Goal: Task Accomplishment & Management: Manage account settings

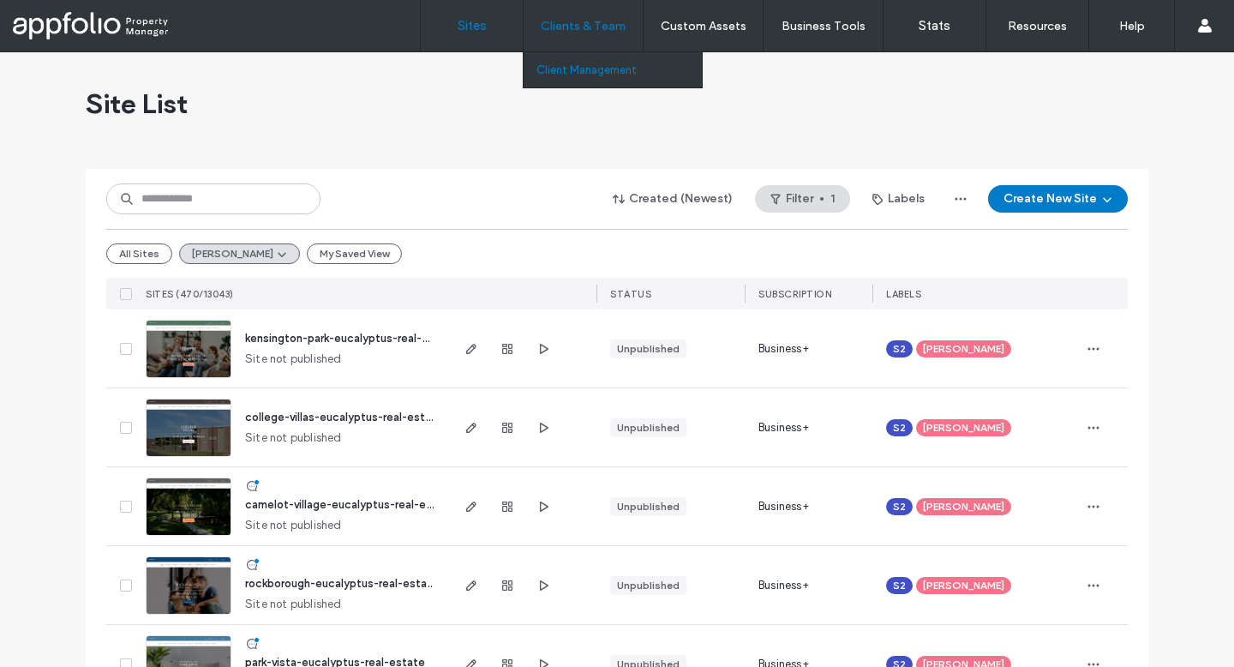
click at [592, 67] on label "Client Management" at bounding box center [587, 69] width 100 height 13
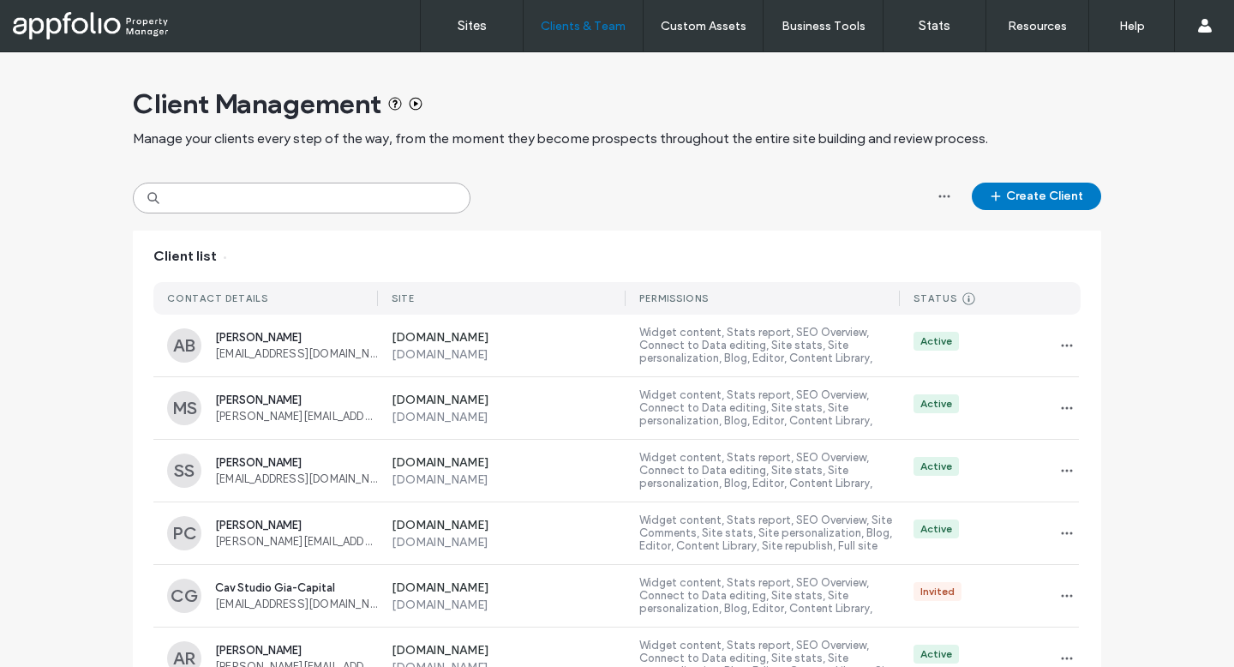
click at [392, 191] on input at bounding box center [302, 198] width 338 height 31
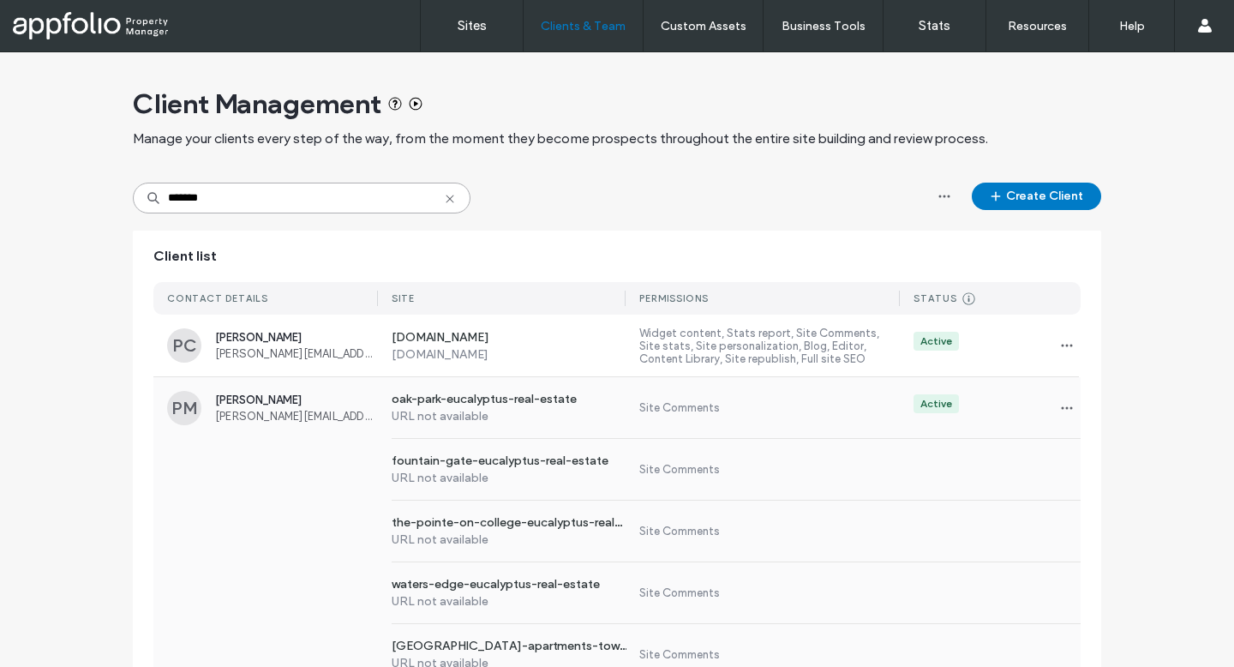
type input "*******"
click at [300, 419] on span "patrick.mitchell@eucalyptusrealestate.com" at bounding box center [296, 416] width 163 height 13
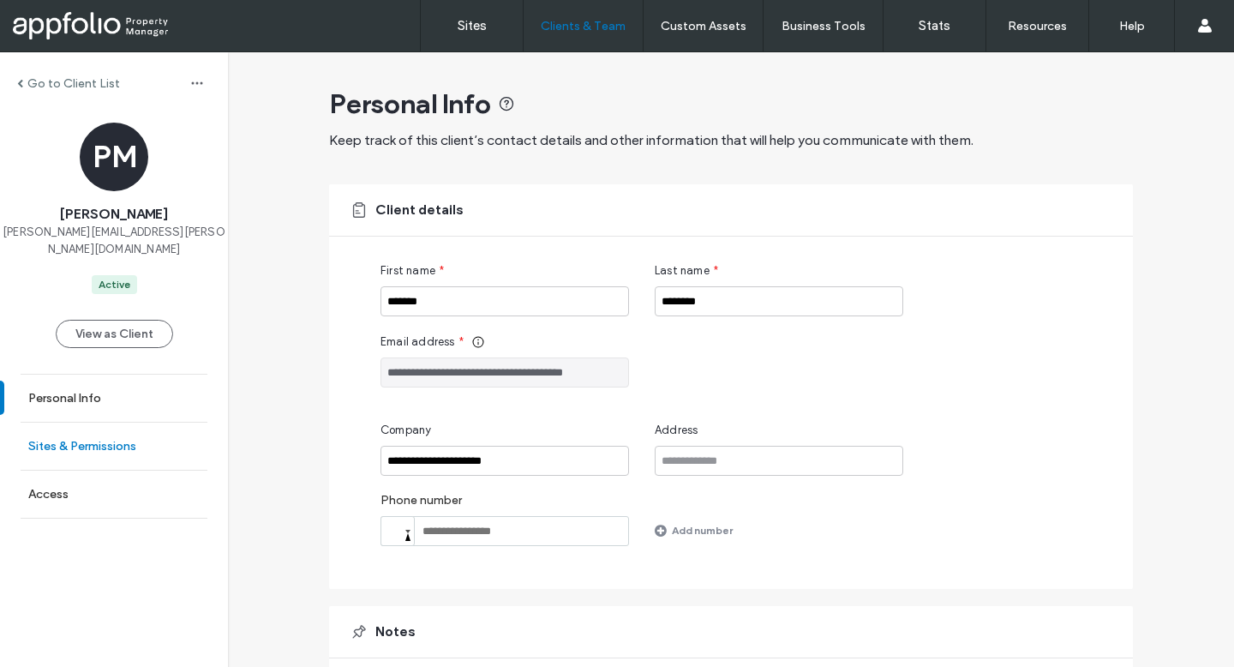
click at [86, 439] on label "Sites & Permissions" at bounding box center [82, 446] width 108 height 15
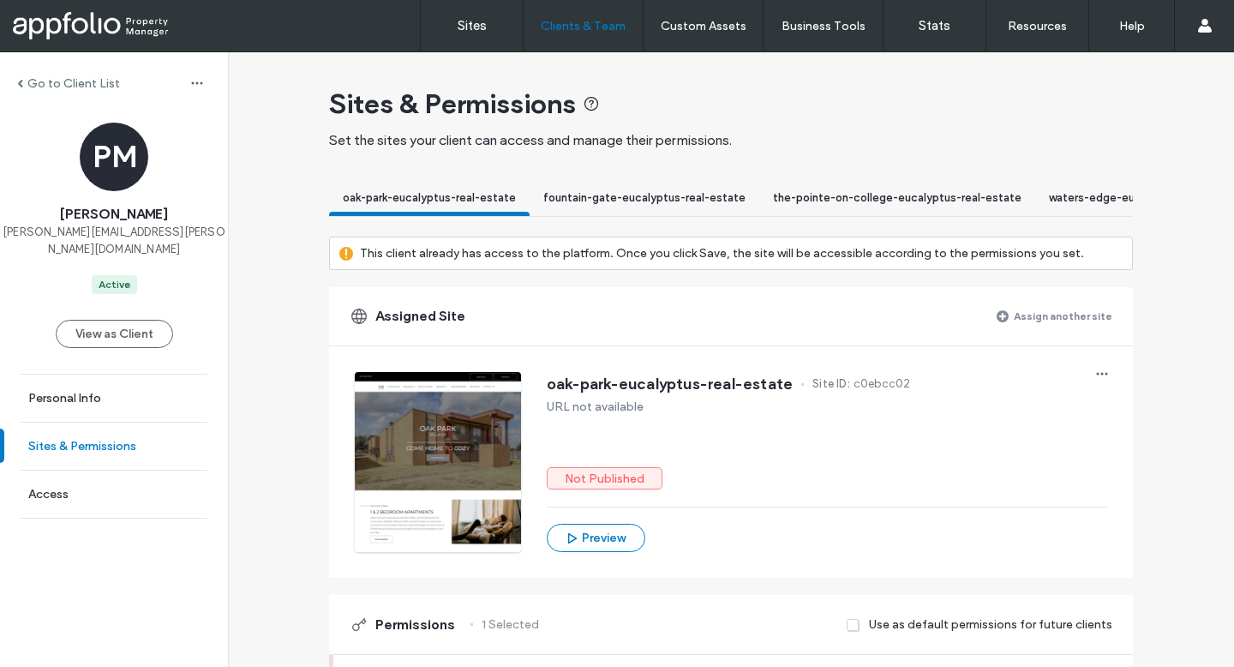
click at [49, 452] on label "Sites & Permissions" at bounding box center [82, 446] width 108 height 15
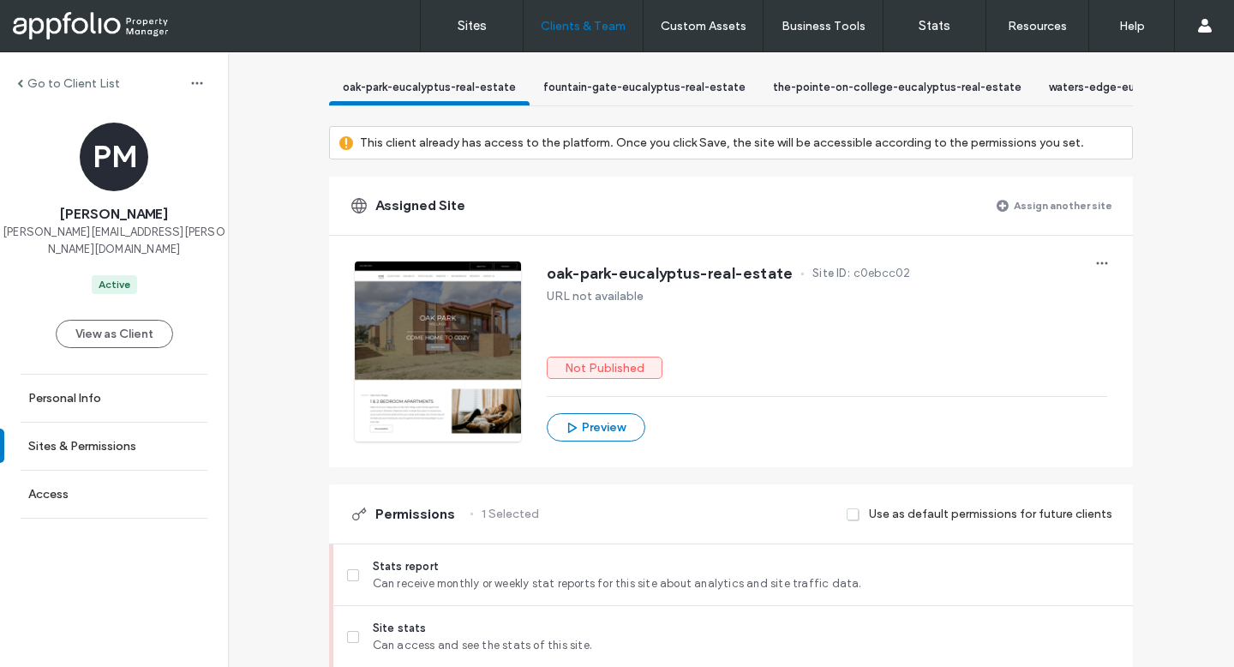
scroll to position [111, 0]
click at [1052, 219] on label "Assign another site" at bounding box center [1063, 204] width 99 height 30
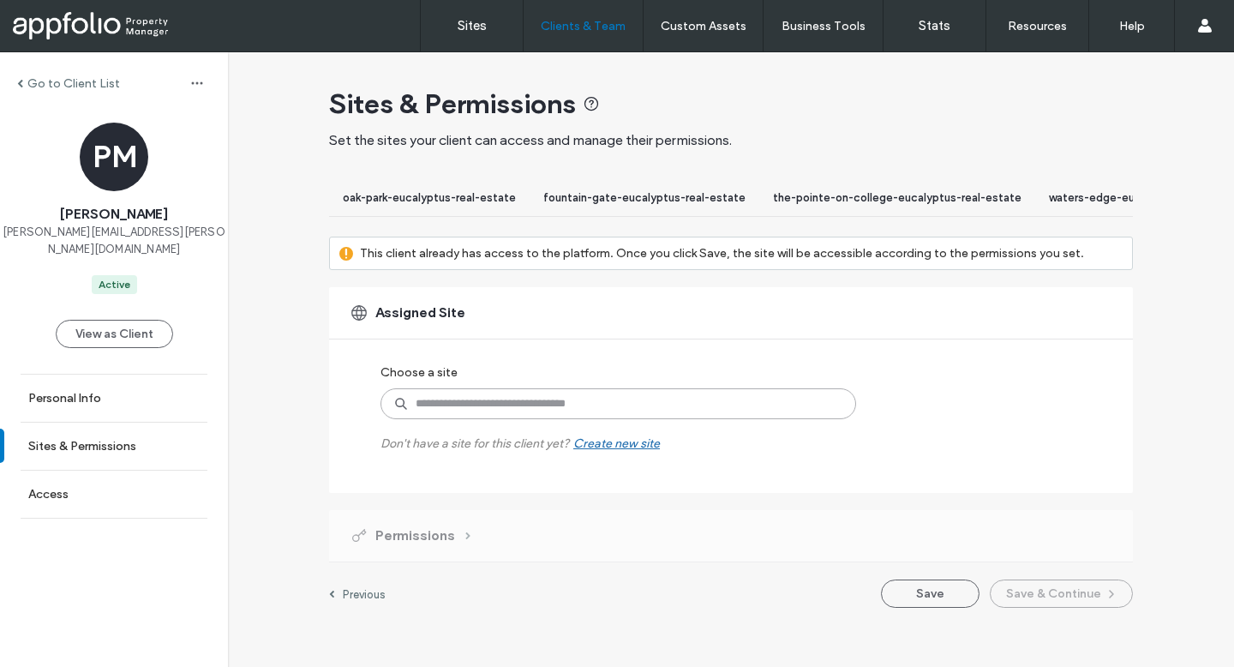
click at [598, 419] on input at bounding box center [619, 403] width 476 height 31
type input "**********"
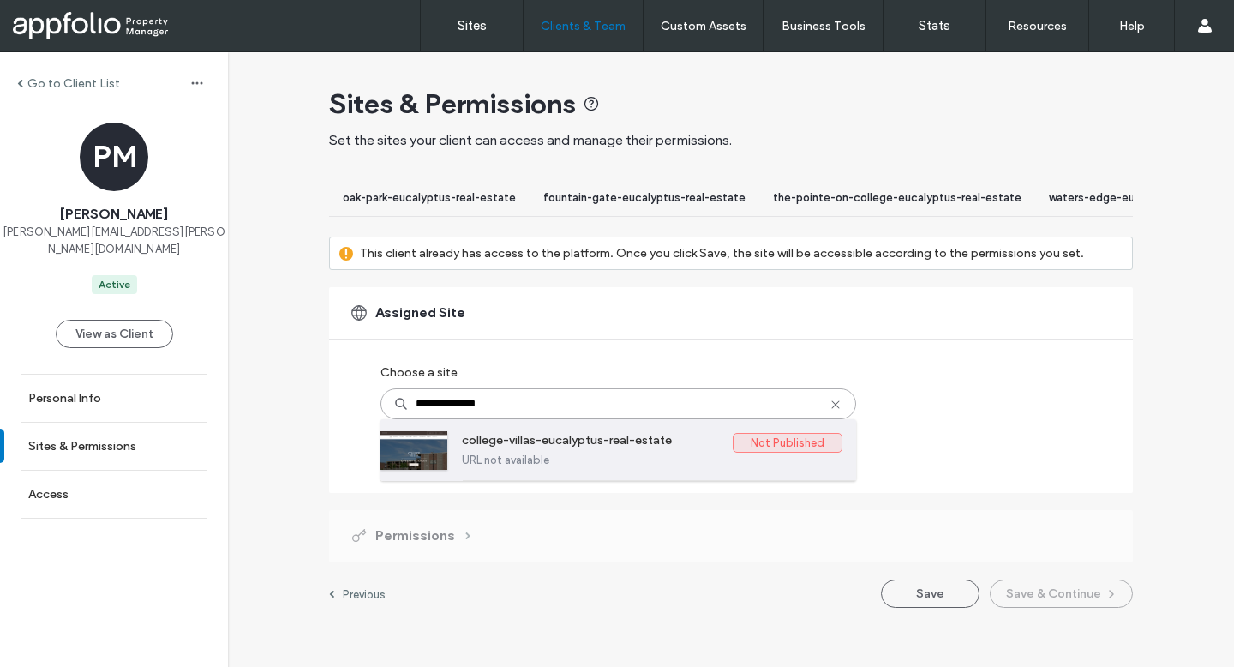
click at [570, 453] on label "college-villas-eucalyptus-real-estate" at bounding box center [597, 443] width 271 height 21
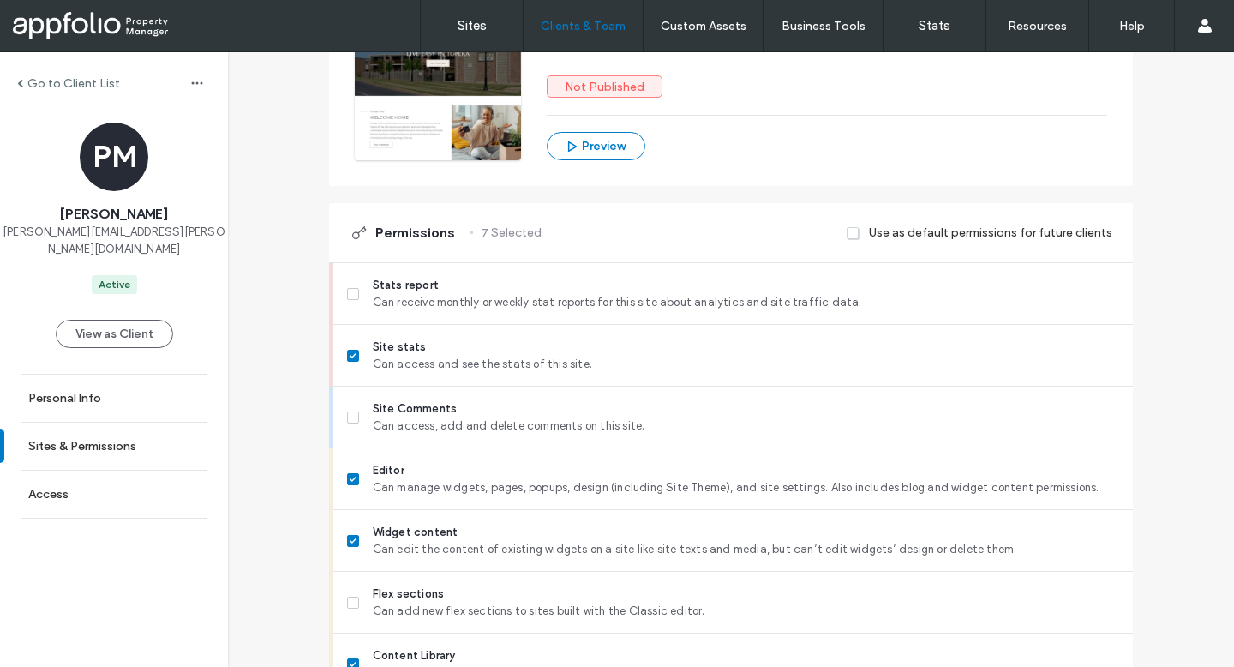
scroll to position [393, 0]
click at [347, 372] on label "Site stats Can access and see the stats of this site." at bounding box center [733, 355] width 772 height 34
click at [350, 481] on icon at bounding box center [353, 478] width 6 height 5
click at [350, 546] on span at bounding box center [353, 540] width 12 height 12
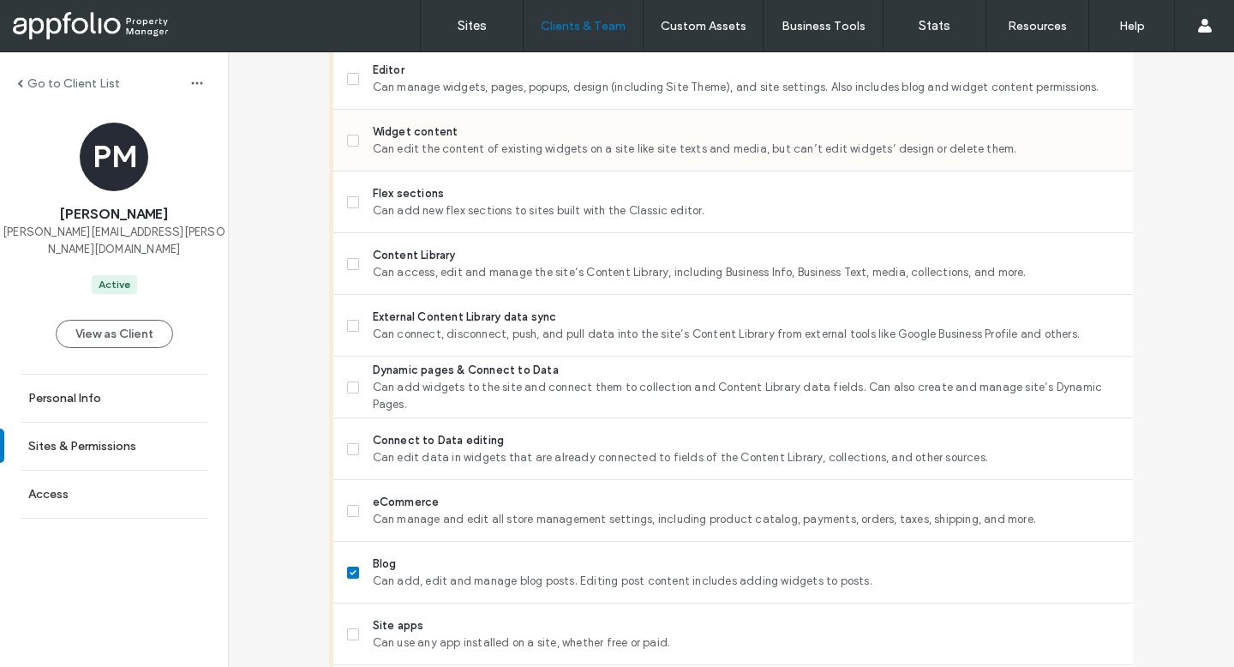
scroll to position [919, 0]
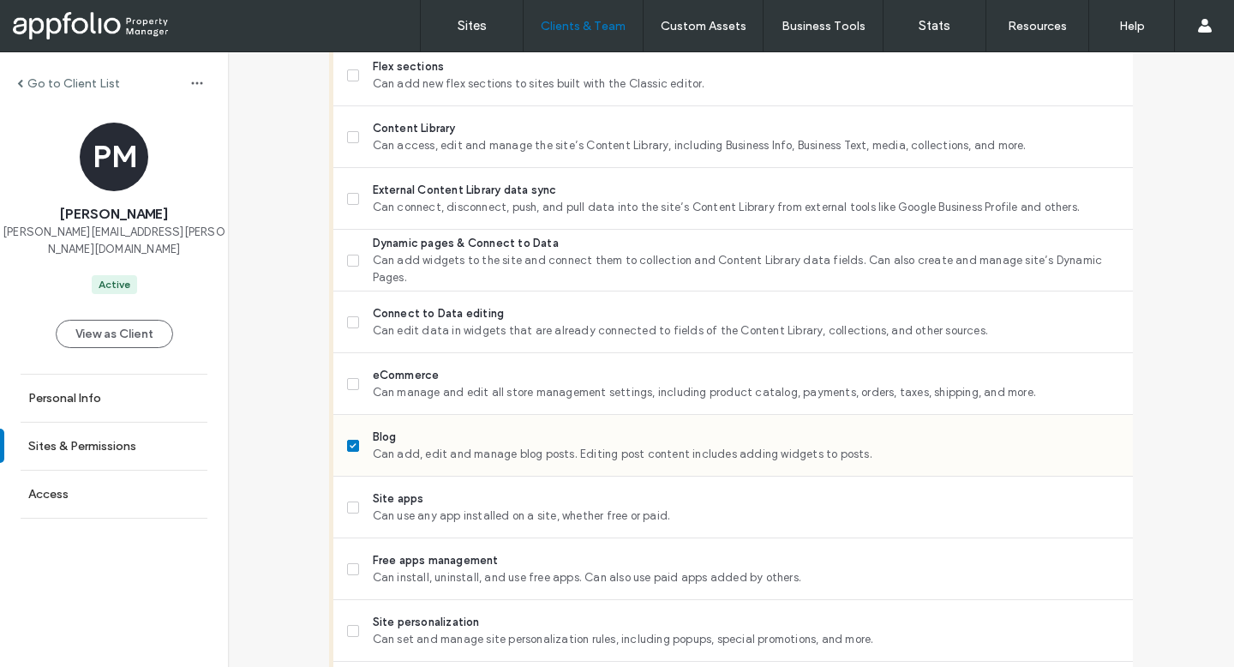
click at [348, 452] on span at bounding box center [353, 446] width 12 height 12
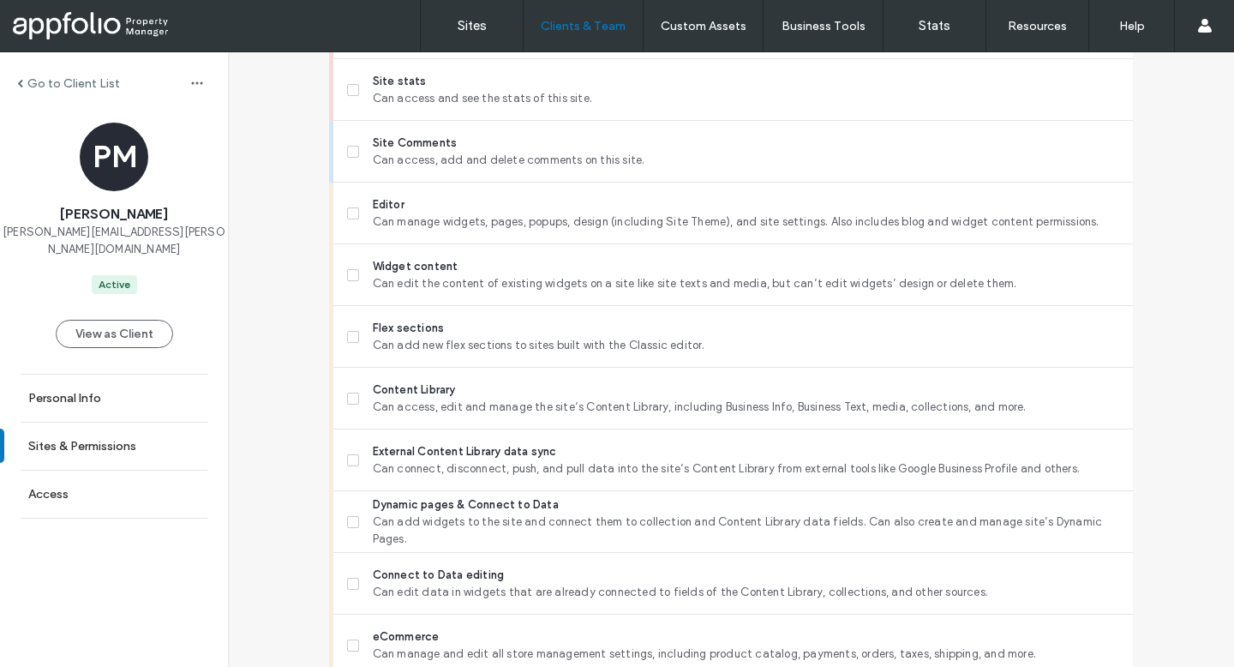
scroll to position [627, 0]
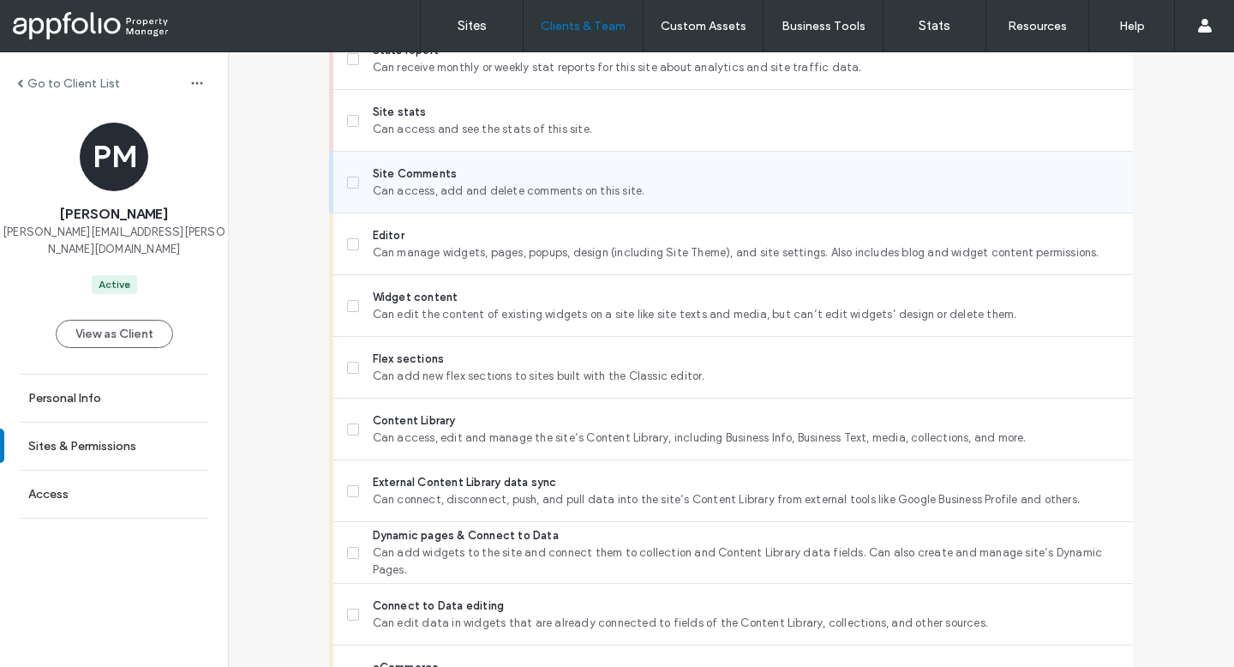
click at [350, 185] on icon at bounding box center [353, 182] width 6 height 5
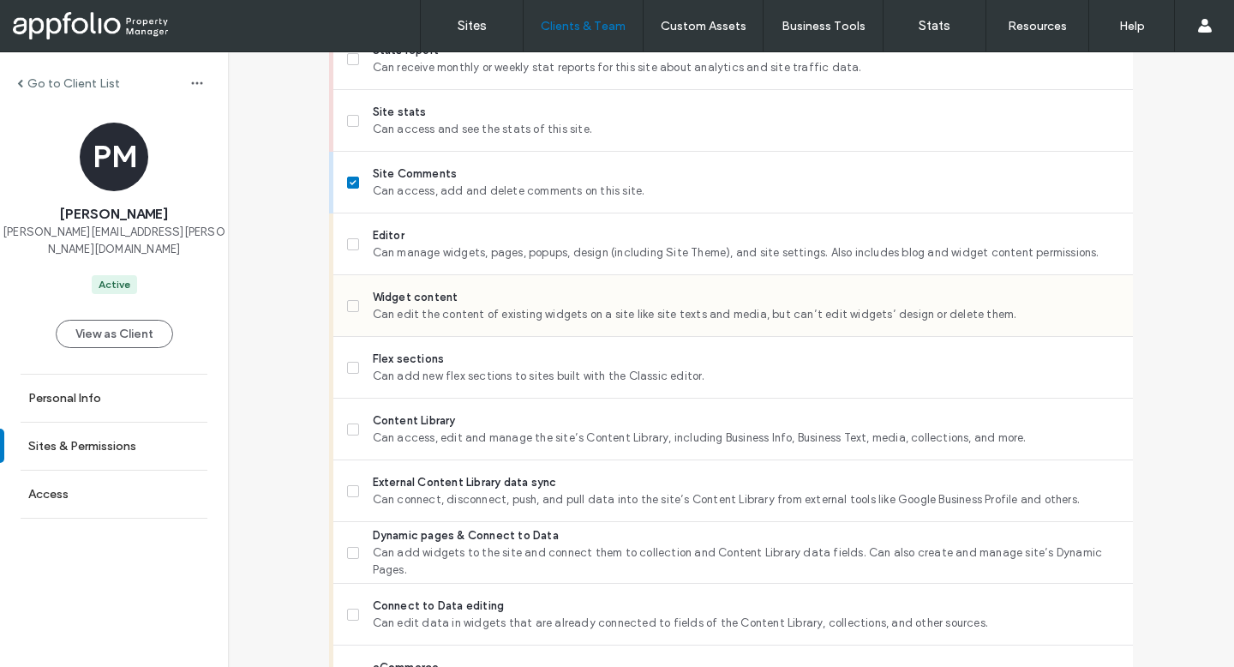
scroll to position [1547, 0]
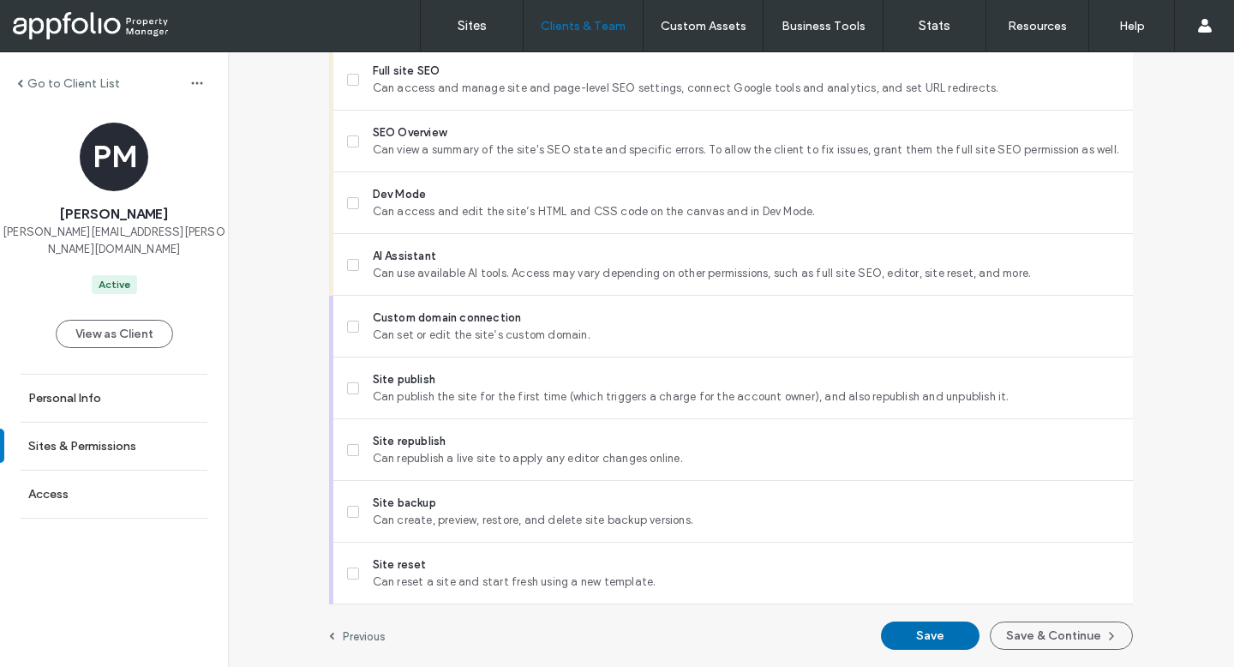
click at [916, 628] on button "Save" at bounding box center [930, 636] width 99 height 28
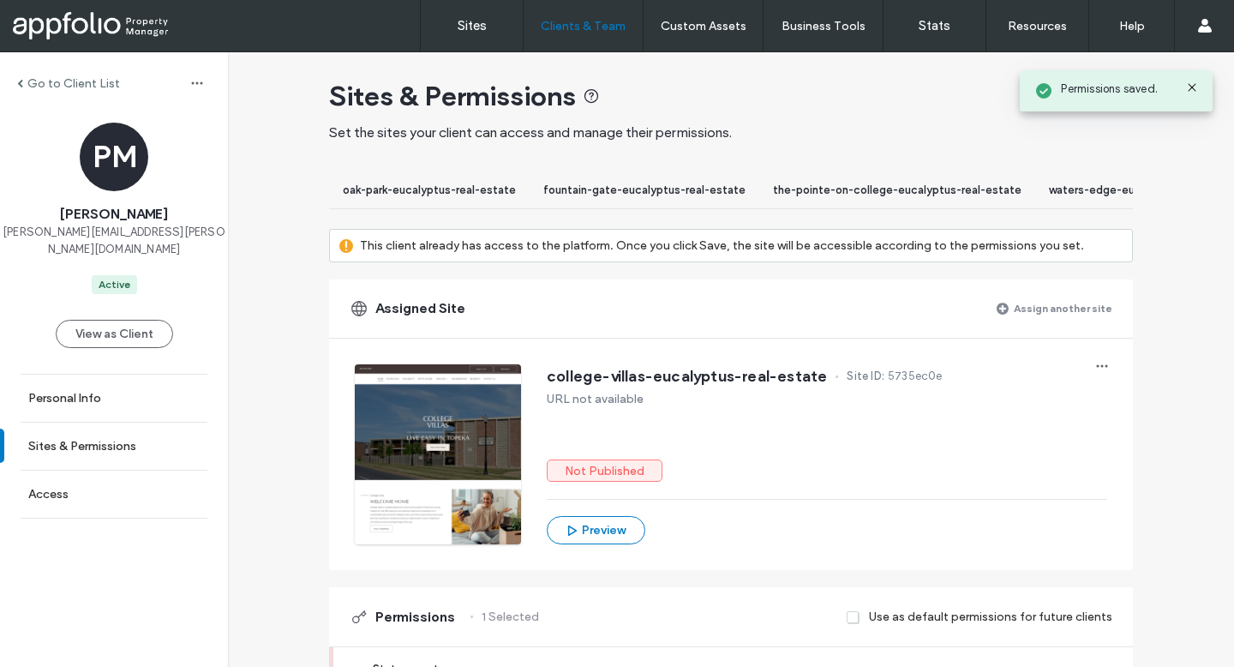
scroll to position [2, 0]
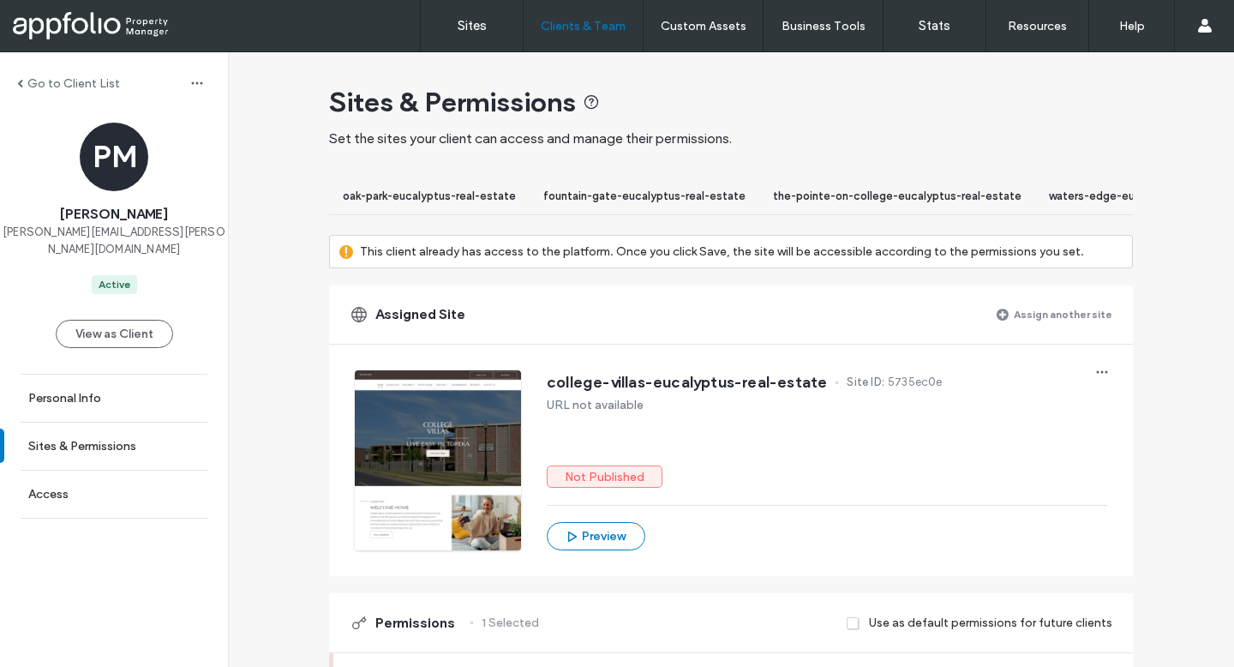
click at [471, 27] on label "Sites" at bounding box center [472, 25] width 29 height 15
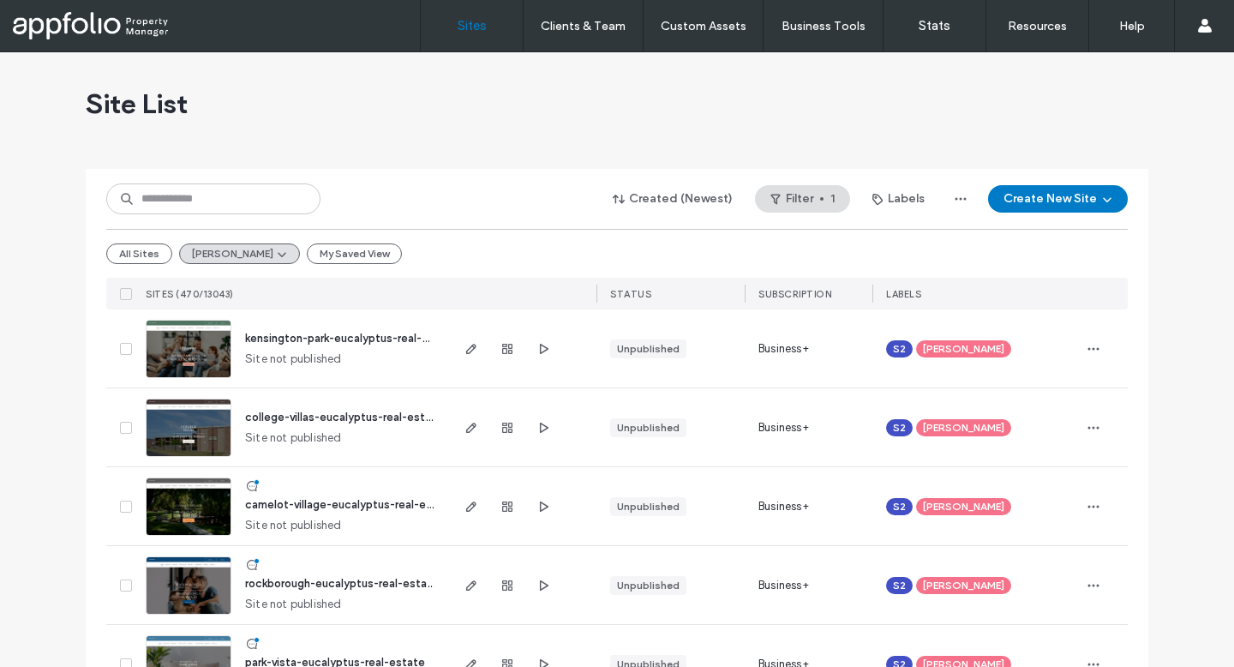
click at [167, 435] on img at bounding box center [189, 457] width 84 height 117
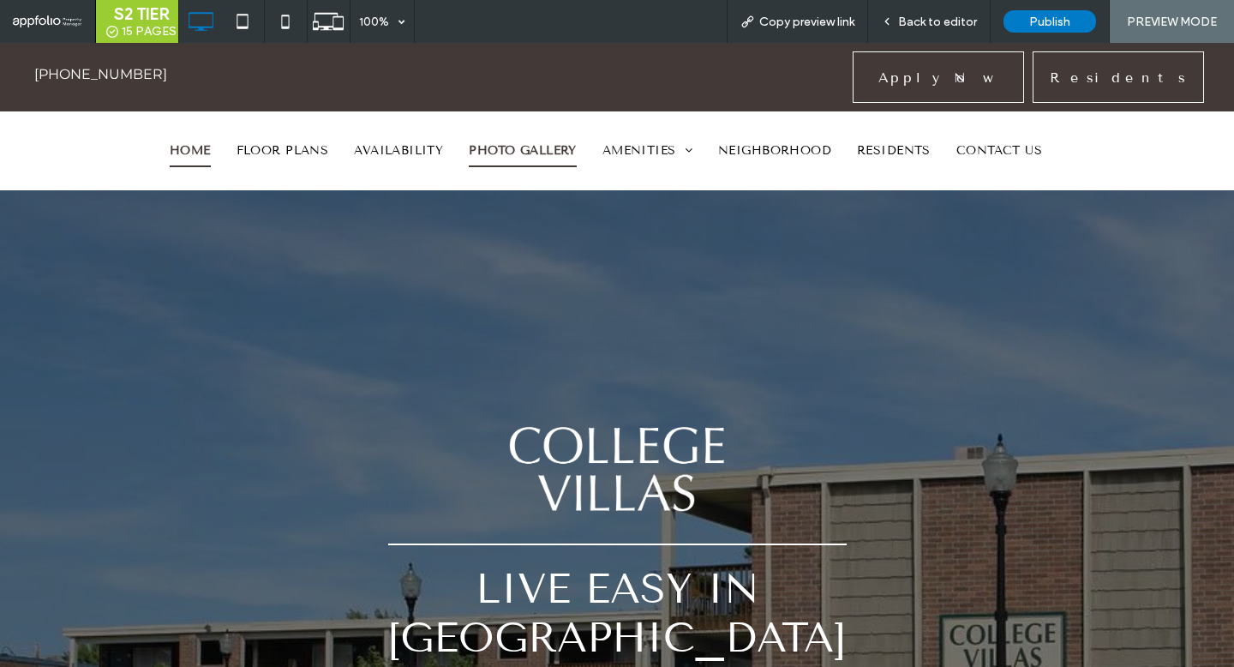
click at [503, 149] on span "PHOTO GALLERY" at bounding box center [522, 151] width 107 height 33
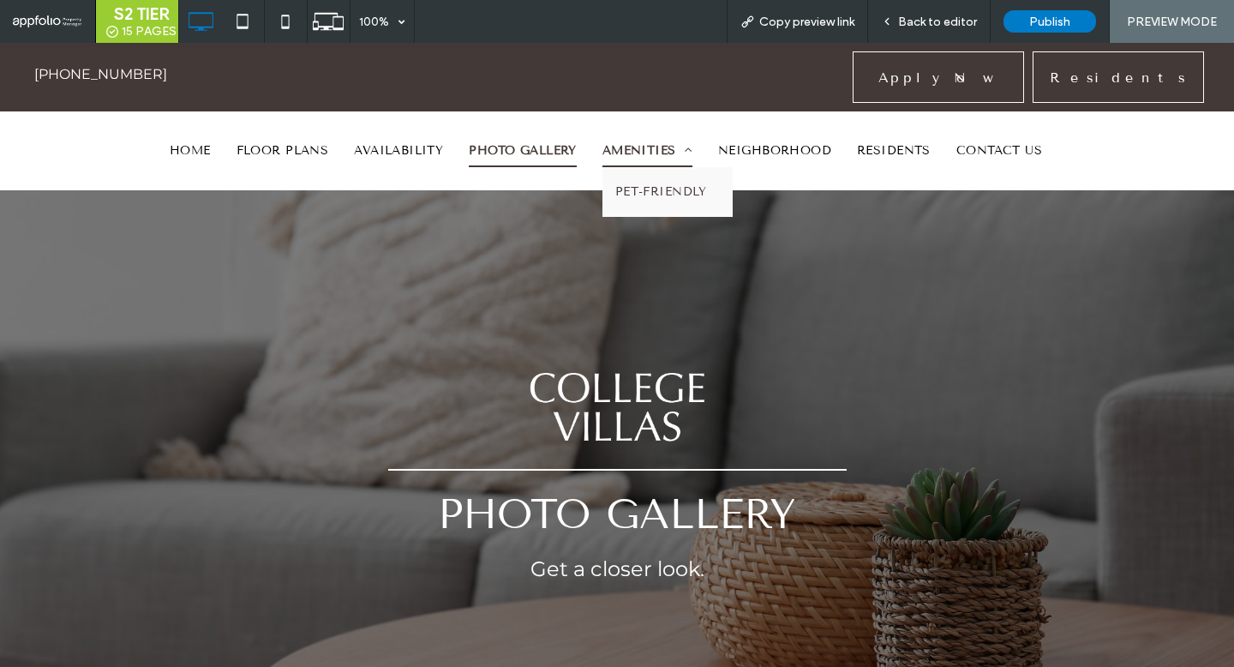
click at [624, 149] on span "AMENITIES" at bounding box center [648, 151] width 90 height 33
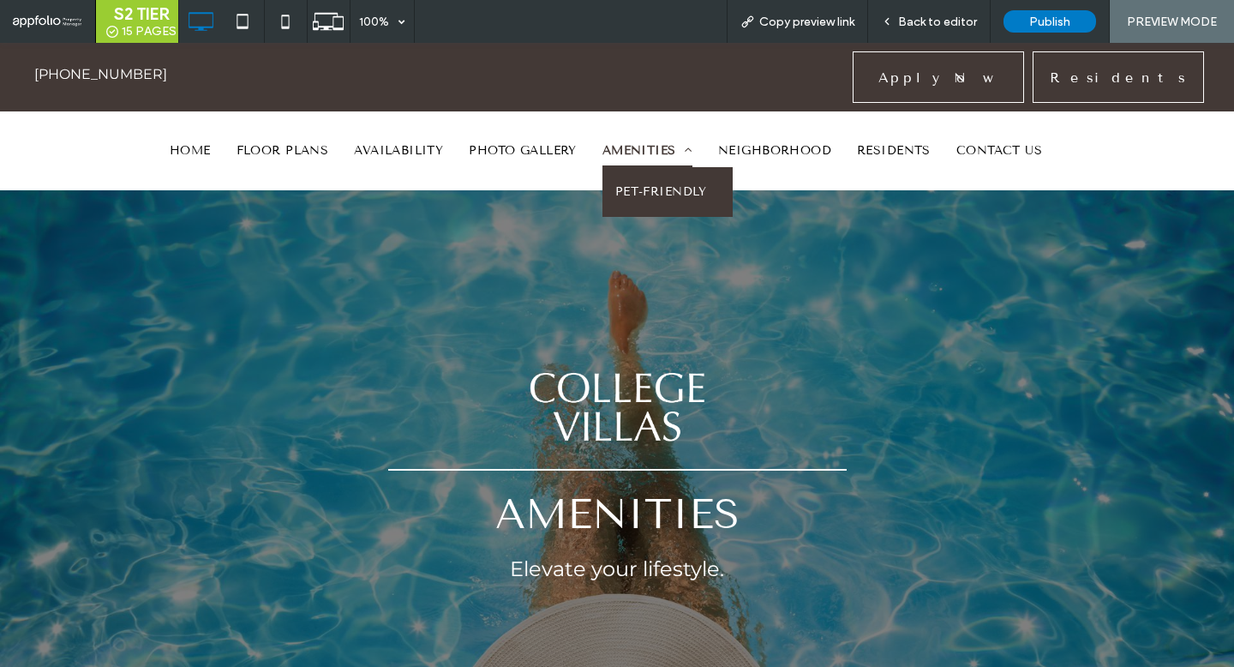
click at [664, 195] on span "PET-FRIENDLY" at bounding box center [662, 192] width 92 height 24
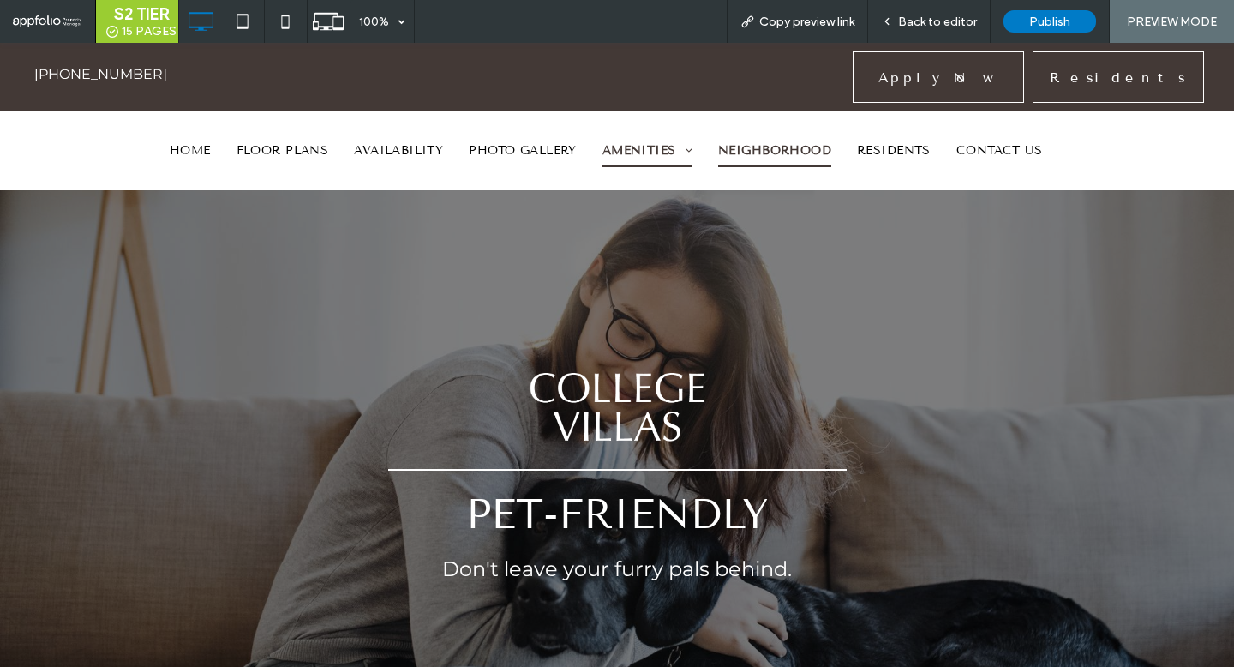
click at [796, 146] on span "NEIGHBORHOOD" at bounding box center [774, 151] width 113 height 33
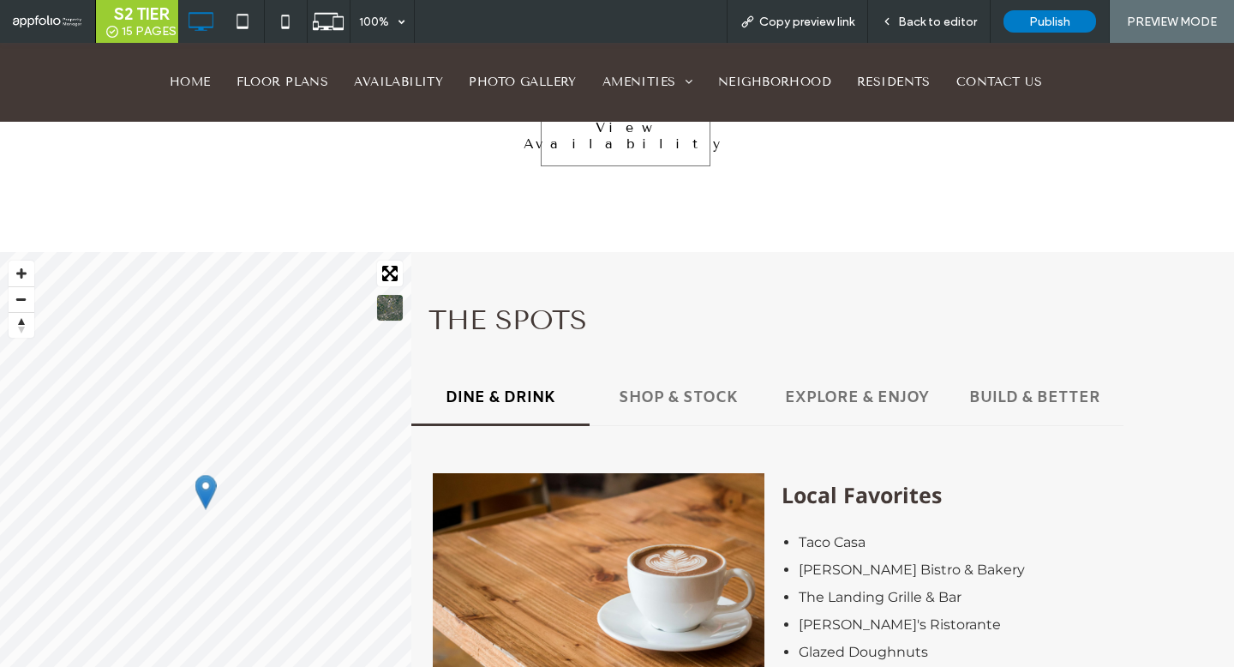
scroll to position [1162, 0]
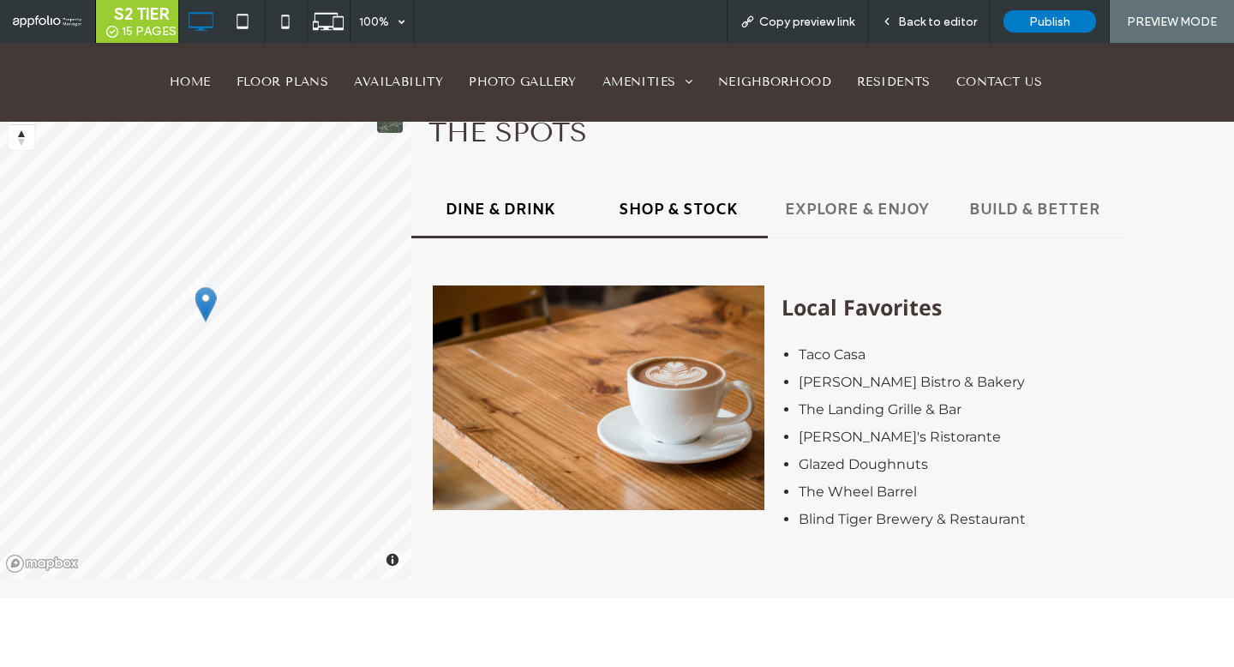
click at [686, 205] on h4 "SHOP & STOCK" at bounding box center [678, 210] width 147 height 21
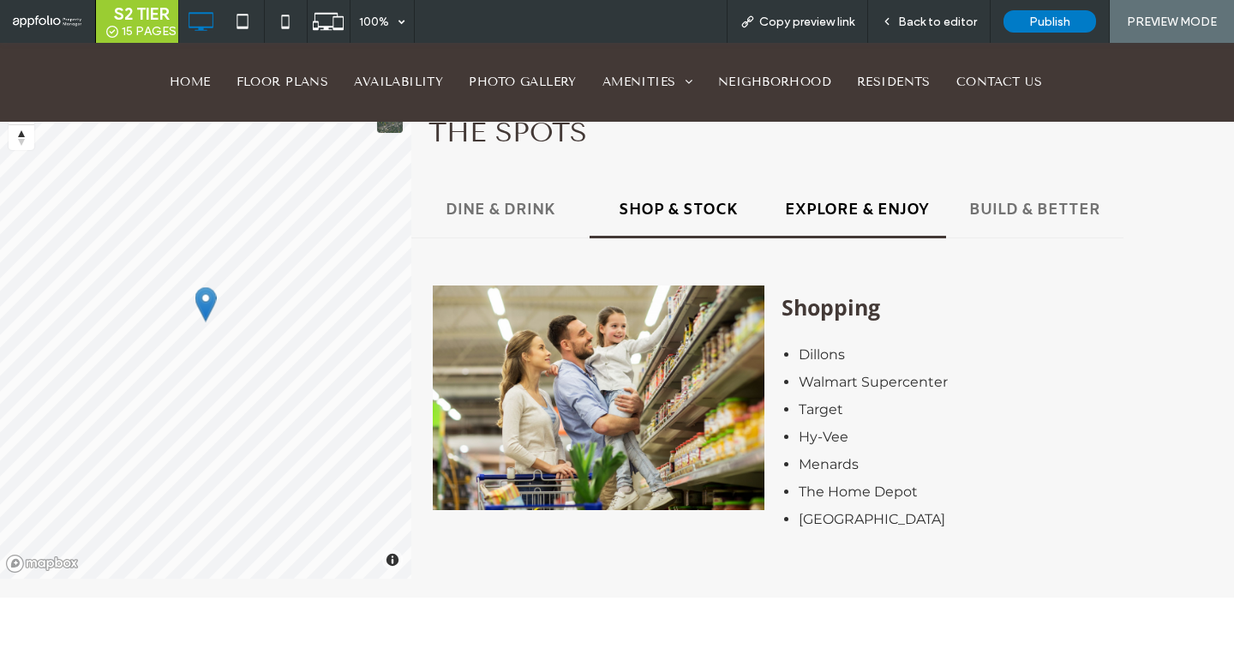
click at [803, 205] on h4 "EXPLORE & ENJOY" at bounding box center [857, 210] width 147 height 21
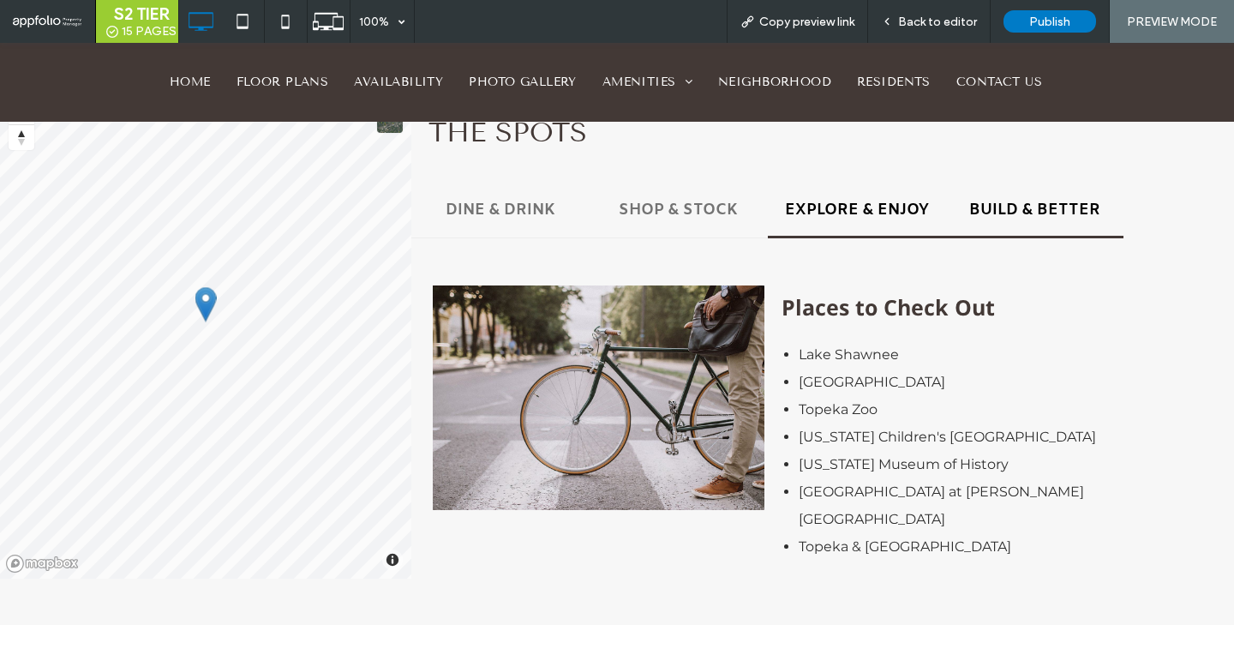
click at [1018, 201] on h4 "BUILD & BETTER" at bounding box center [1035, 210] width 147 height 21
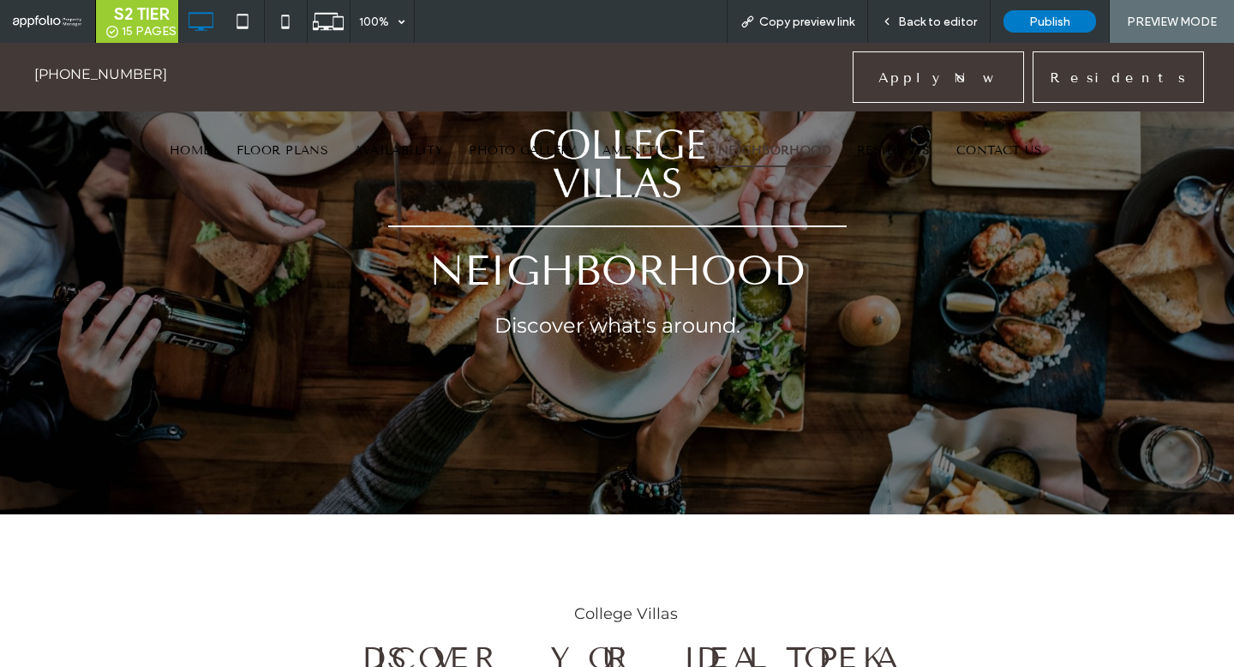
scroll to position [0, 0]
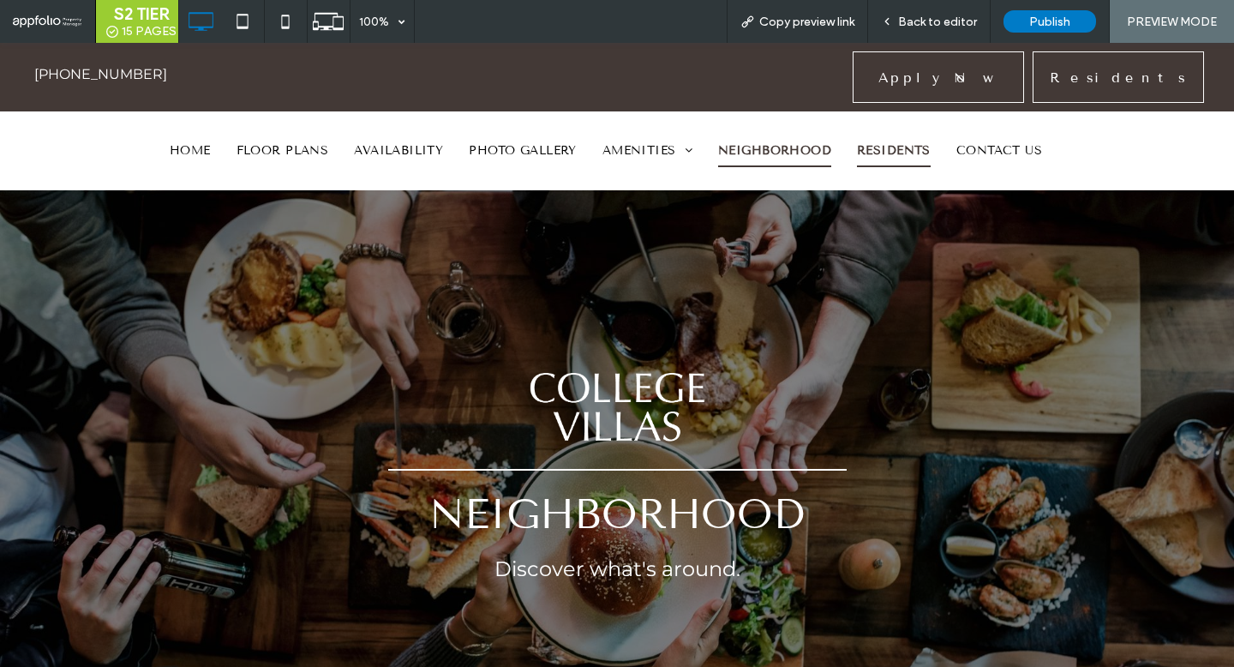
click at [900, 162] on span "RESIDENTS" at bounding box center [894, 151] width 74 height 33
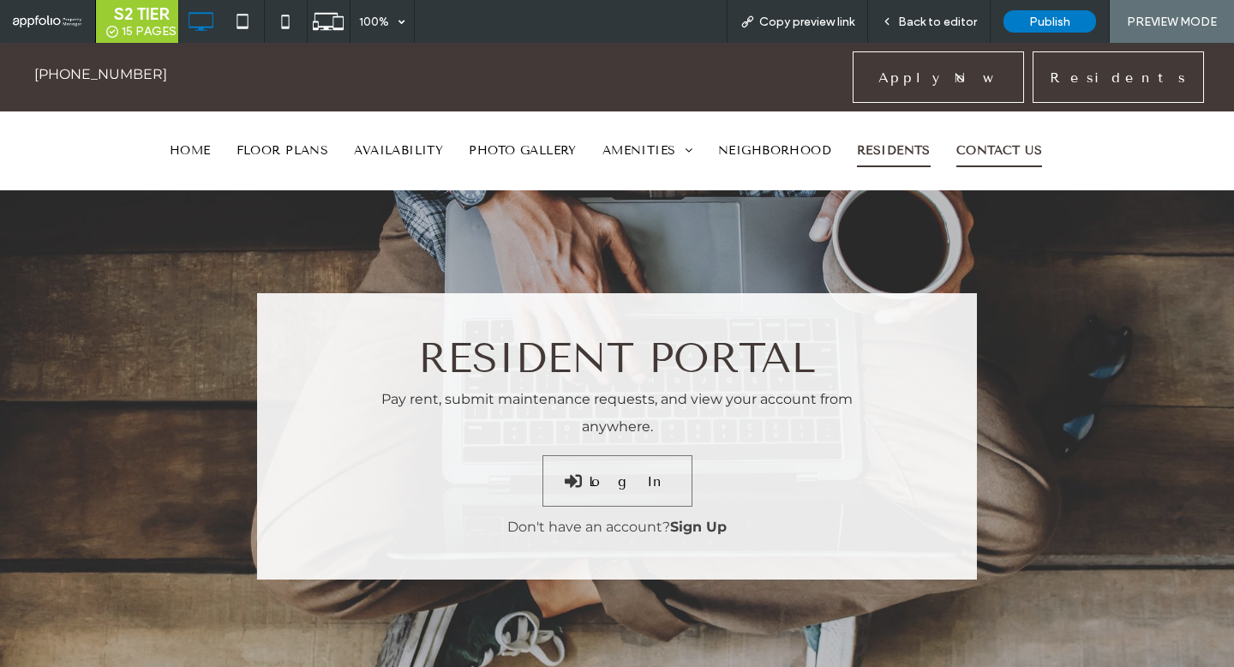
click at [1030, 140] on span "CONTACT US" at bounding box center [1000, 151] width 86 height 33
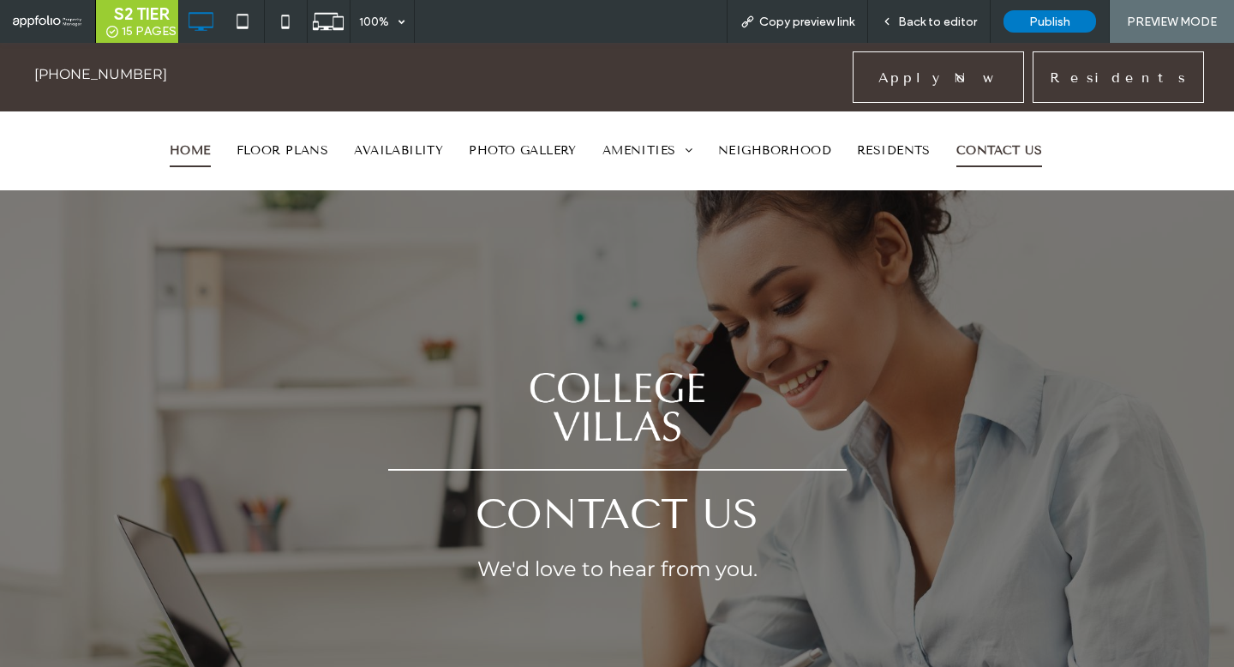
click at [187, 156] on span "HOME" at bounding box center [190, 151] width 41 height 33
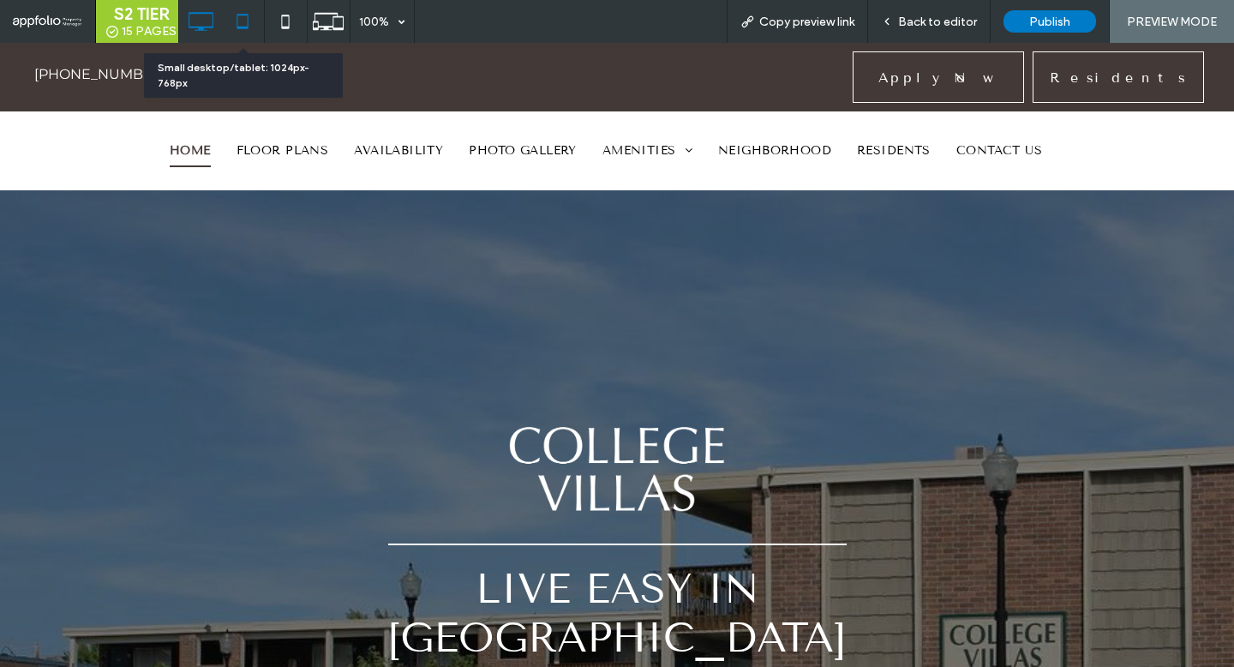
click at [230, 15] on icon at bounding box center [242, 21] width 34 height 34
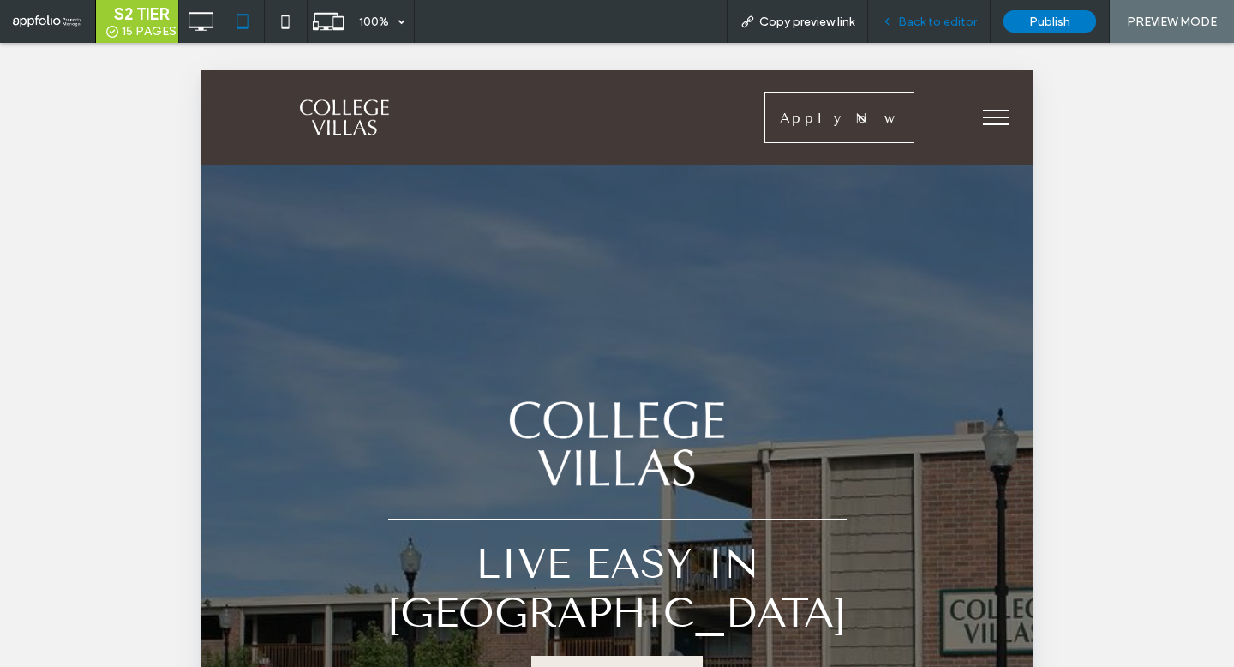
click at [936, 13] on div "Back to editor" at bounding box center [929, 21] width 123 height 43
click at [928, 19] on span "Back to editor" at bounding box center [937, 22] width 79 height 15
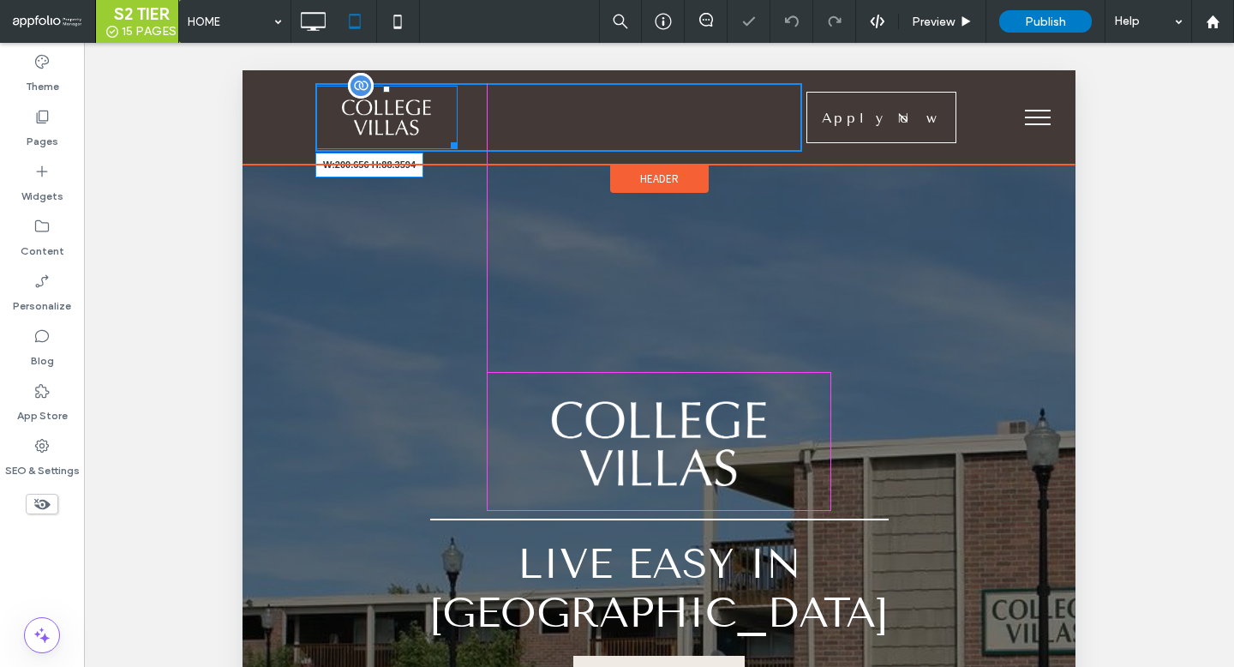
drag, startPoint x: 451, startPoint y: 141, endPoint x: 472, endPoint y: 154, distance: 25.0
click at [458, 148] on div "W:200.656 H:88.3594" at bounding box center [386, 117] width 142 height 63
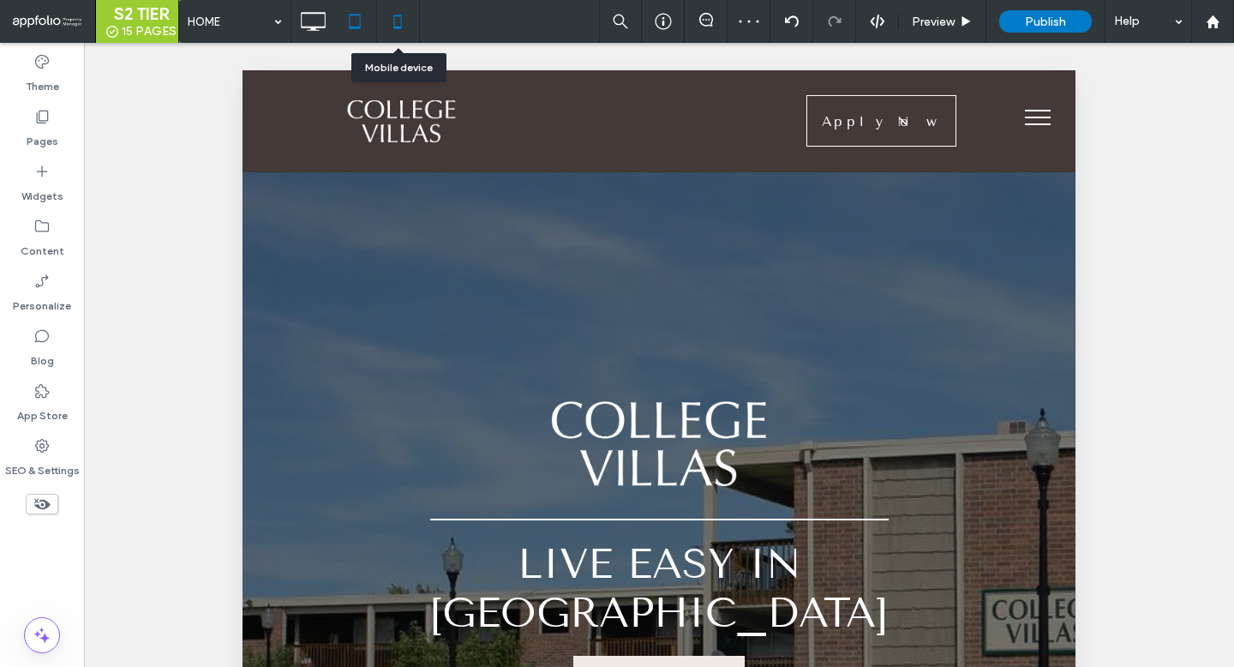
click at [405, 28] on icon at bounding box center [398, 21] width 34 height 34
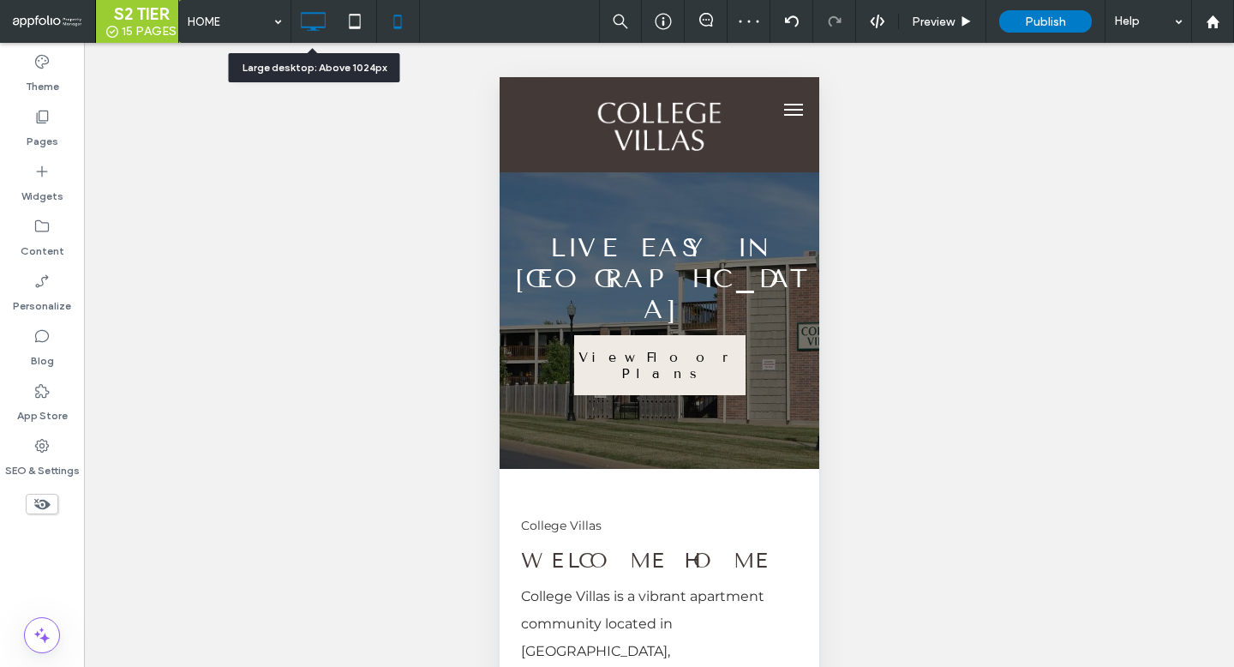
click at [310, 20] on icon at bounding box center [313, 21] width 34 height 34
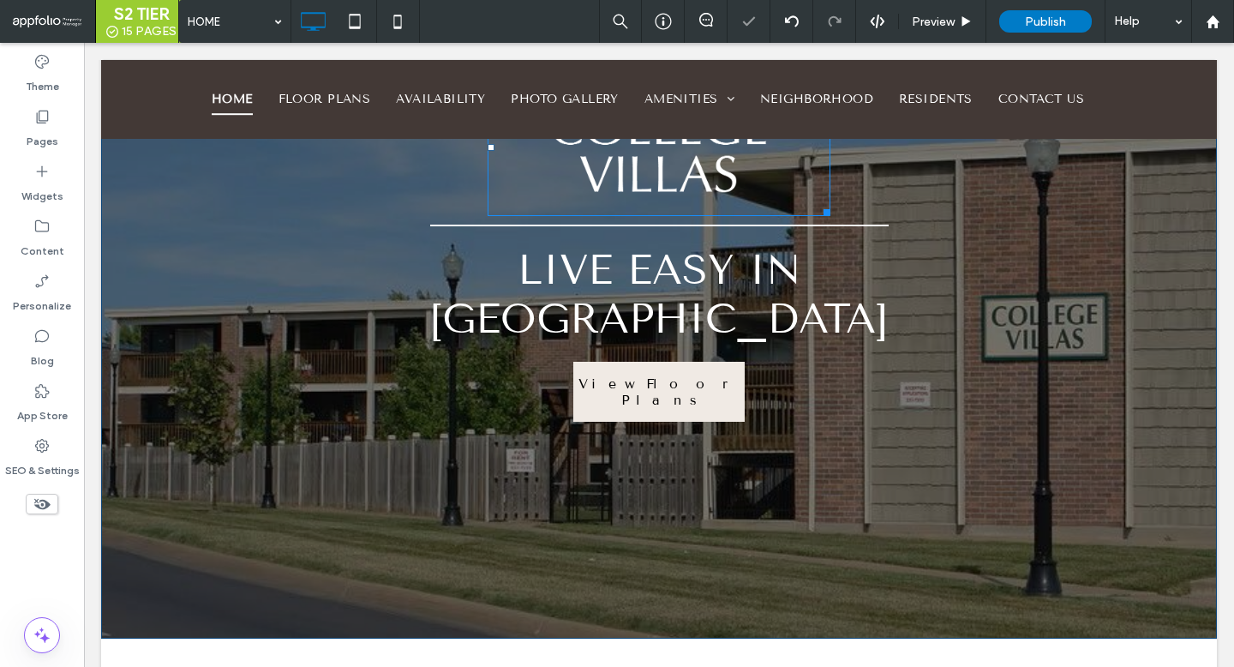
scroll to position [97, 0]
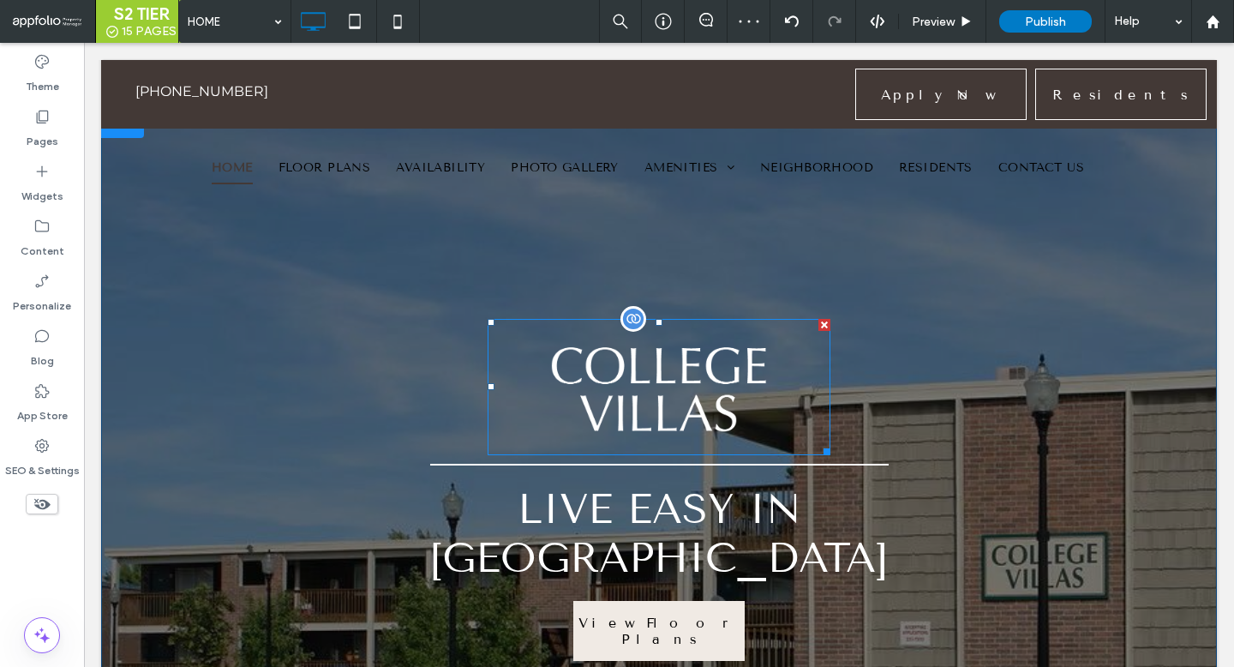
click at [646, 391] on img at bounding box center [660, 387] width 344 height 137
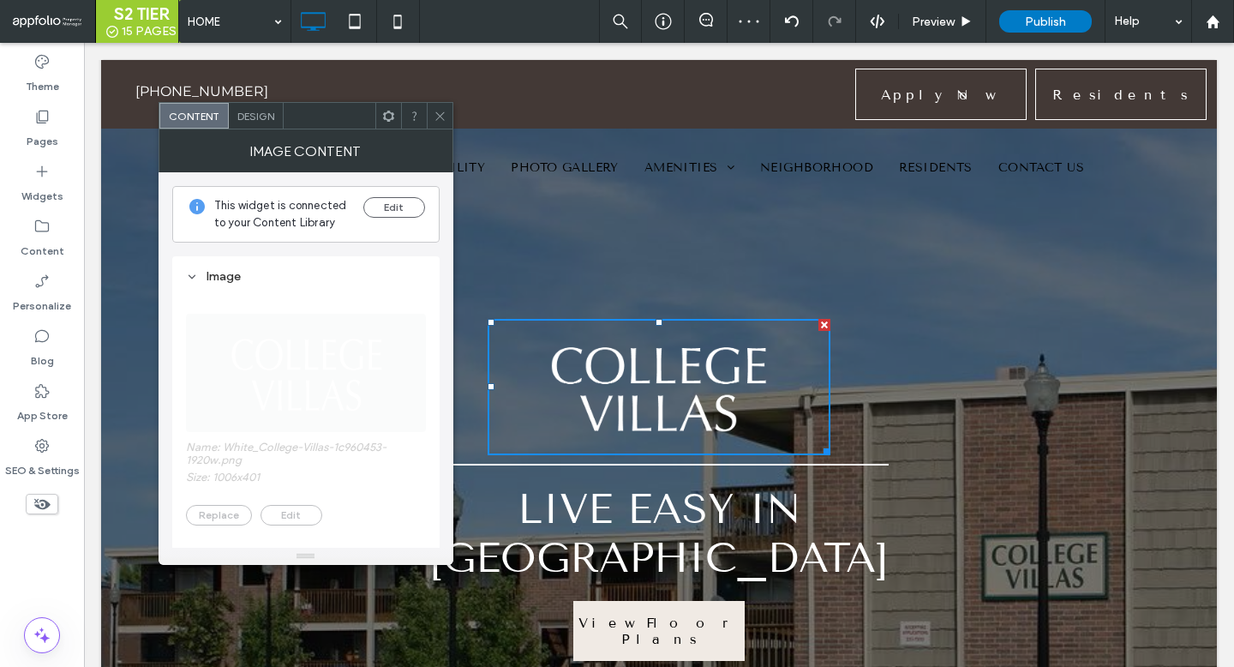
click at [260, 117] on span "Design" at bounding box center [255, 116] width 37 height 13
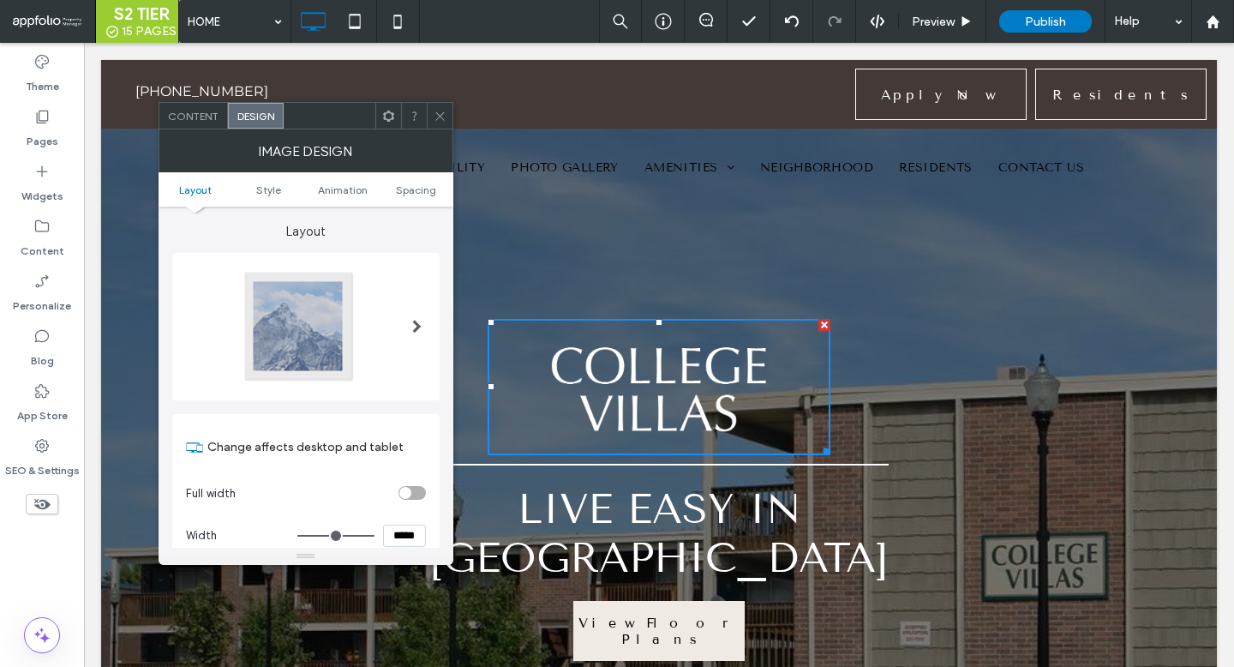
click at [405, 540] on input "*****" at bounding box center [404, 536] width 43 height 22
type input "*****"
click at [447, 111] on div at bounding box center [440, 116] width 26 height 26
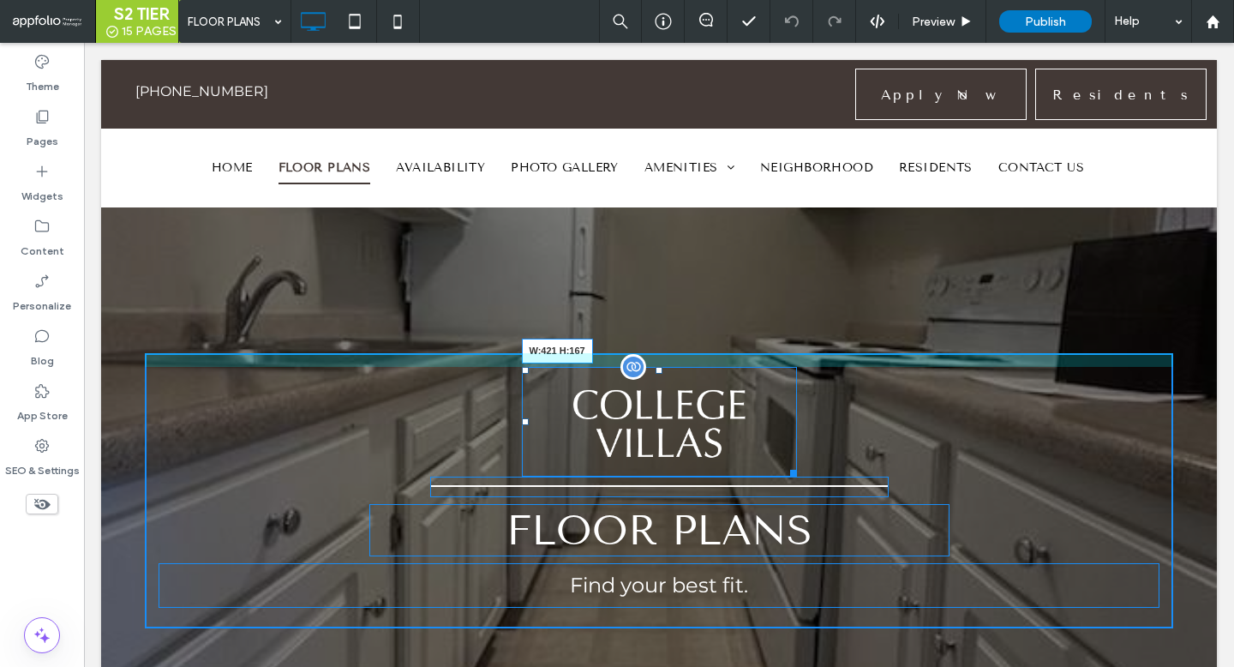
drag, startPoint x: 793, startPoint y: 468, endPoint x: 836, endPoint y: 483, distance: 45.6
click at [797, 477] on div "W:421 H:167" at bounding box center [659, 422] width 275 height 110
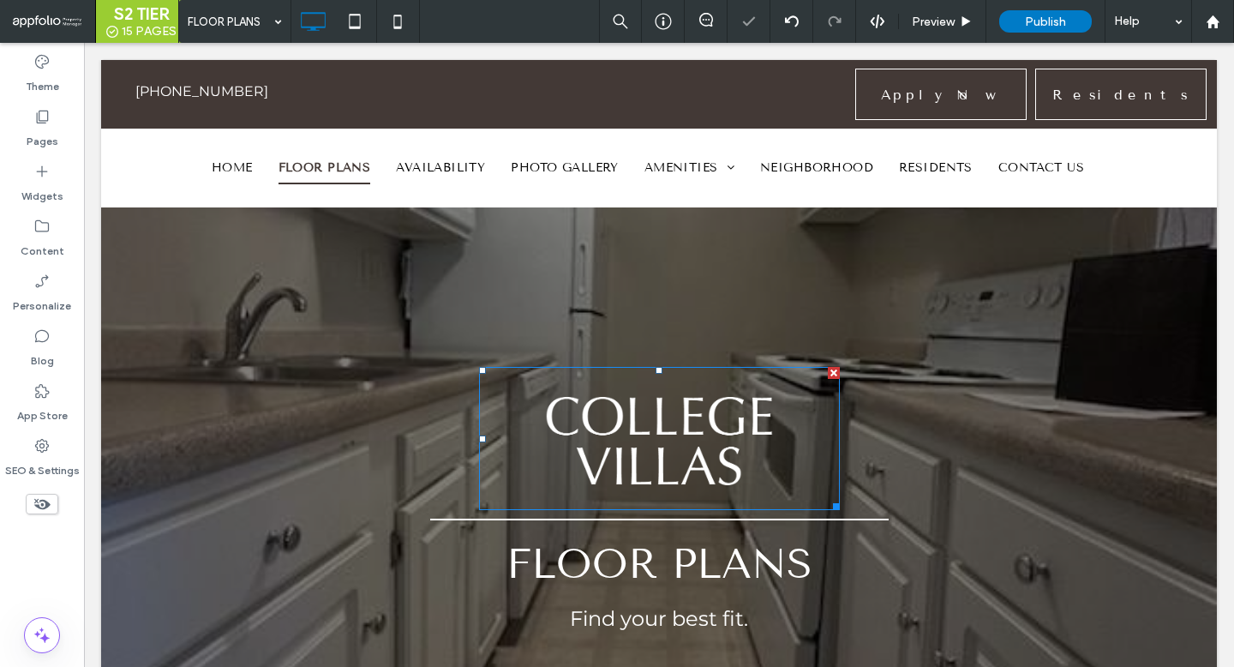
click at [702, 451] on img at bounding box center [659, 439] width 361 height 144
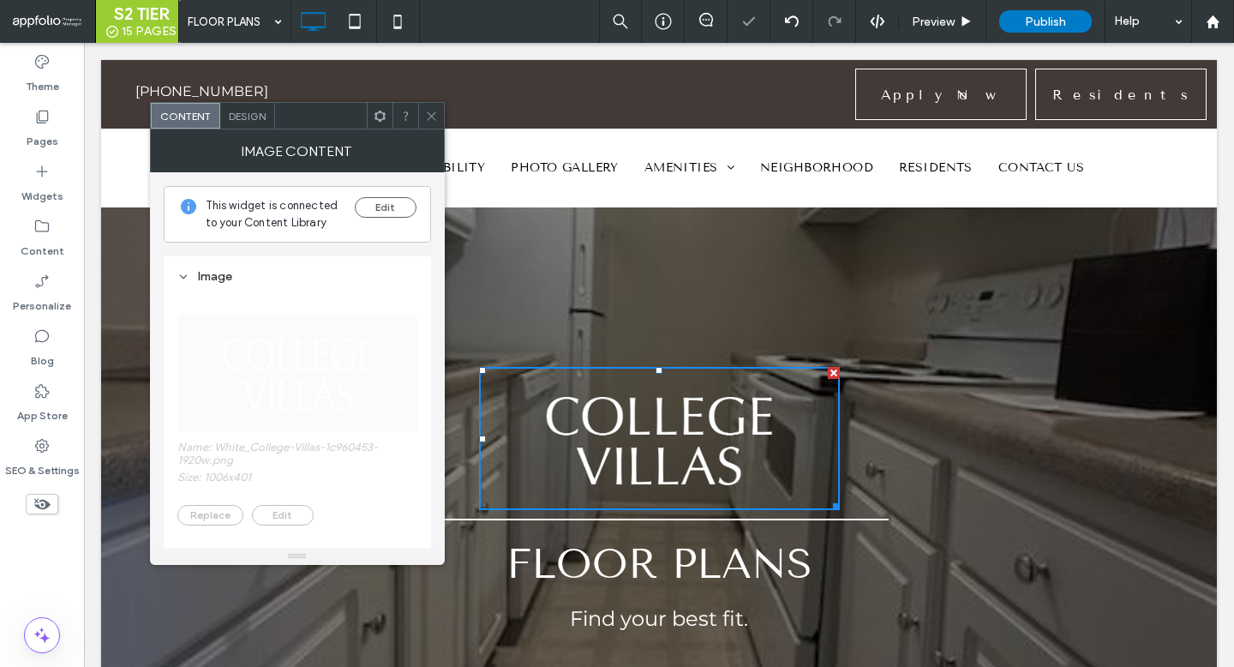
click at [256, 110] on span "Design" at bounding box center [247, 116] width 37 height 13
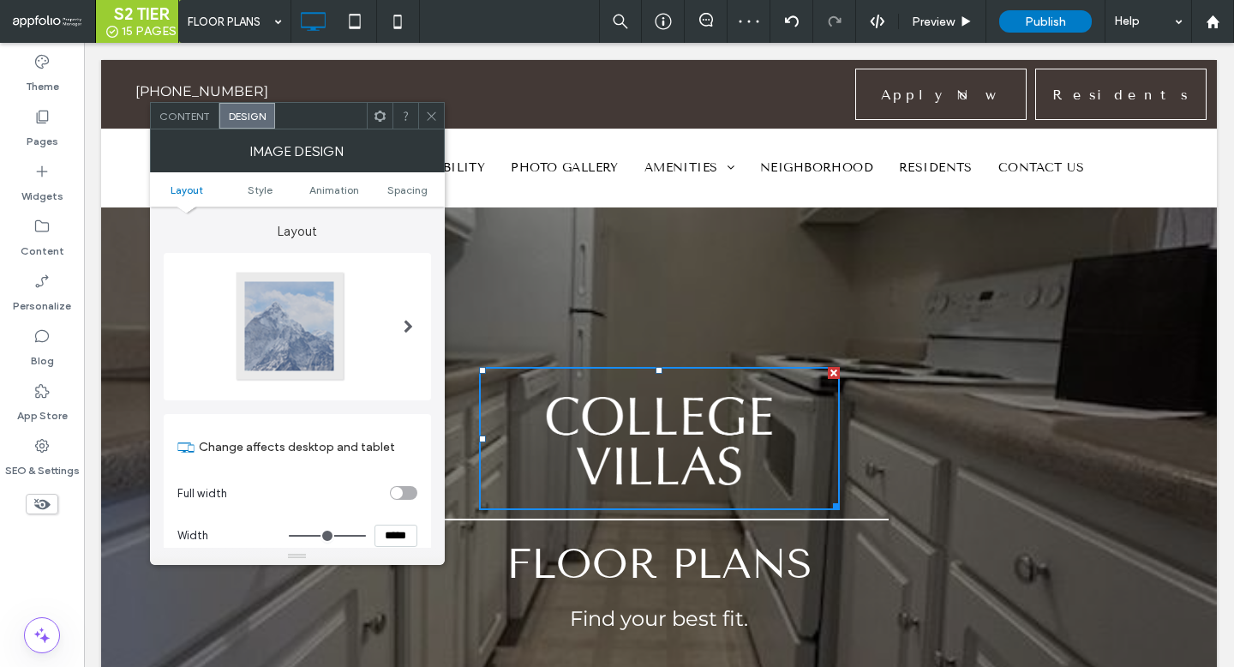
click at [397, 535] on input "*****" at bounding box center [396, 536] width 43 height 22
type input "*****"
type input "***"
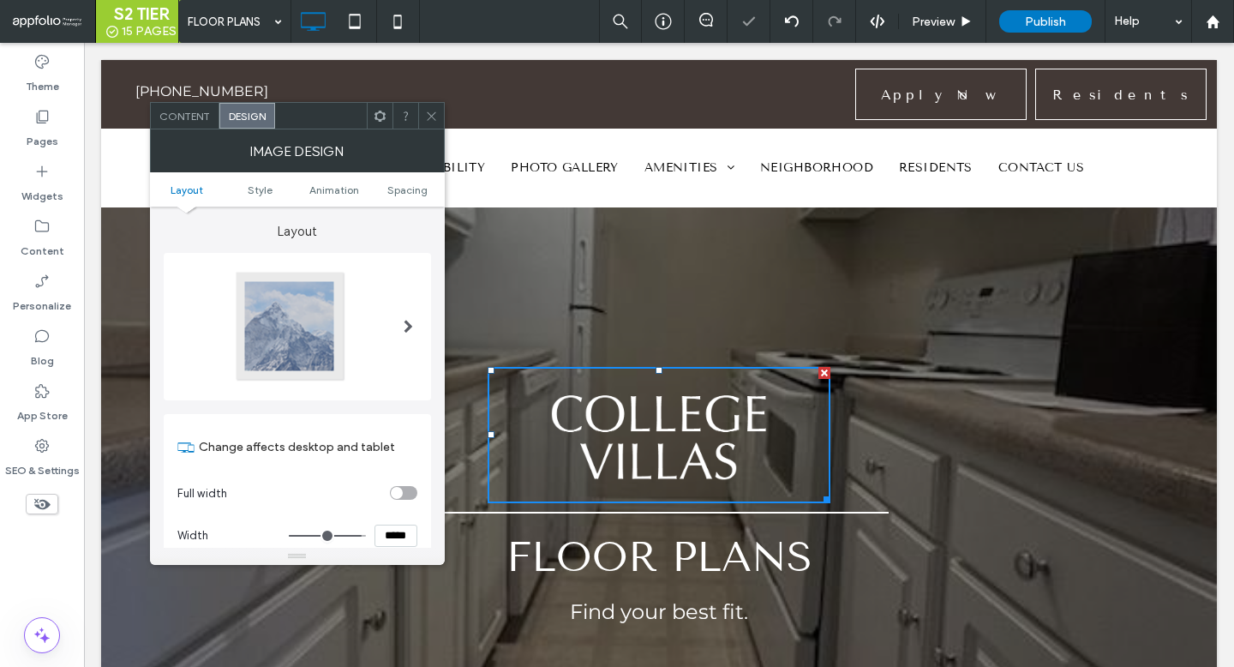
click at [436, 107] on span at bounding box center [431, 116] width 13 height 26
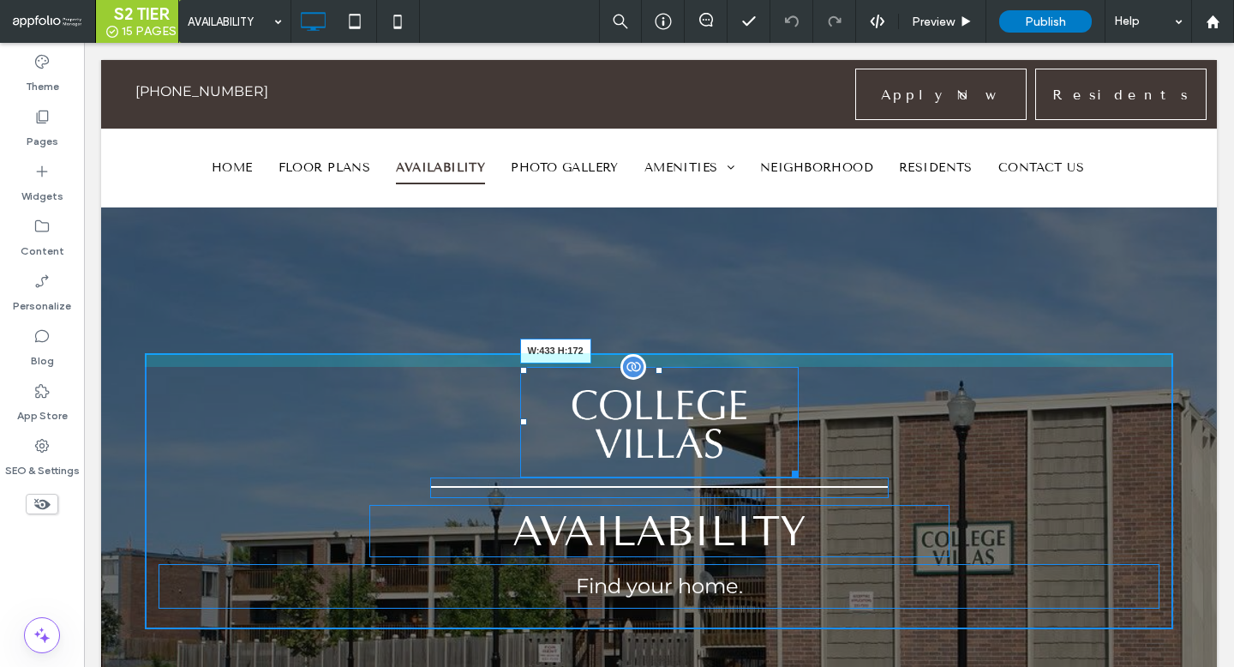
drag, startPoint x: 789, startPoint y: 469, endPoint x: 835, endPoint y: 483, distance: 48.3
click at [799, 478] on div "W:433 H:172" at bounding box center [659, 422] width 279 height 111
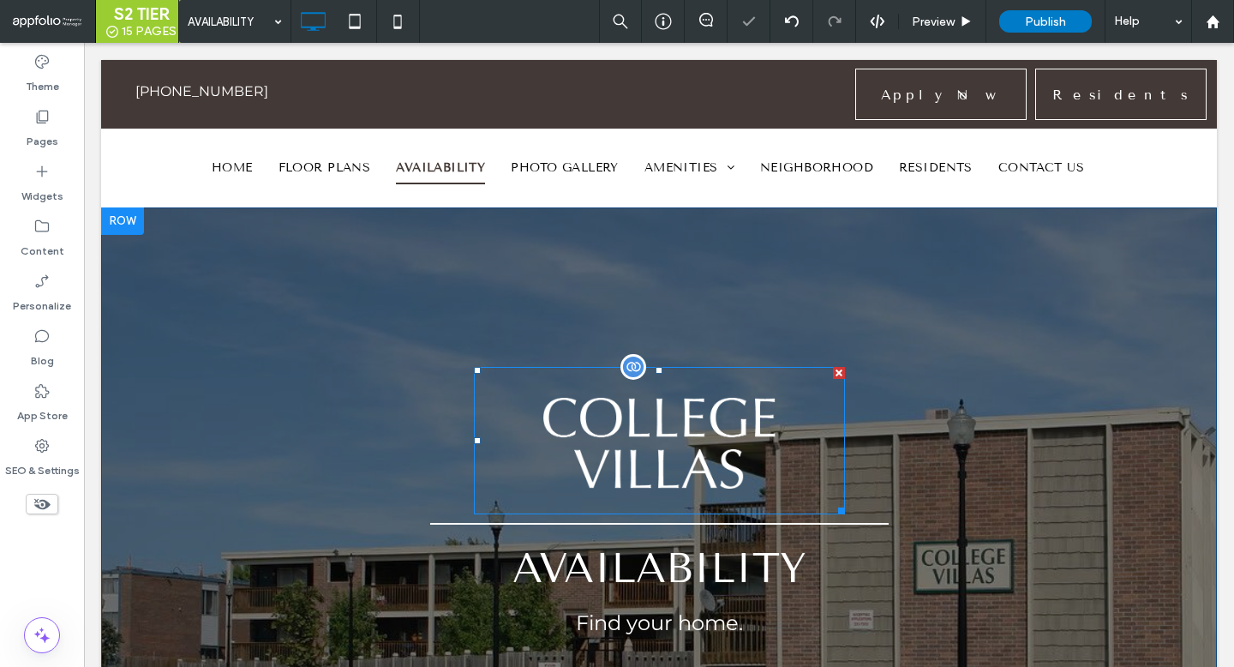
click at [664, 450] on img at bounding box center [659, 441] width 371 height 148
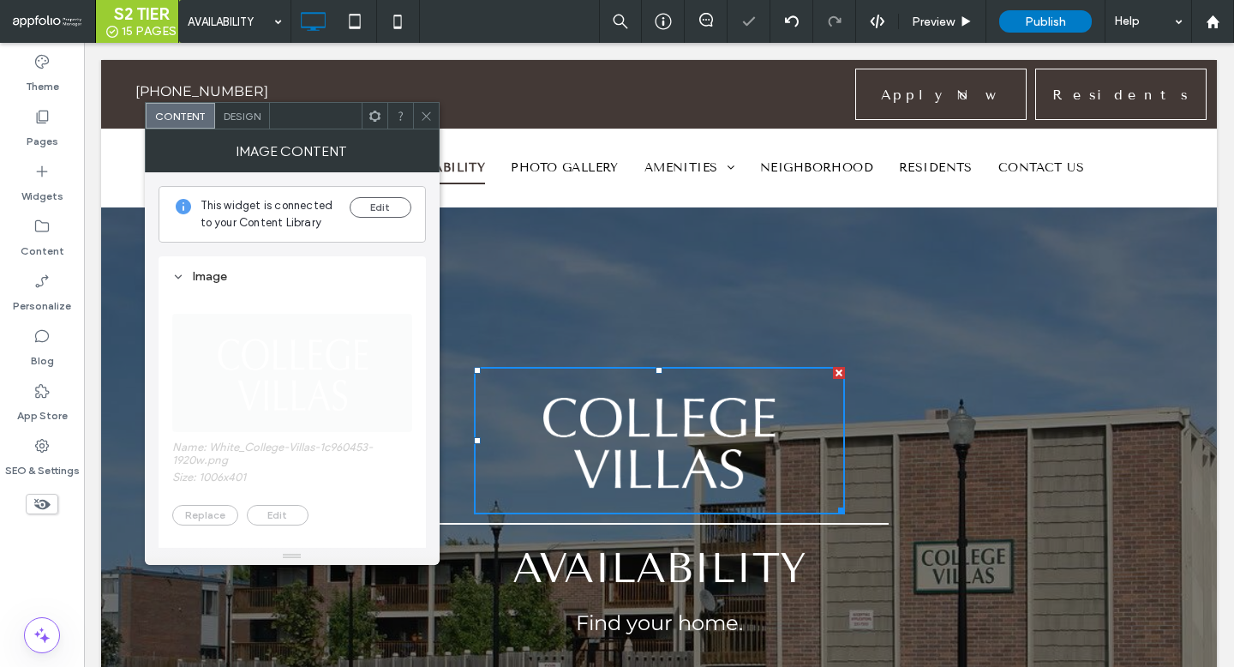
click at [249, 116] on span "Design" at bounding box center [242, 116] width 37 height 13
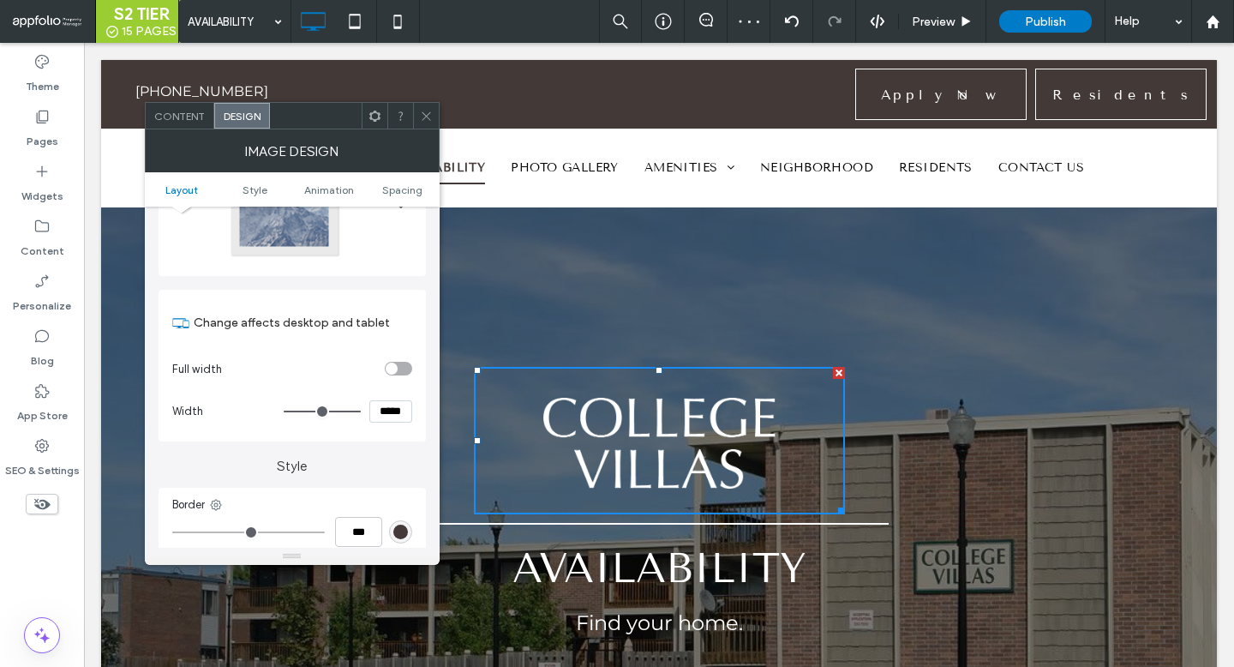
scroll to position [134, 0]
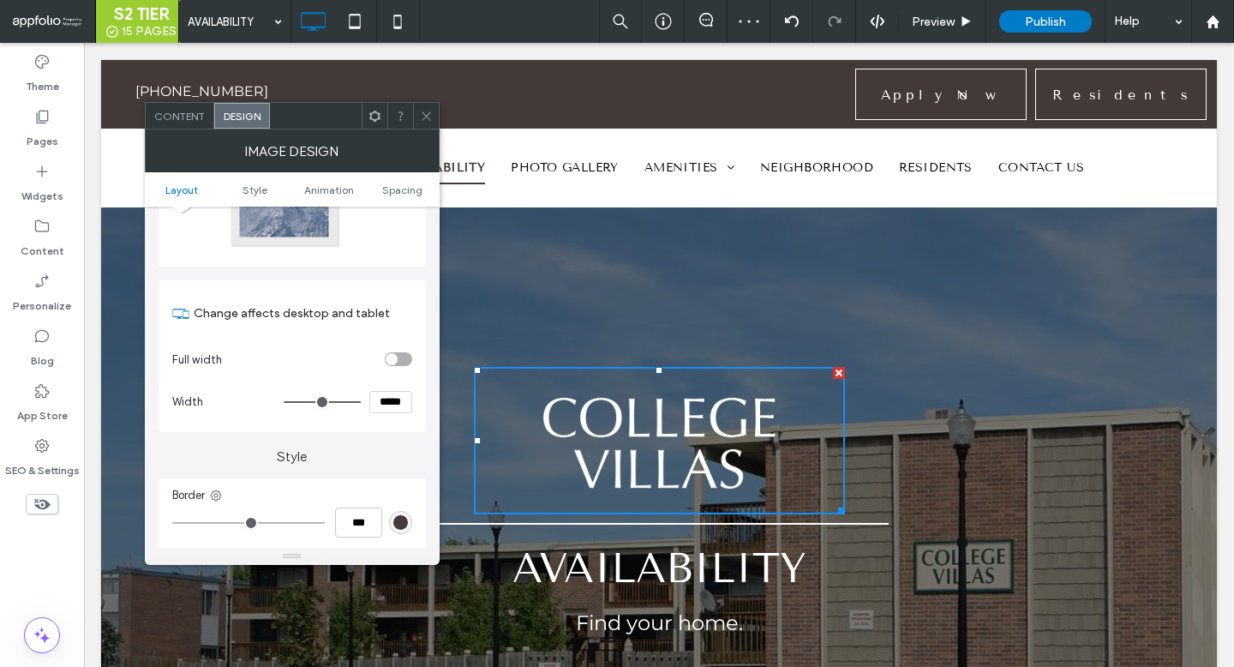
click at [393, 405] on input "*****" at bounding box center [390, 402] width 43 height 22
type input "*****"
type input "***"
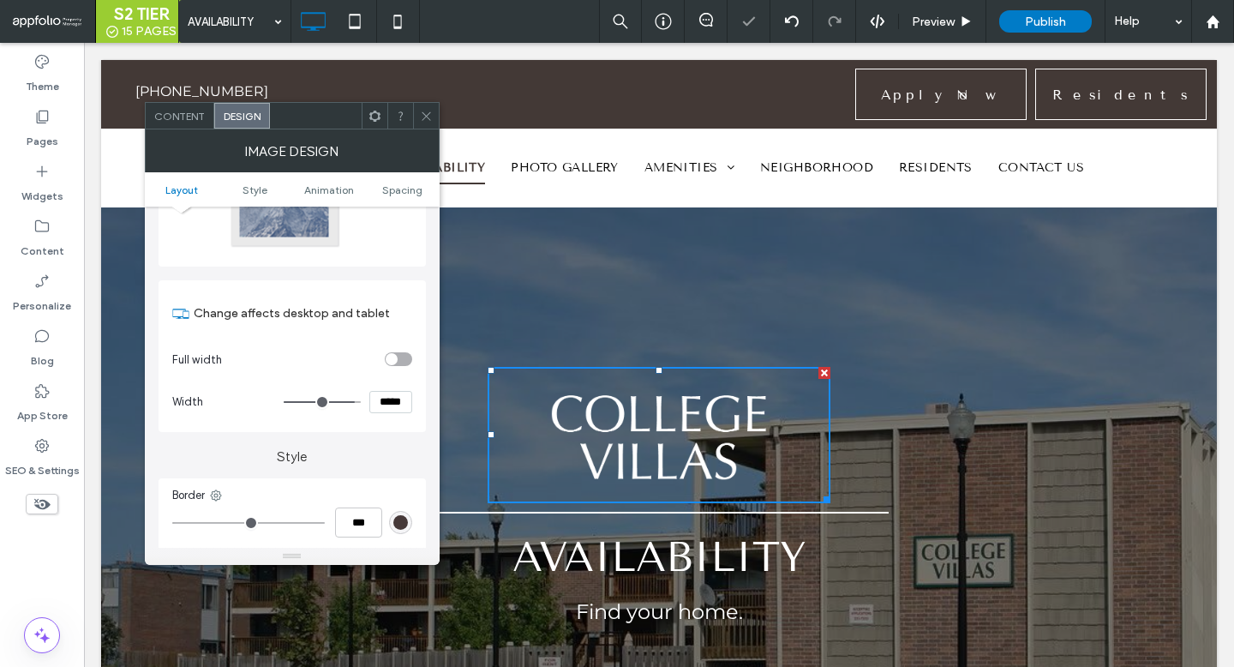
click at [426, 105] on span at bounding box center [426, 116] width 13 height 26
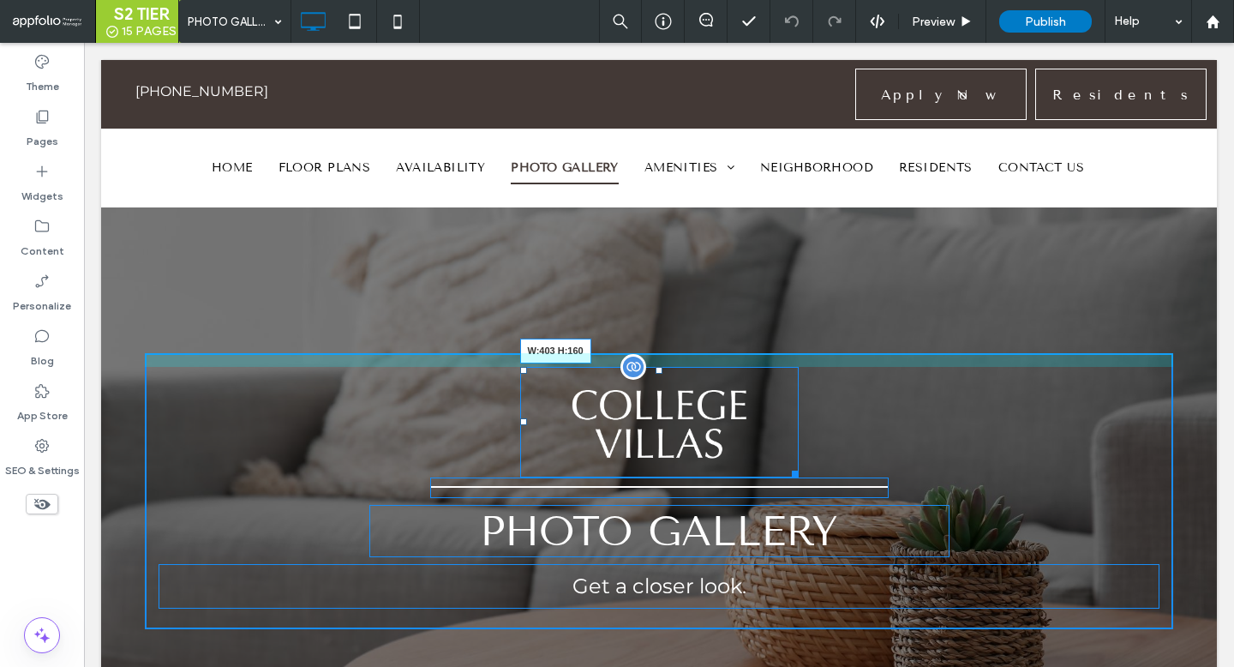
drag, startPoint x: 790, startPoint y: 469, endPoint x: 825, endPoint y: 486, distance: 38.3
click at [799, 478] on div "W:403 H:160" at bounding box center [659, 422] width 279 height 111
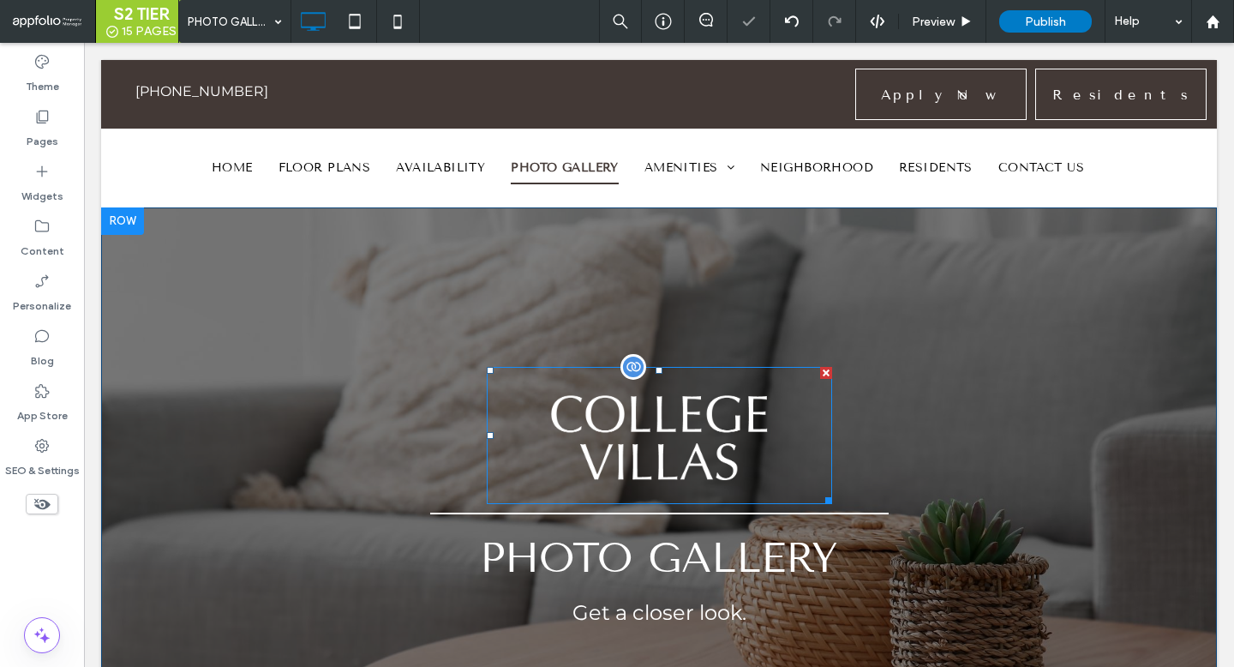
click at [672, 458] on img at bounding box center [659, 436] width 345 height 138
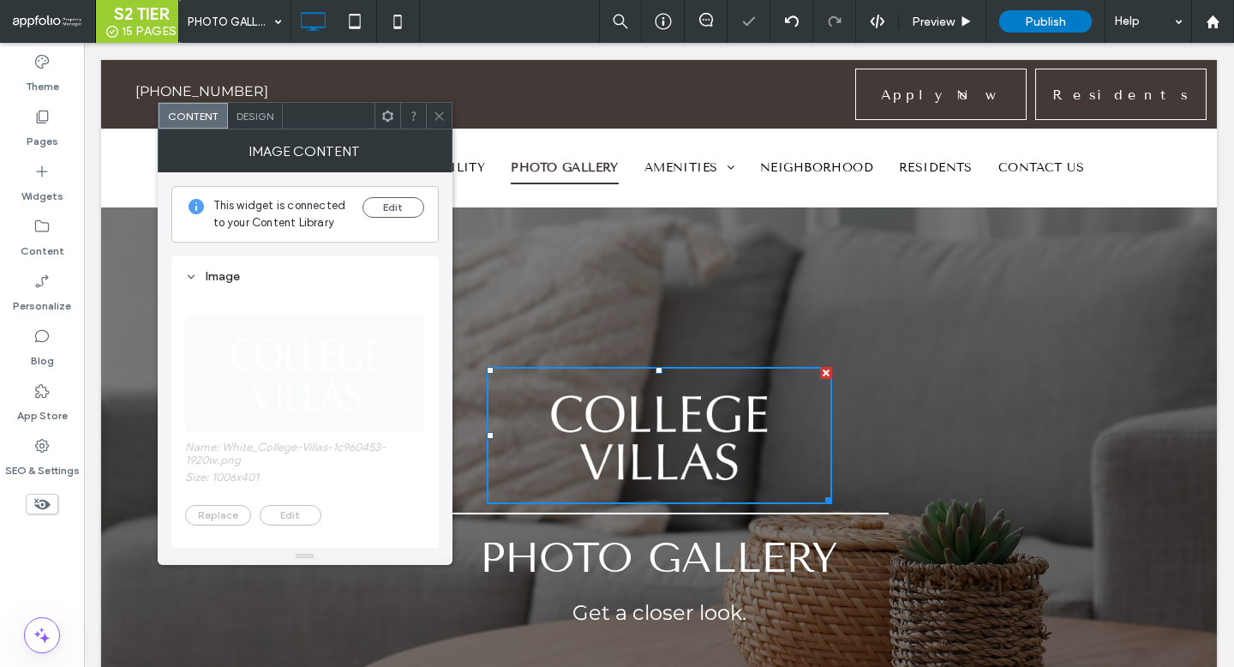
click at [243, 111] on span "Design" at bounding box center [255, 116] width 37 height 13
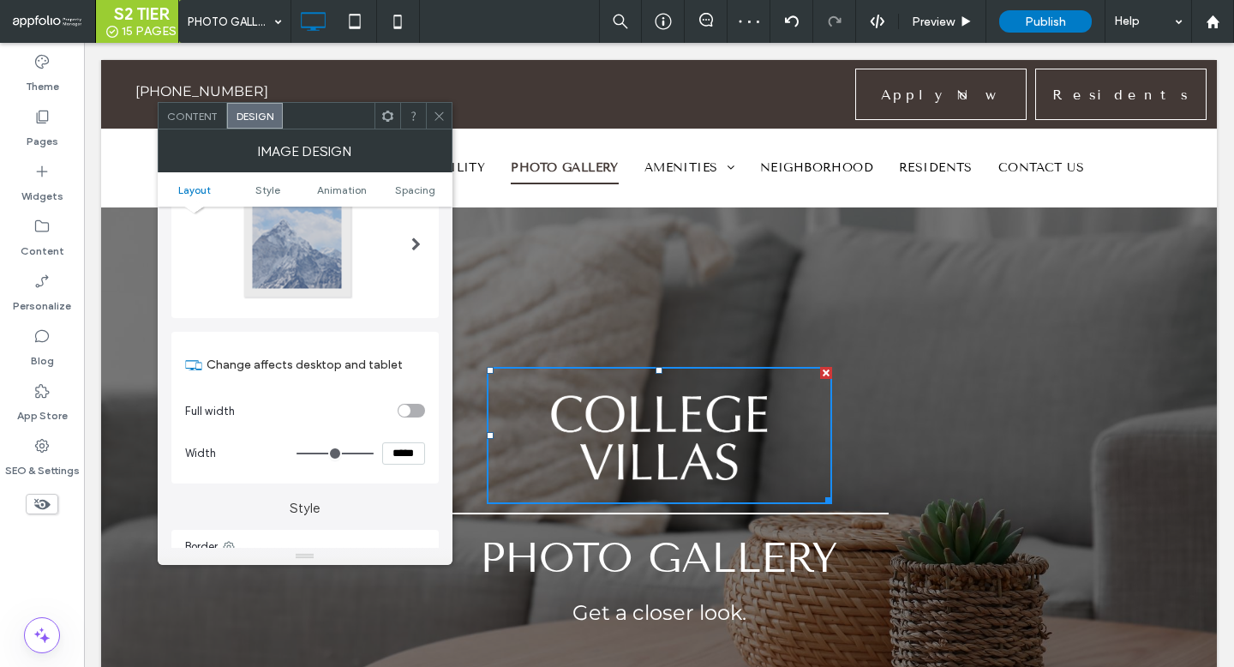
scroll to position [225, 0]
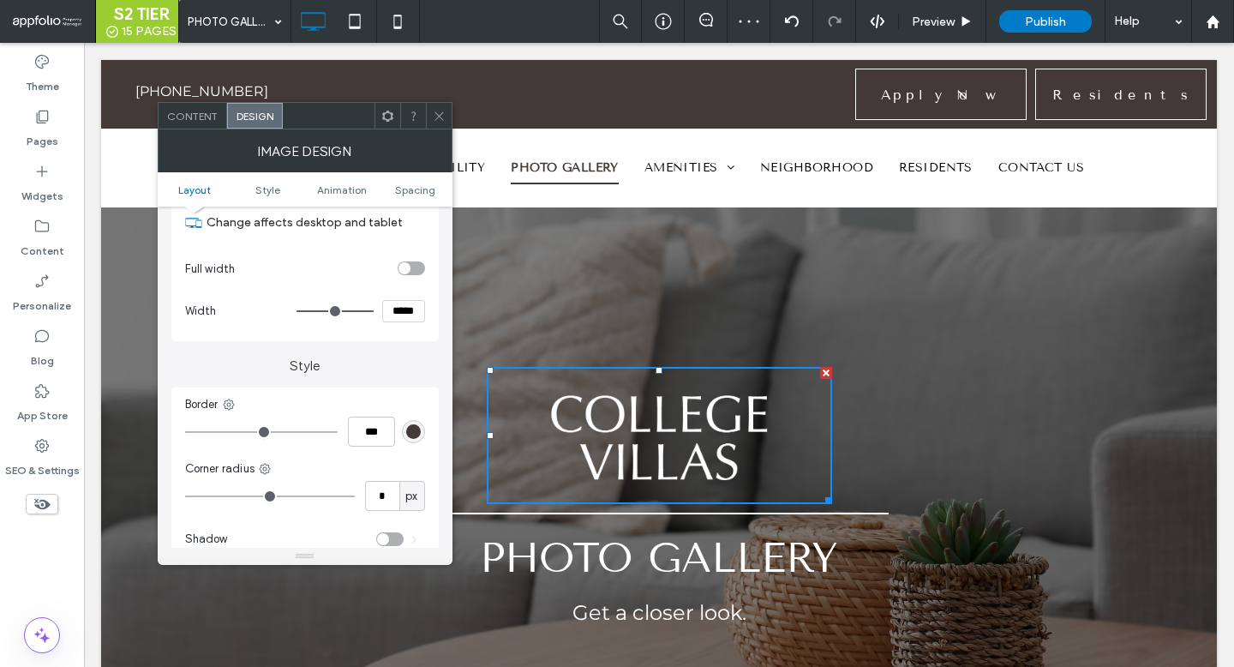
click at [399, 311] on input "*****" at bounding box center [403, 311] width 43 height 22
type input "*****"
type input "***"
click at [436, 115] on icon at bounding box center [439, 116] width 13 height 13
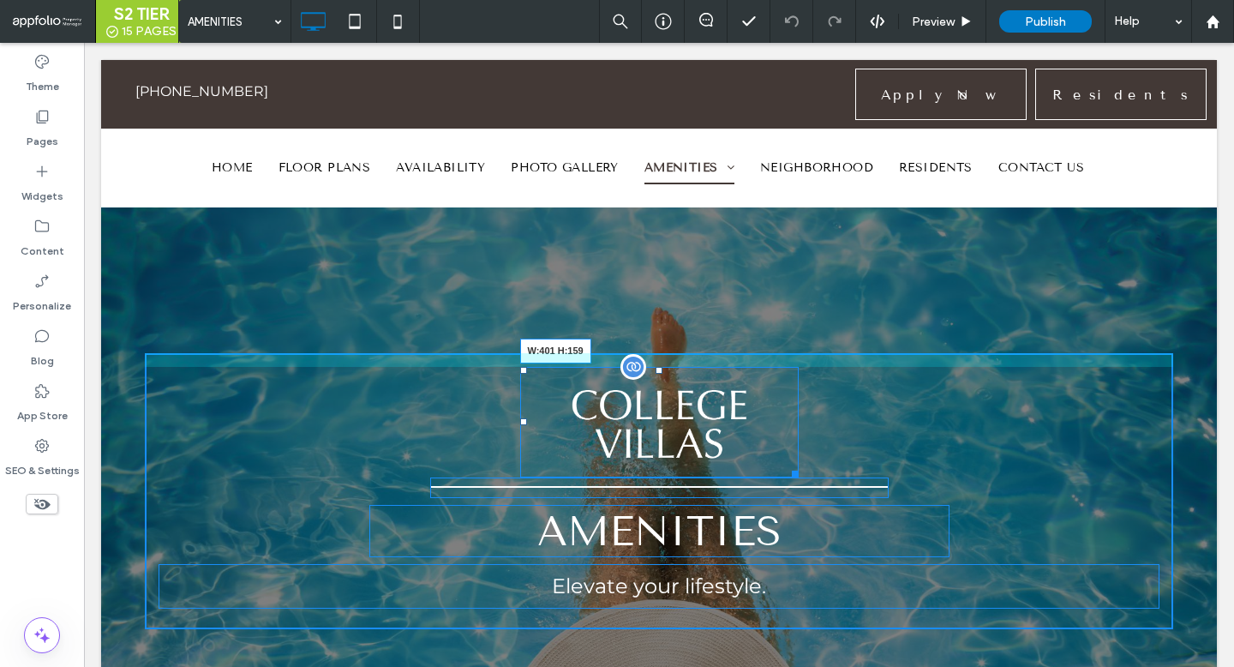
drag, startPoint x: 789, startPoint y: 471, endPoint x: 820, endPoint y: 479, distance: 32.6
click at [799, 478] on div "W:401 H:159" at bounding box center [659, 422] width 279 height 111
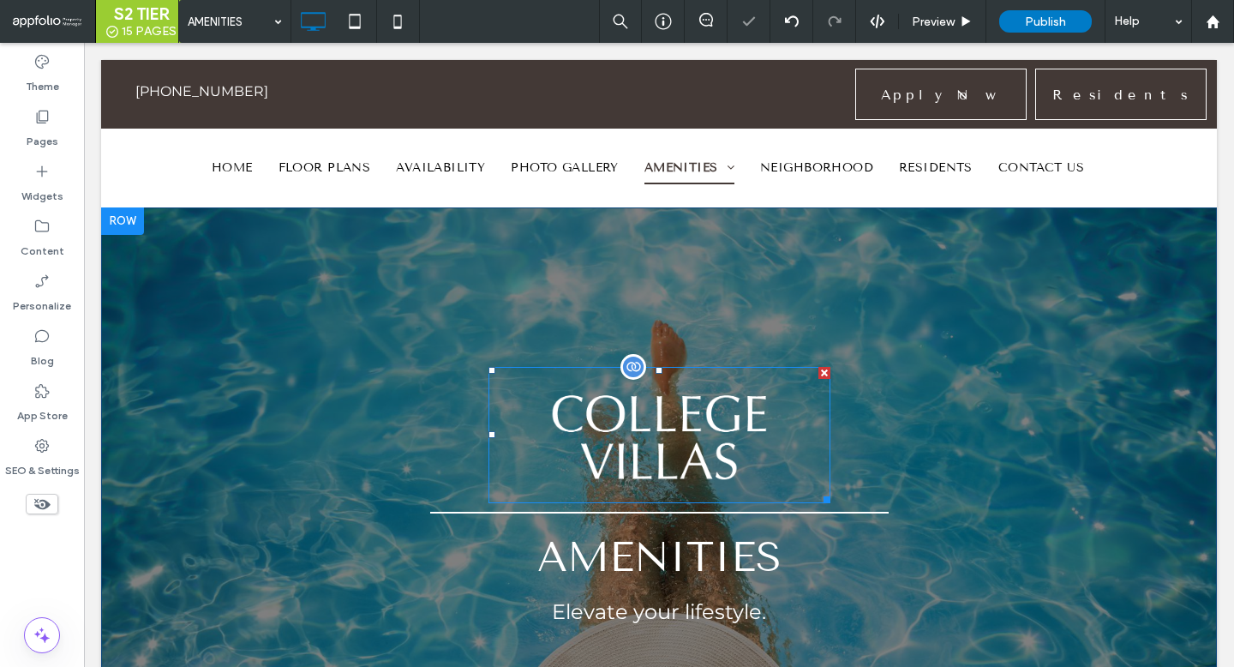
click at [672, 429] on img at bounding box center [660, 435] width 342 height 136
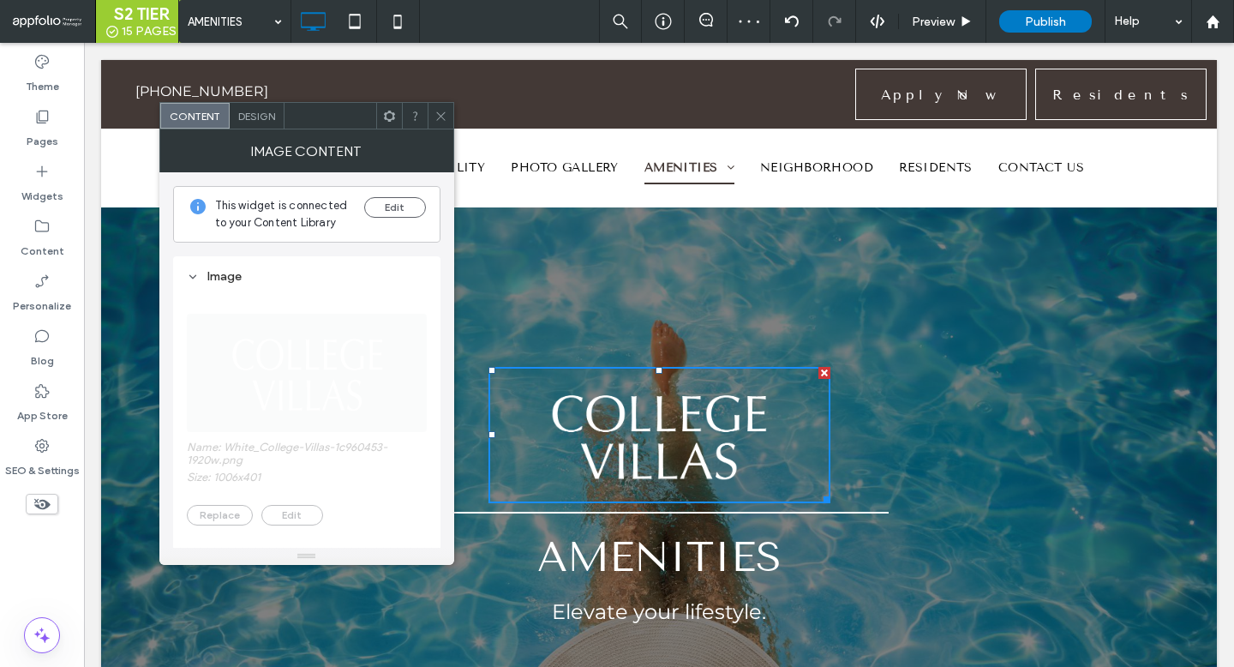
click at [261, 114] on span "Design" at bounding box center [256, 116] width 37 height 13
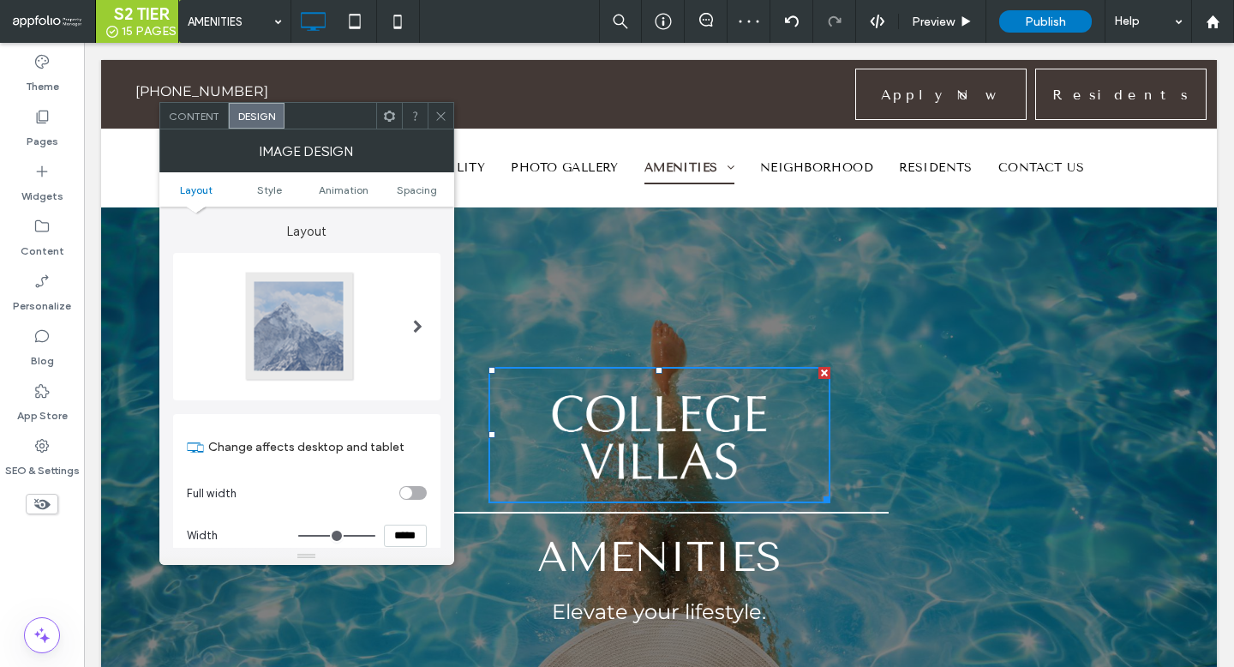
click at [442, 117] on use at bounding box center [440, 115] width 9 height 9
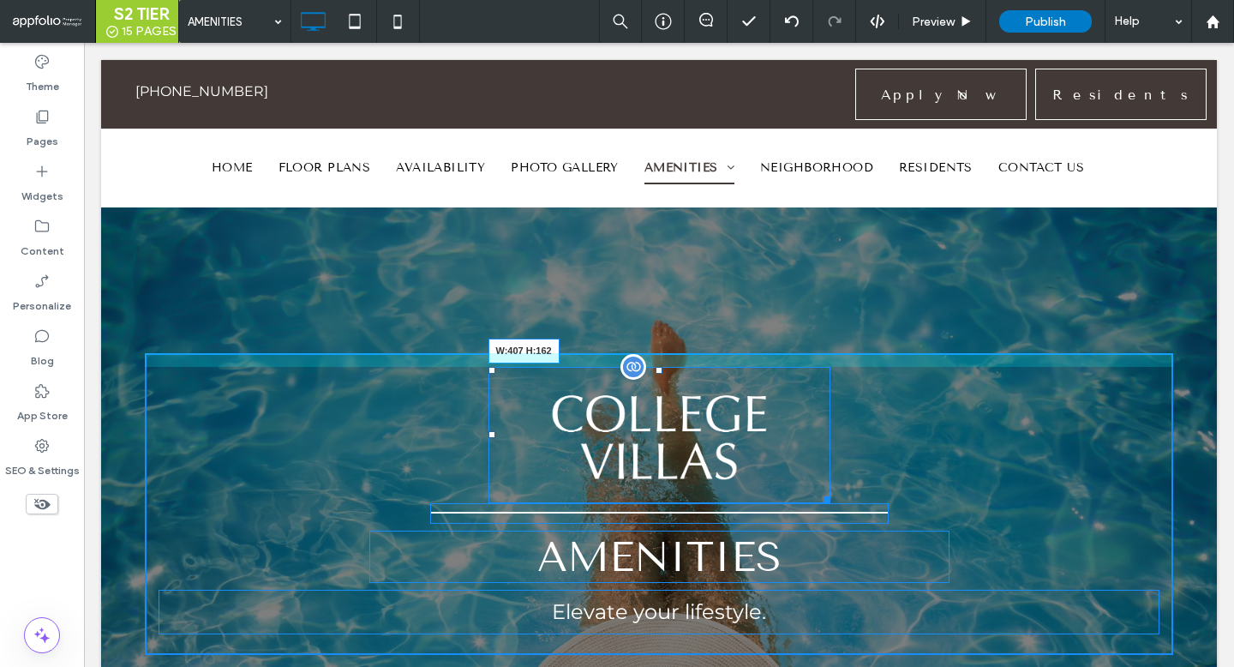
click at [829, 497] on div at bounding box center [824, 496] width 13 height 13
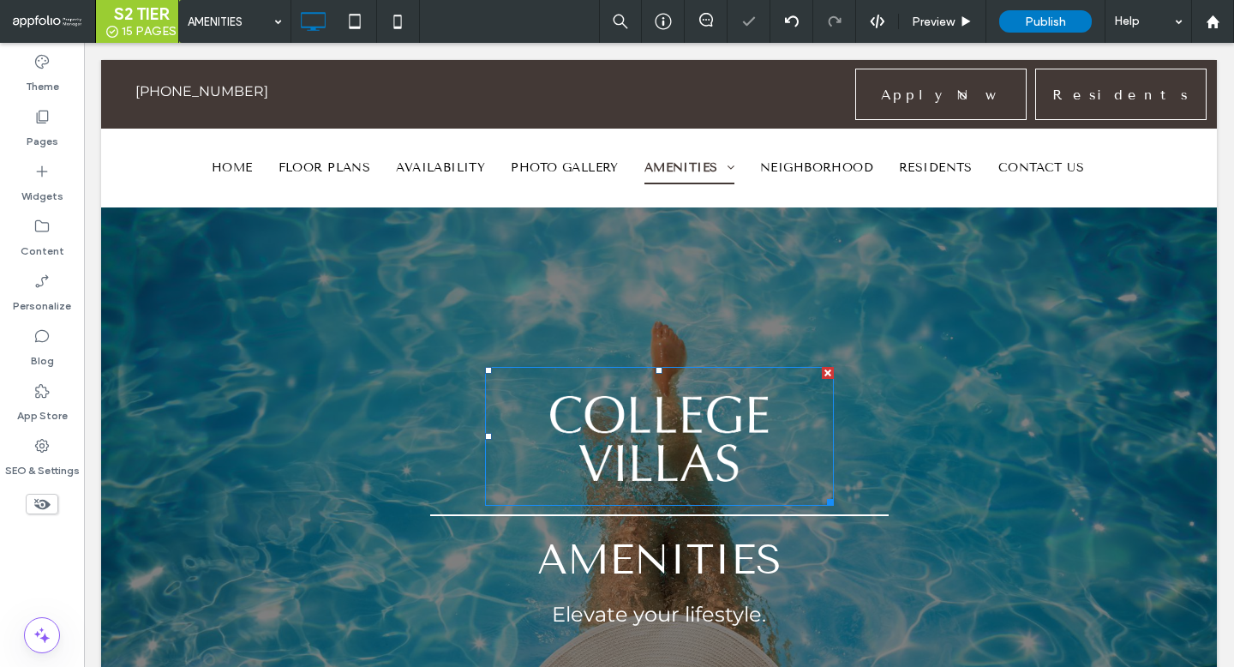
click at [665, 461] on img at bounding box center [659, 436] width 349 height 139
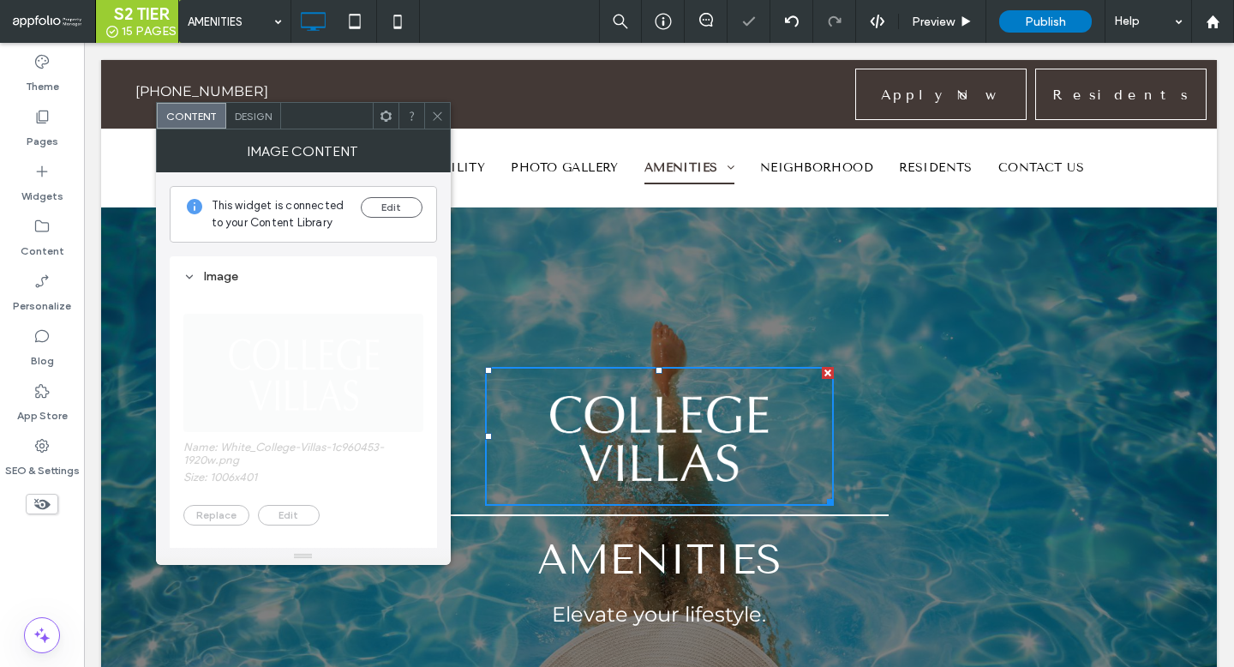
click at [261, 105] on div "Design" at bounding box center [253, 116] width 55 height 26
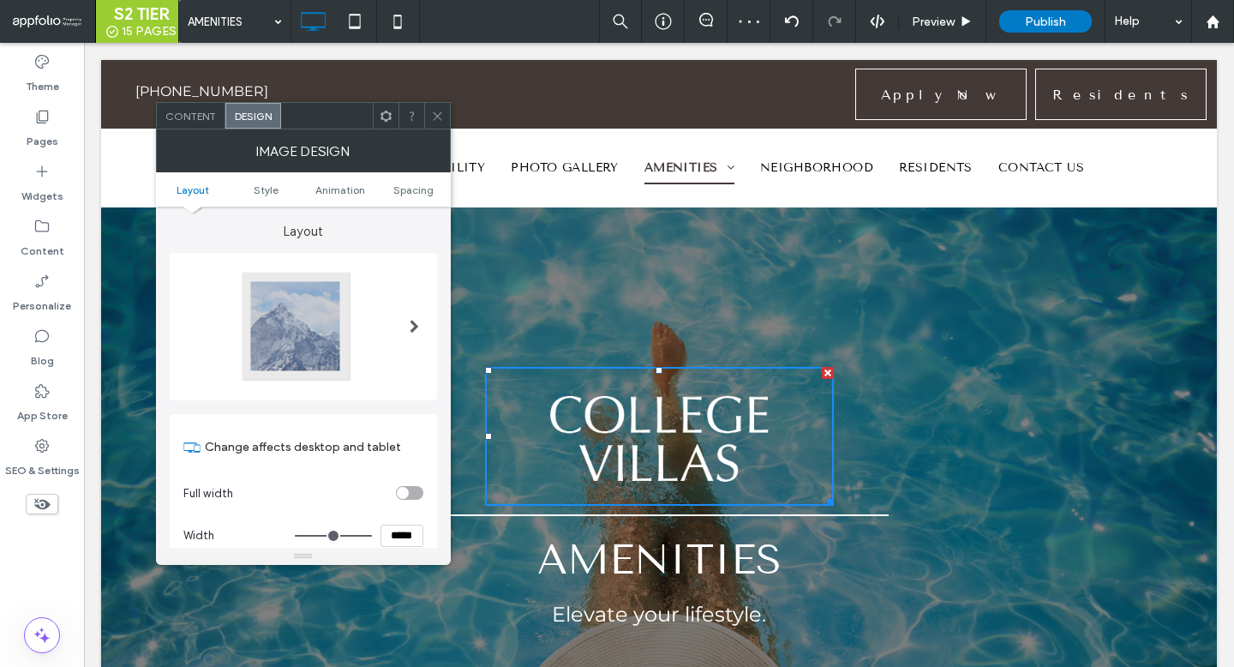
scroll to position [77, 0]
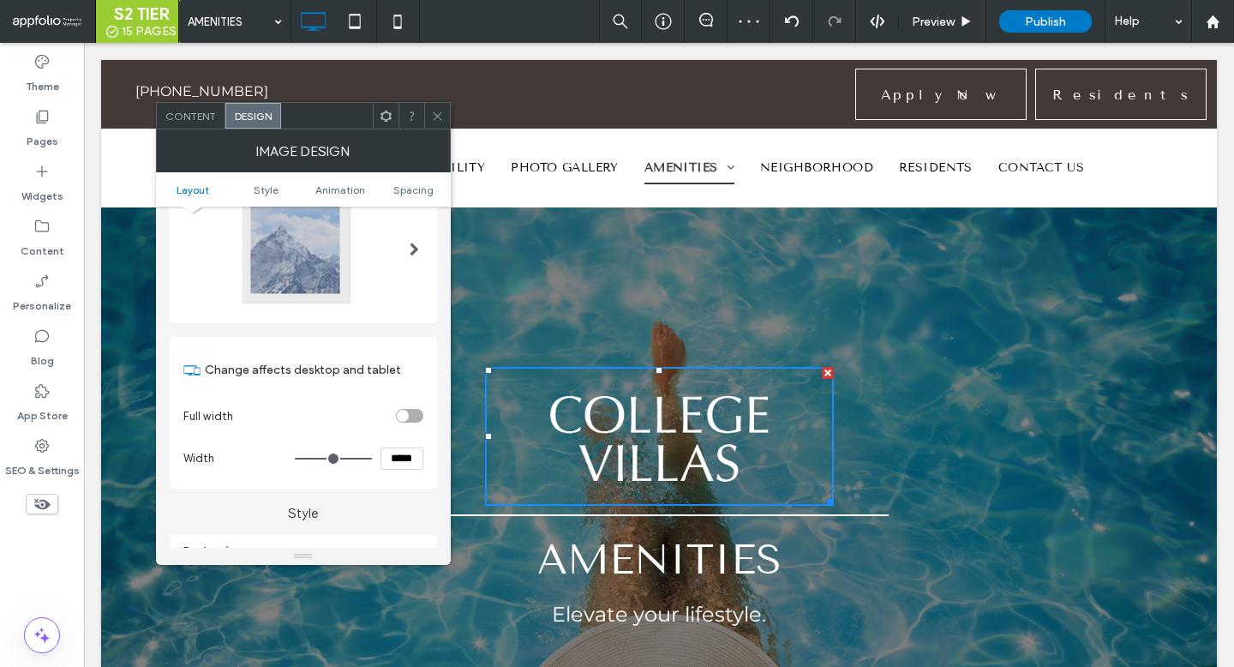
click at [406, 463] on input "*****" at bounding box center [402, 458] width 43 height 22
type input "*****"
type input "***"
click at [435, 116] on icon at bounding box center [437, 116] width 13 height 13
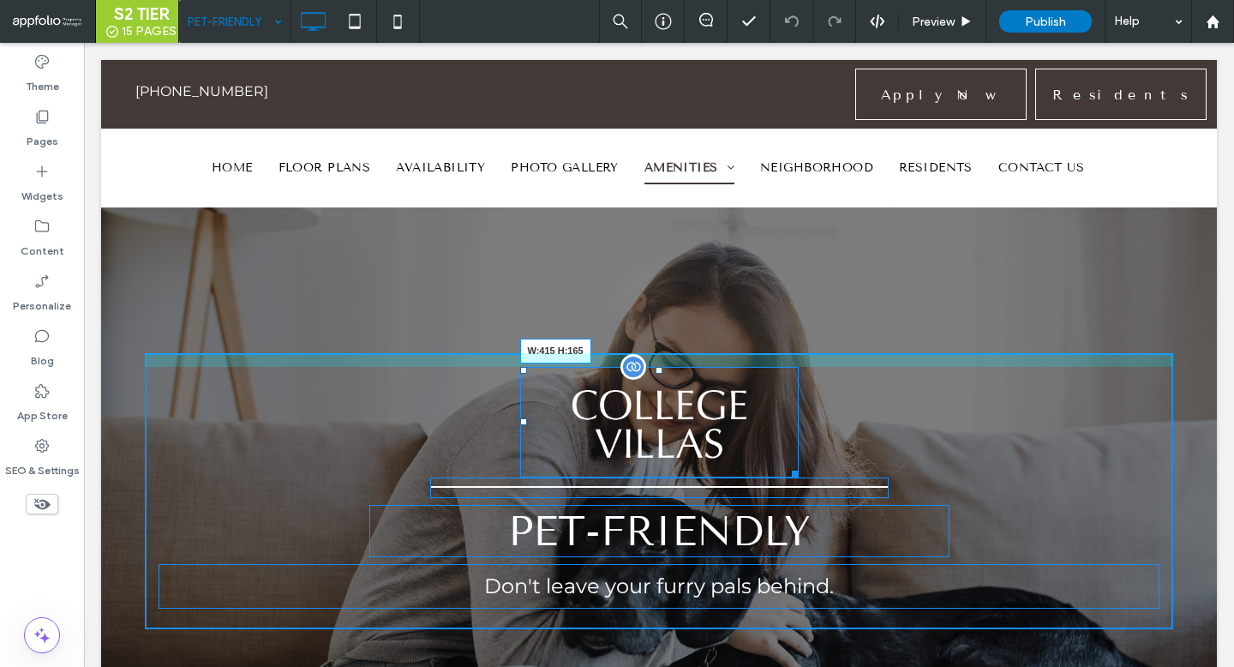
drag, startPoint x: 792, startPoint y: 475, endPoint x: 831, endPoint y: 486, distance: 40.2
click at [799, 478] on div "W:415 H:165" at bounding box center [659, 422] width 279 height 111
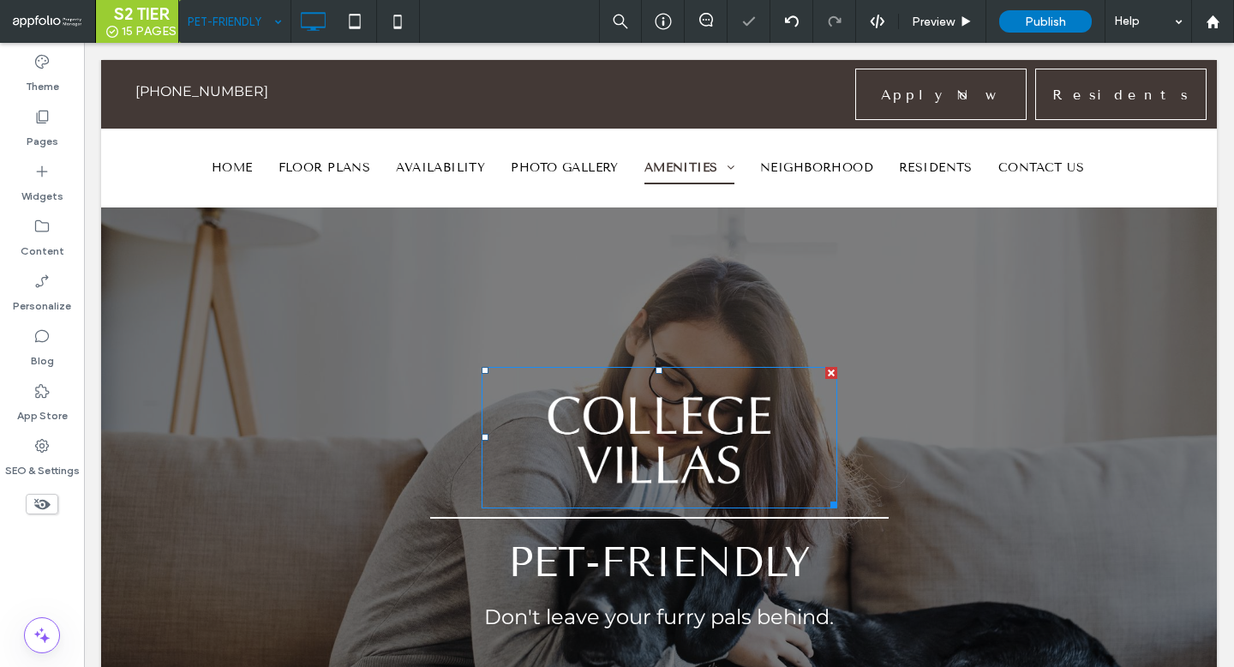
click at [681, 435] on img at bounding box center [660, 437] width 356 height 141
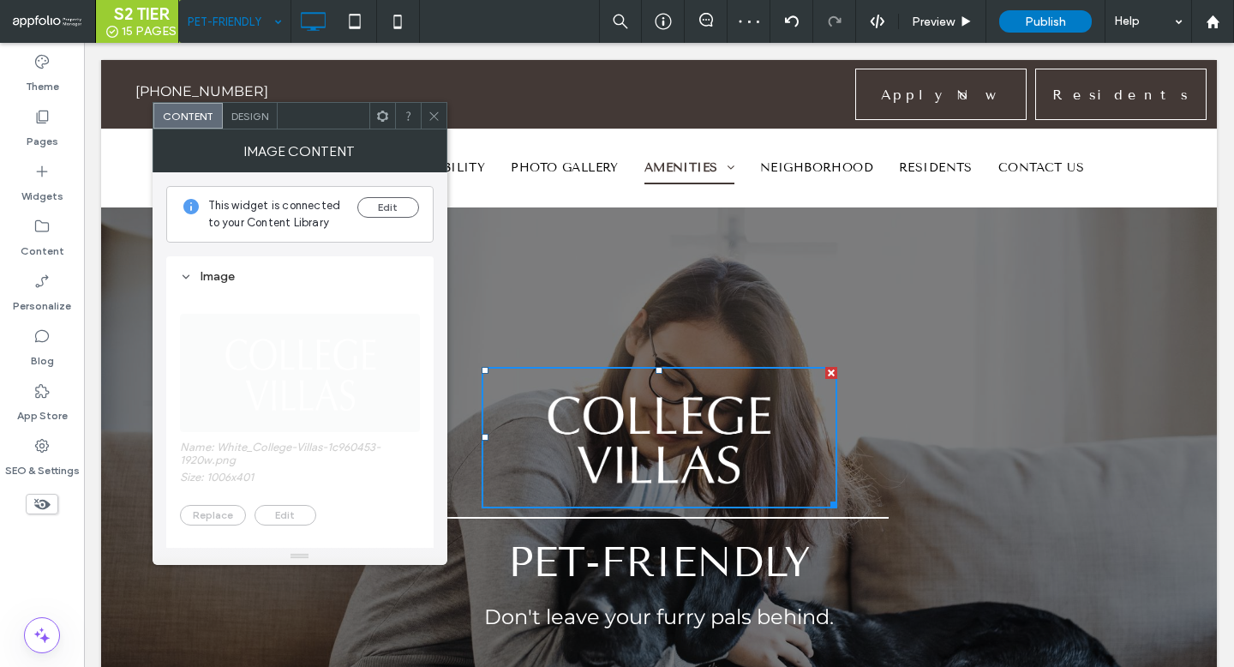
click at [258, 113] on span "Design" at bounding box center [249, 116] width 37 height 13
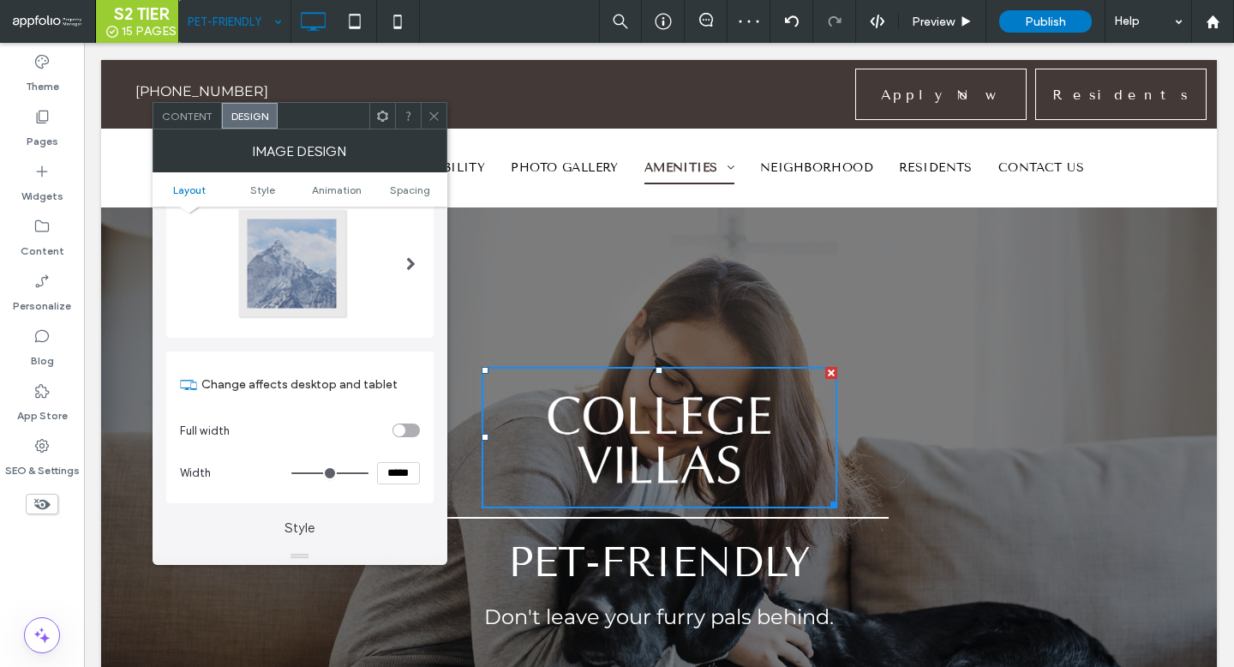
scroll to position [202, 0]
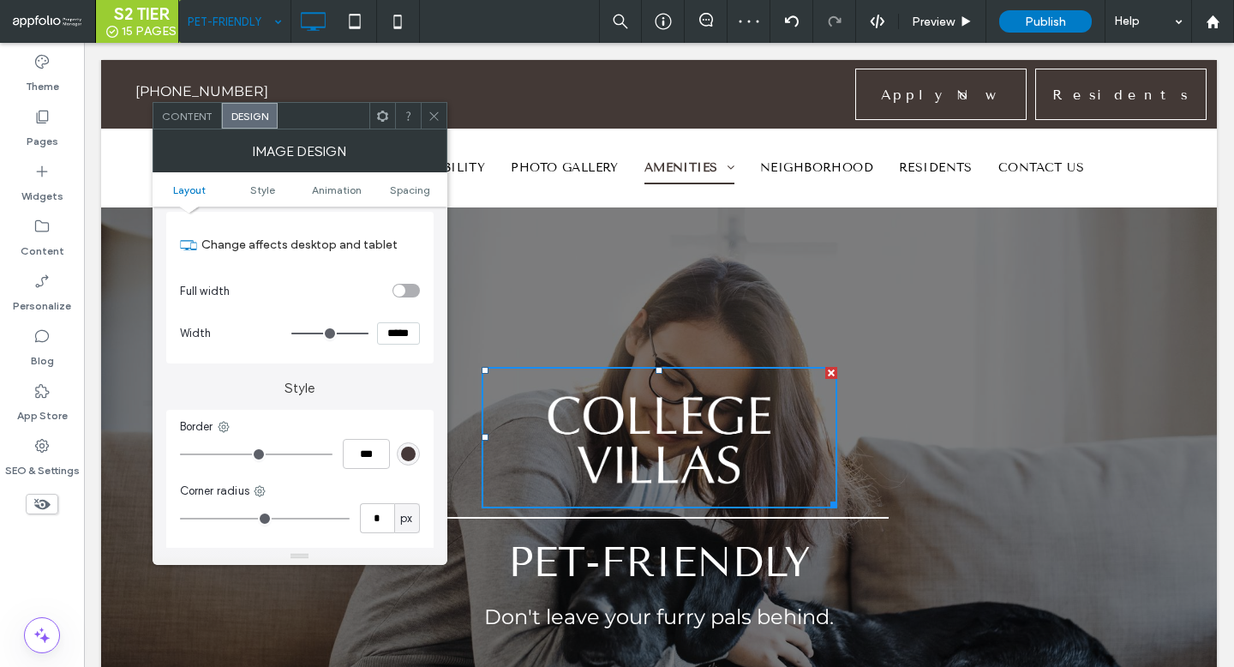
click at [403, 329] on input "*****" at bounding box center [398, 333] width 43 height 22
type input "*****"
type input "***"
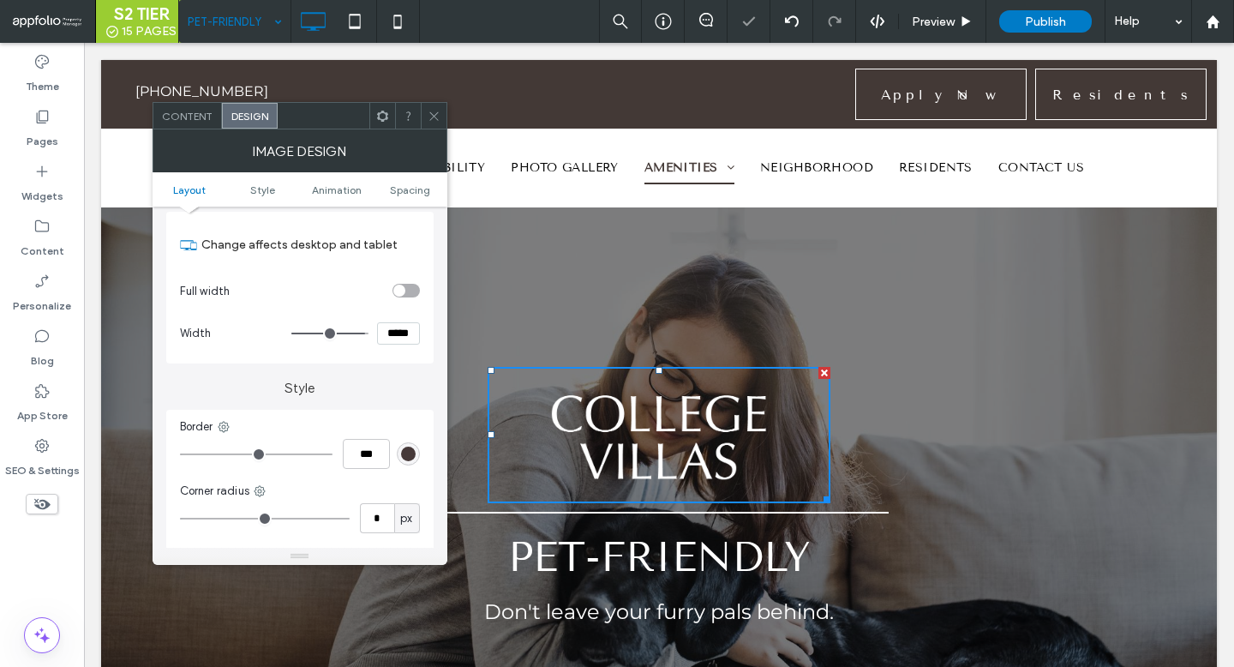
click at [432, 112] on icon at bounding box center [434, 116] width 13 height 13
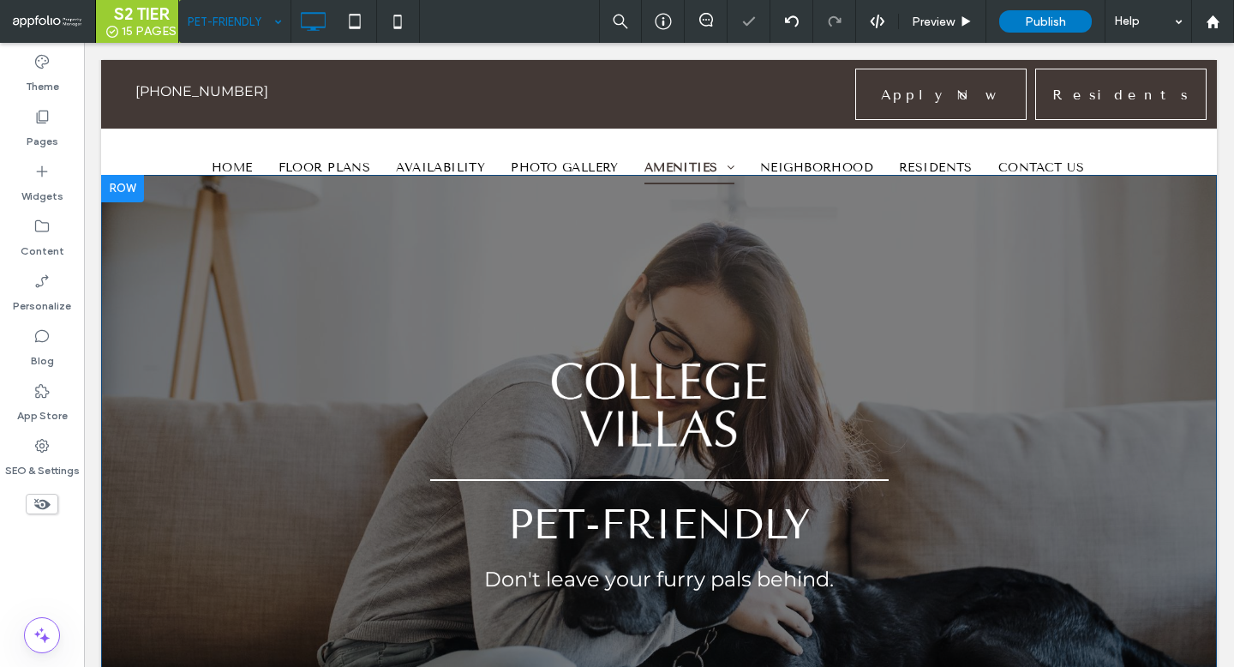
scroll to position [24, 0]
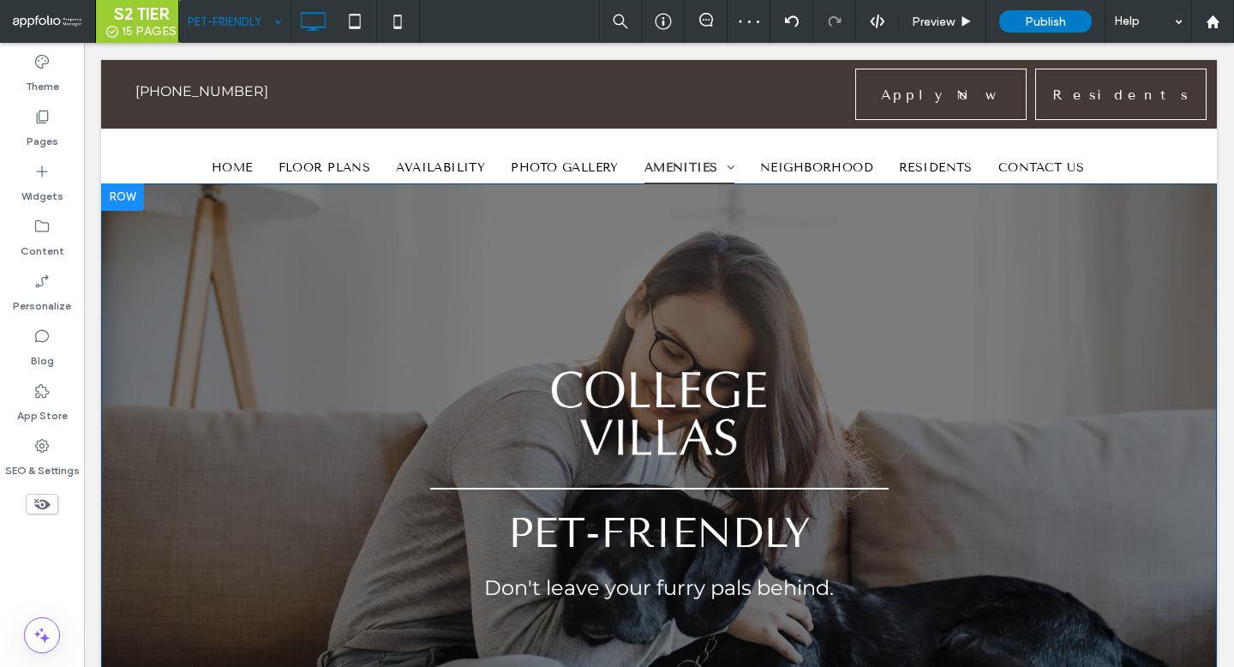
click at [129, 310] on div "Pet-Friendly Don't leave your furry pals behind. Click To Paste Row + Add Secti…" at bounding box center [659, 479] width 1116 height 593
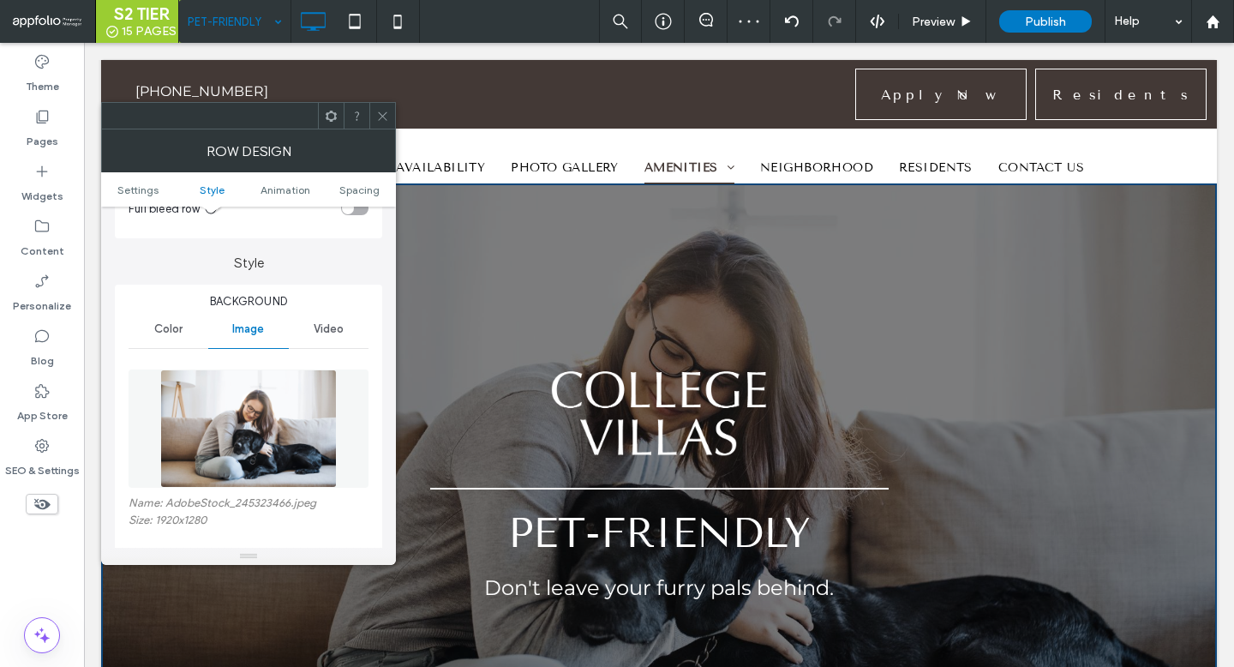
scroll to position [302, 0]
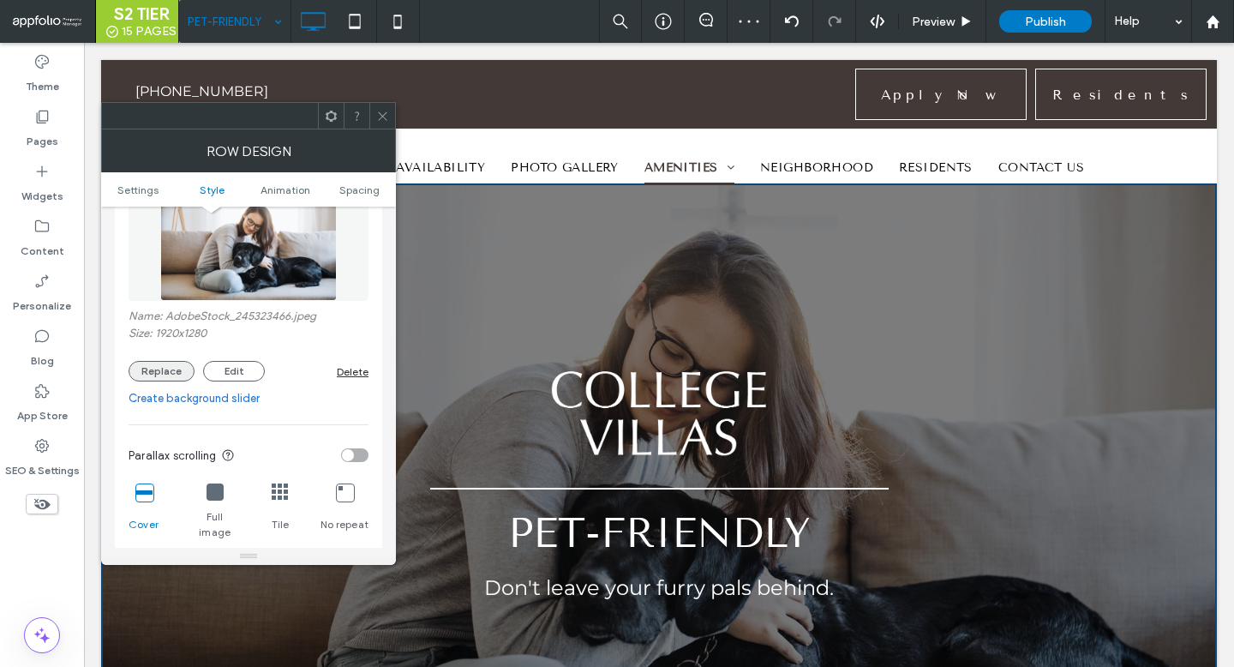
click at [164, 369] on button "Replace" at bounding box center [162, 371] width 66 height 21
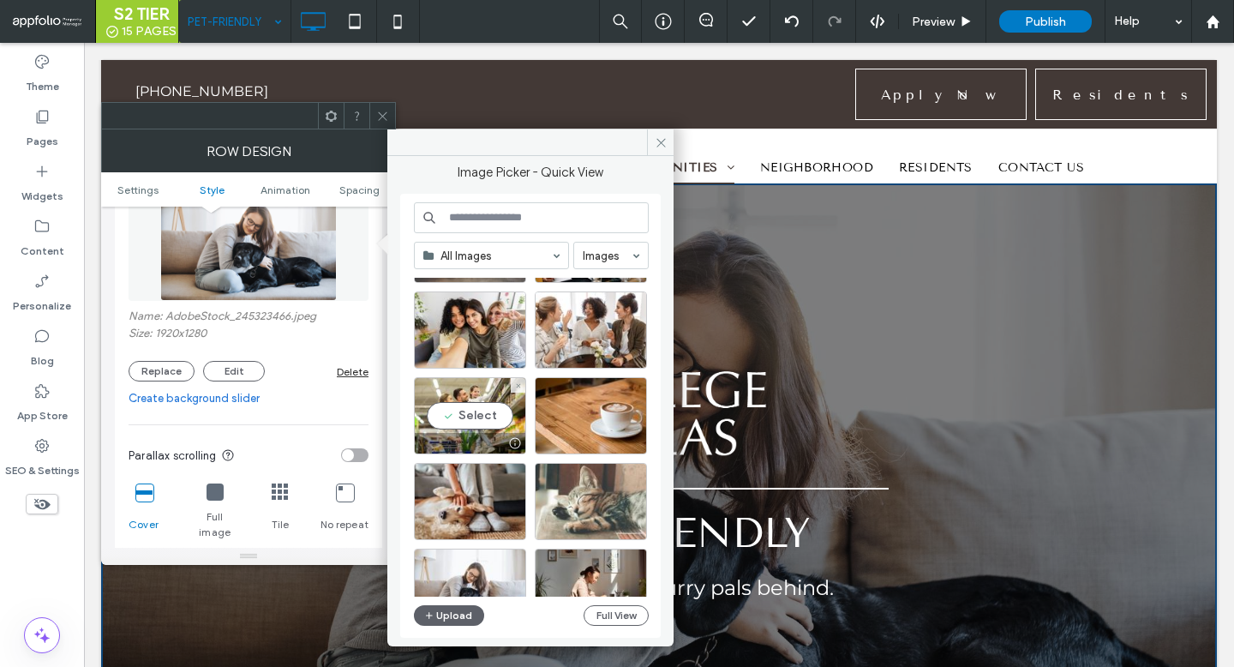
scroll to position [233, 0]
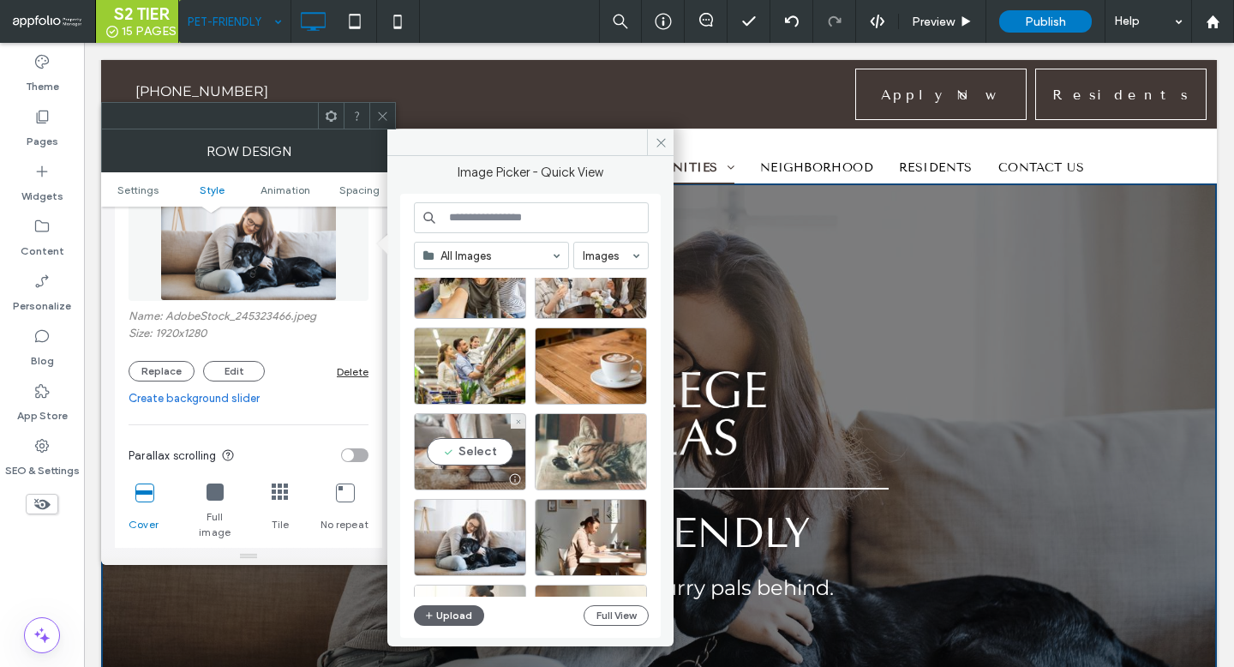
click at [477, 466] on div "Select" at bounding box center [470, 451] width 112 height 77
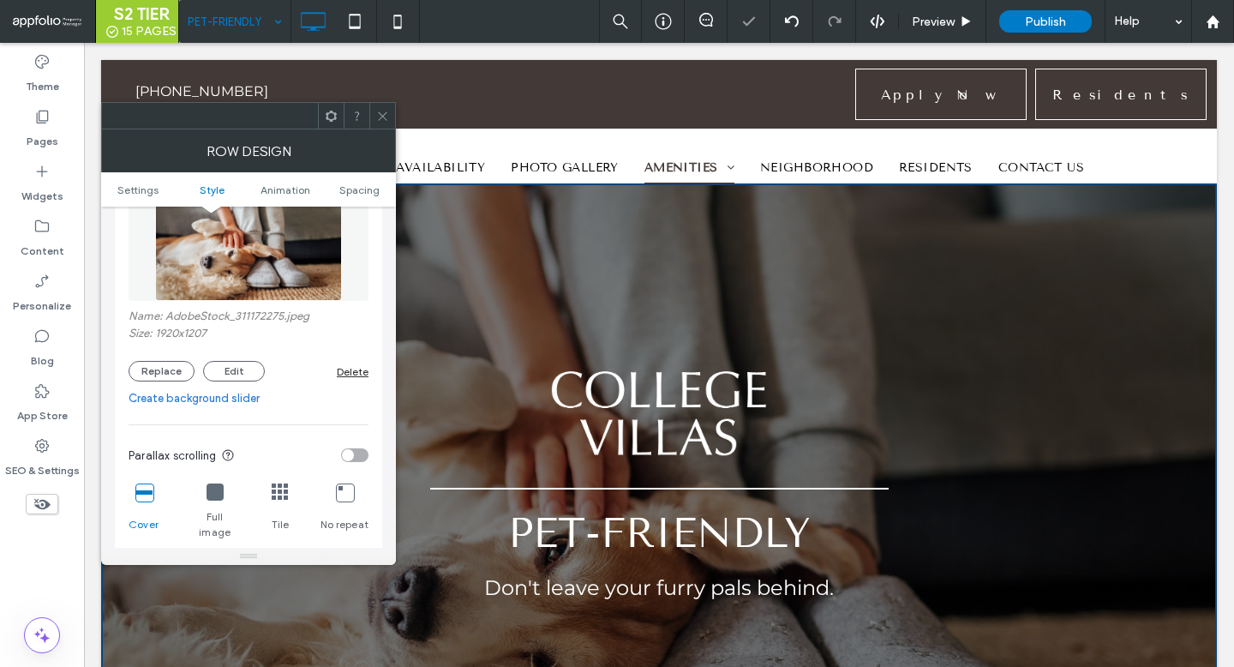
click at [379, 114] on icon at bounding box center [382, 116] width 13 height 13
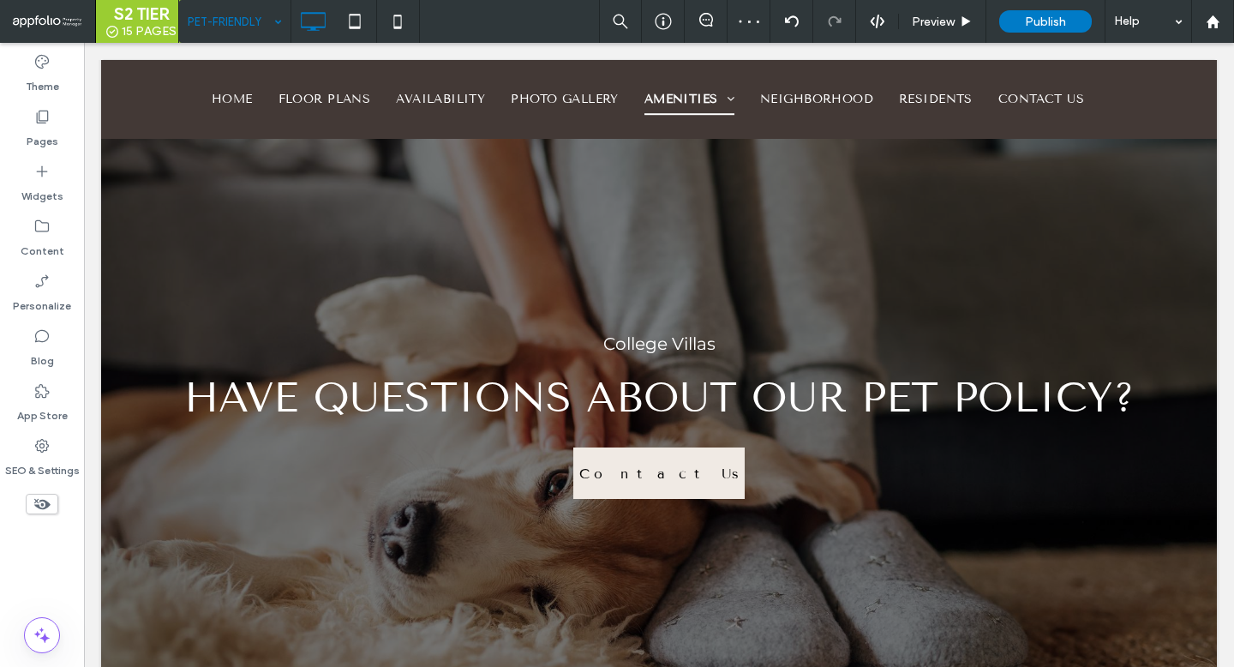
scroll to position [1493, 0]
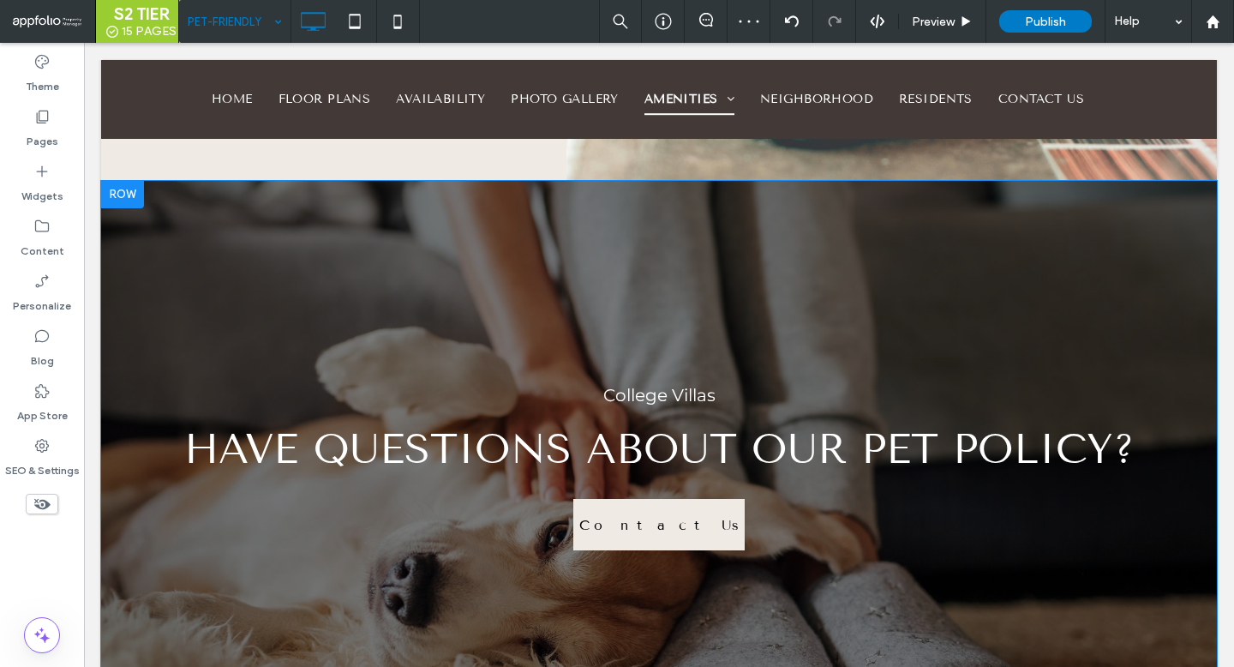
click at [321, 182] on div "College Villas Have questions about our pet policy? Contact Us Click To Paste R…" at bounding box center [659, 466] width 1116 height 571
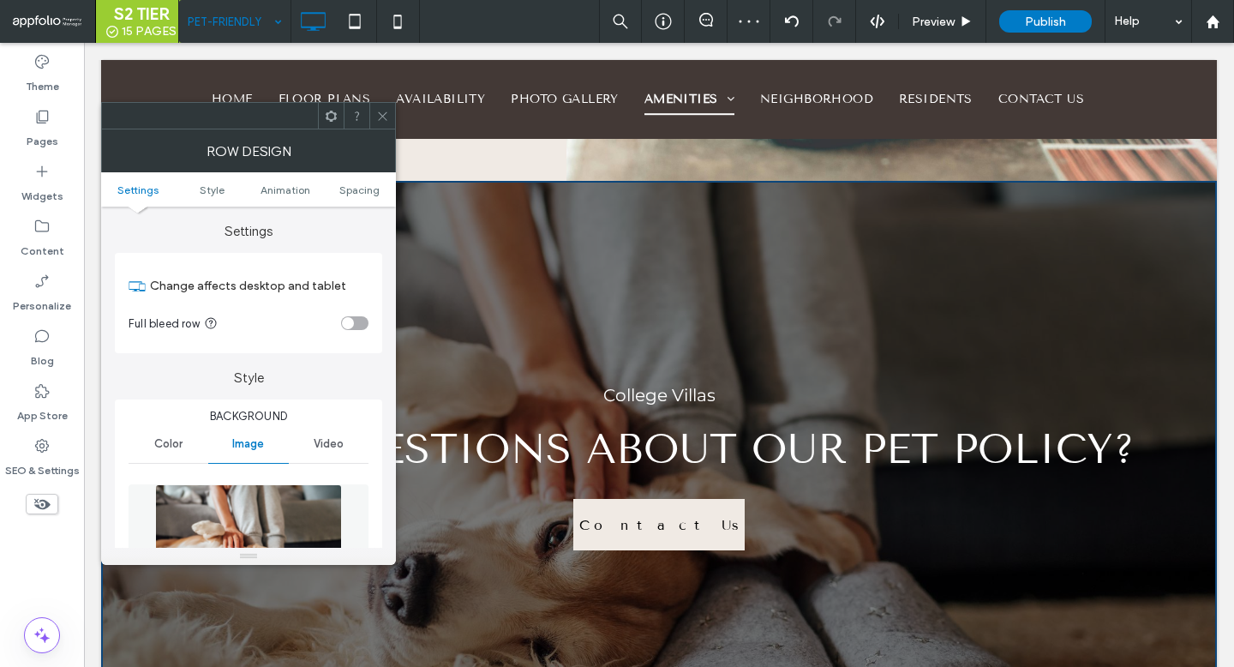
scroll to position [159, 0]
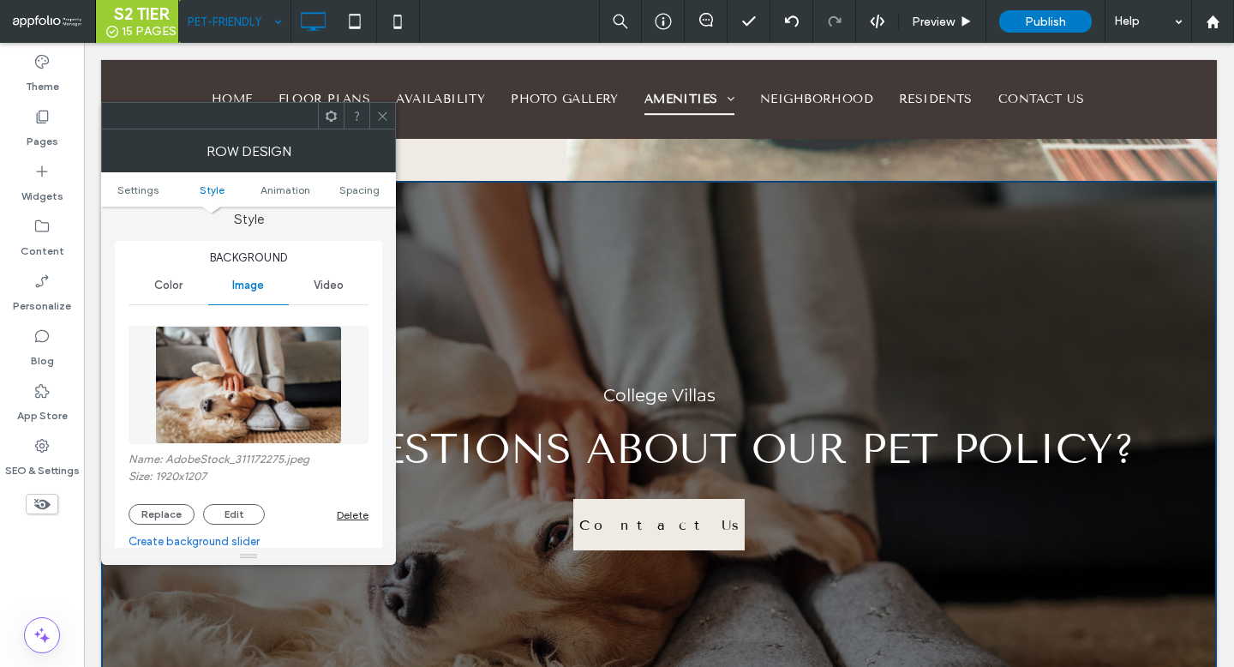
click at [171, 506] on div "Name: AdobeStock_311172275.jpeg Size: 1920x1207 Replace Edit Delete" at bounding box center [249, 489] width 240 height 72
click at [173, 513] on button "Replace" at bounding box center [162, 514] width 66 height 21
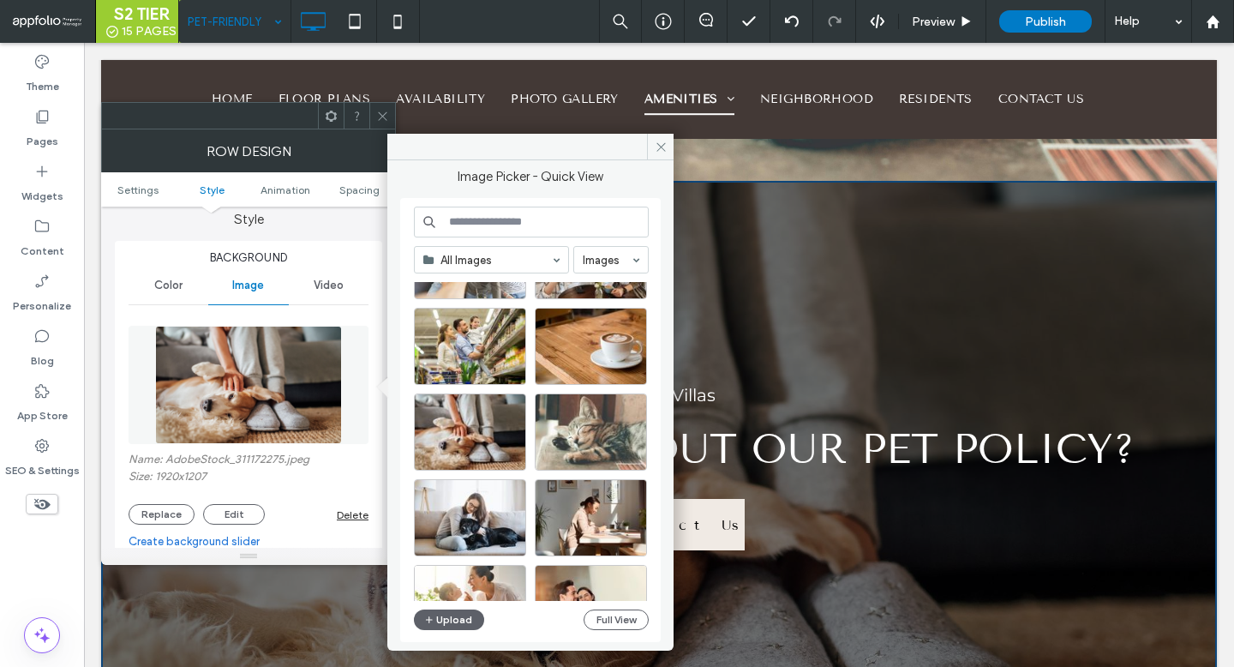
scroll to position [266, 0]
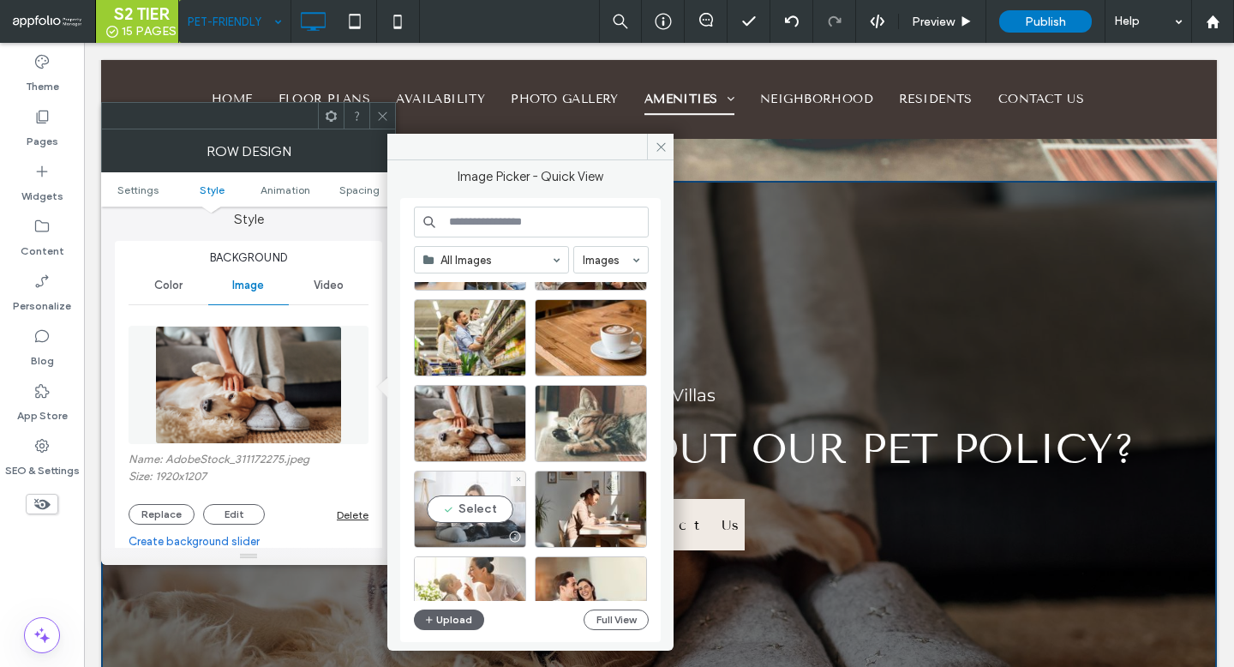
click at [485, 512] on div "Select" at bounding box center [470, 509] width 112 height 77
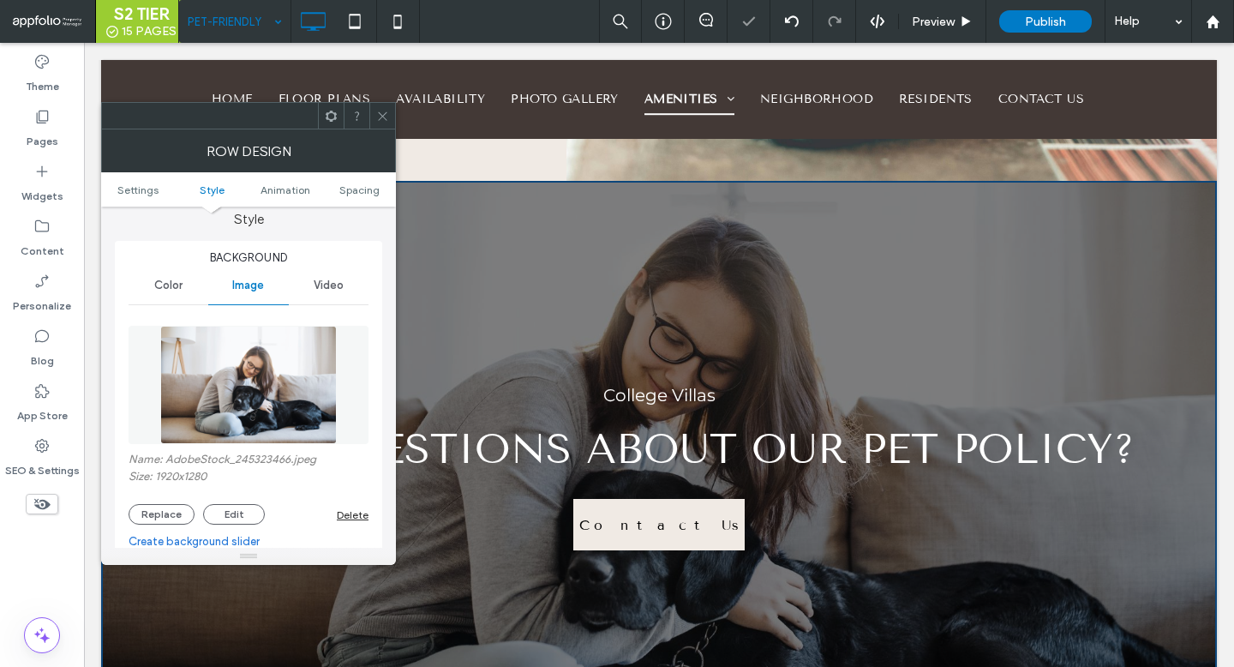
click at [388, 120] on icon at bounding box center [382, 116] width 13 height 13
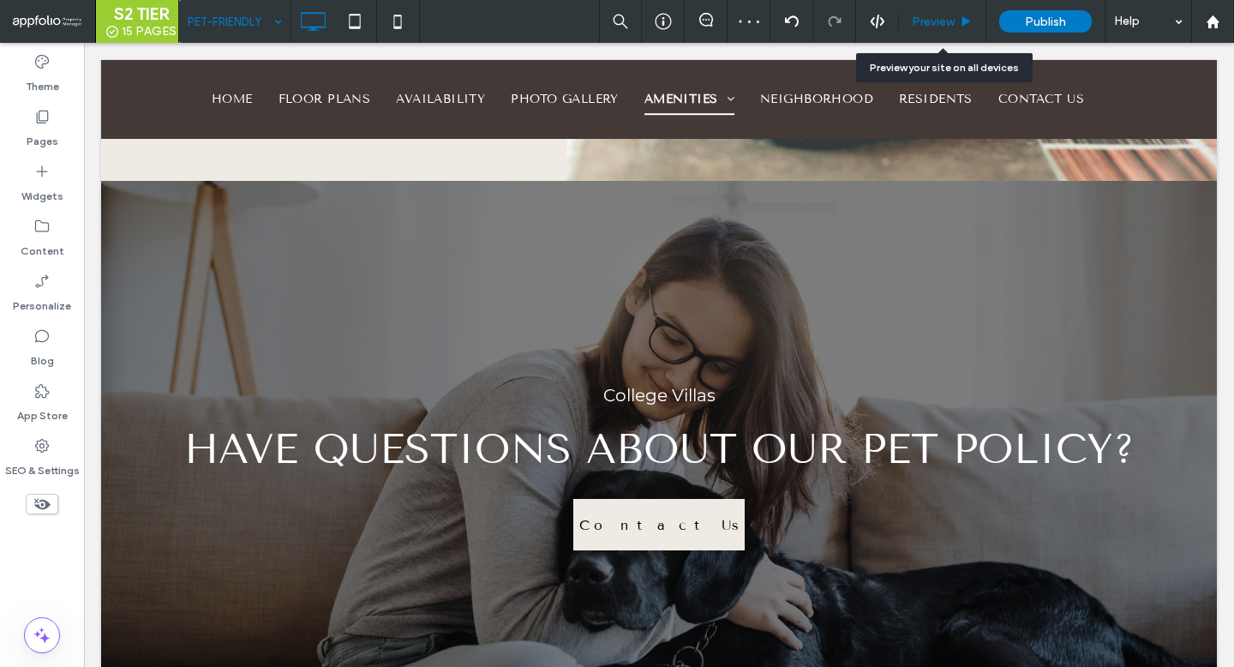
click at [944, 21] on span "Preview" at bounding box center [933, 22] width 43 height 15
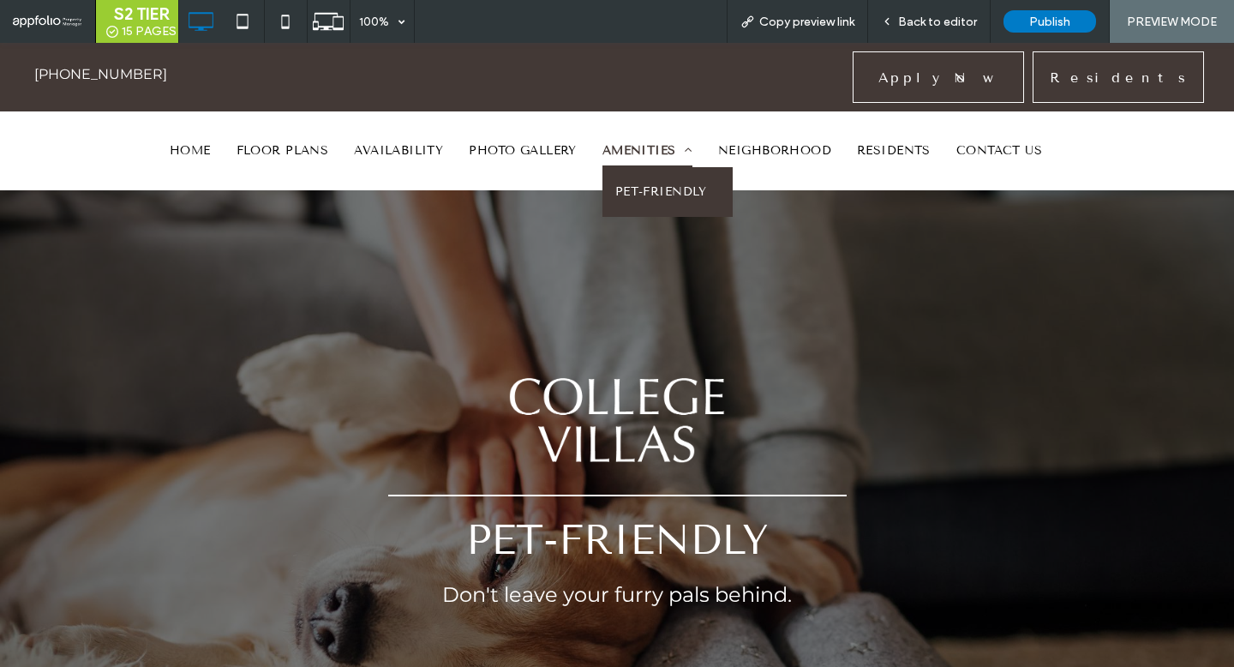
click at [616, 144] on span "AMENITIES" at bounding box center [648, 151] width 90 height 33
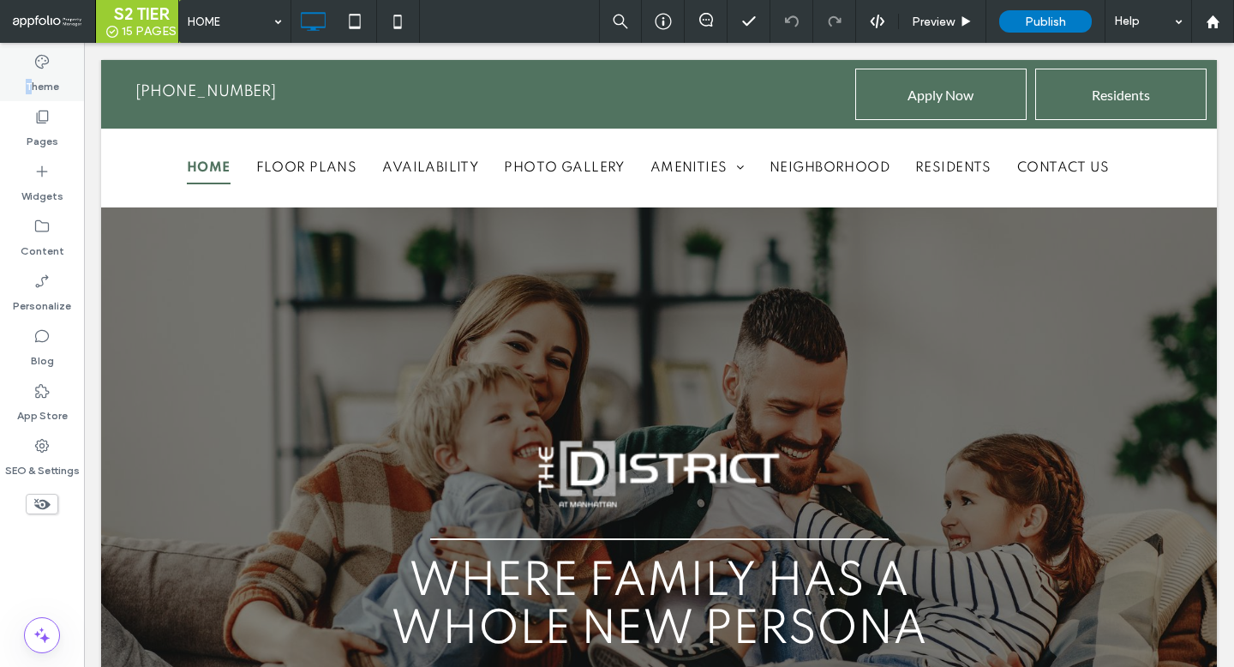
click at [32, 78] on label "Theme" at bounding box center [42, 82] width 33 height 24
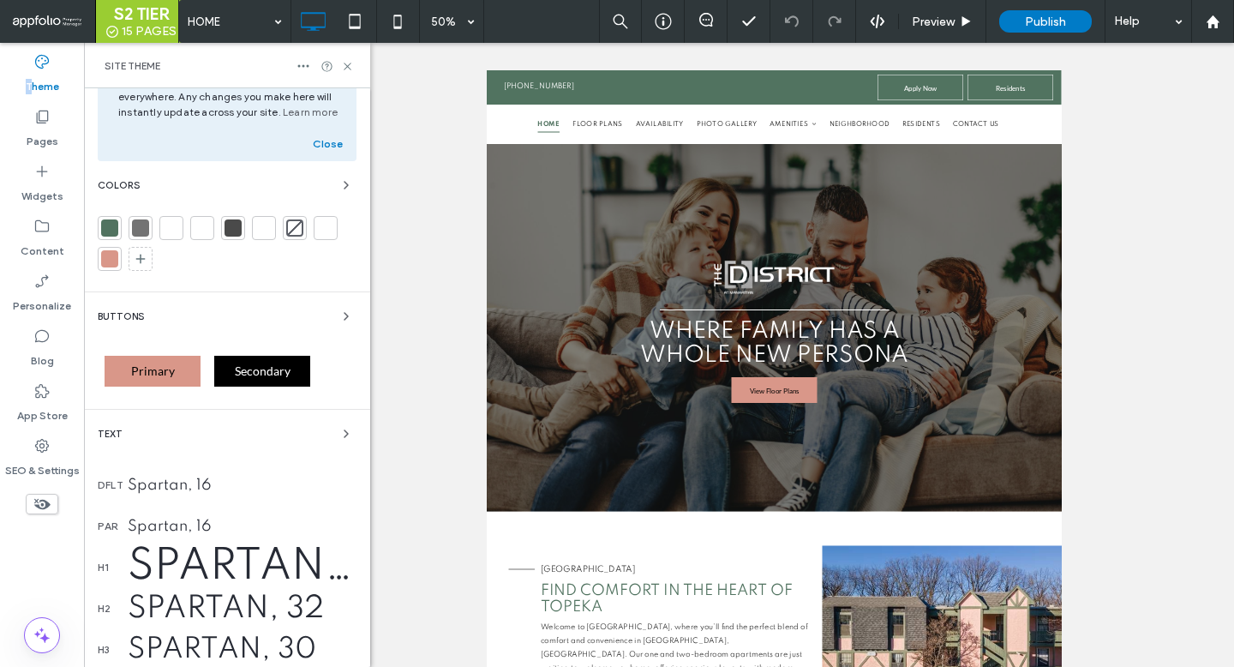
scroll to position [81, 0]
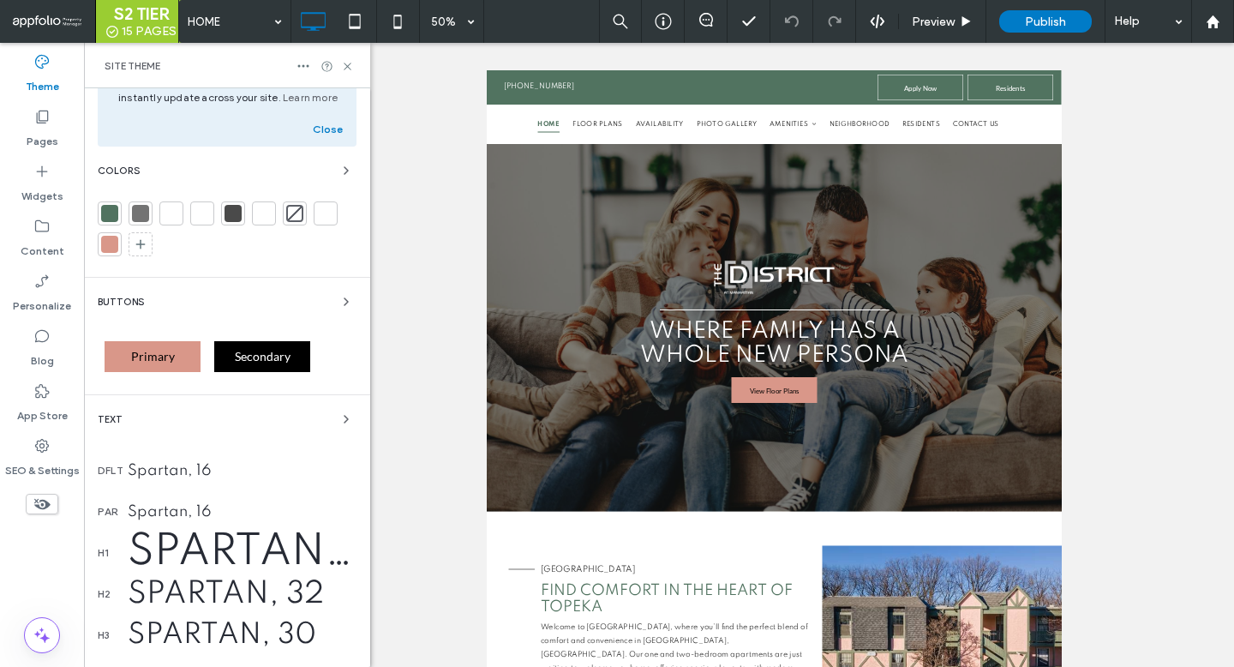
click at [174, 540] on div "Spartan, 48" at bounding box center [242, 553] width 229 height 46
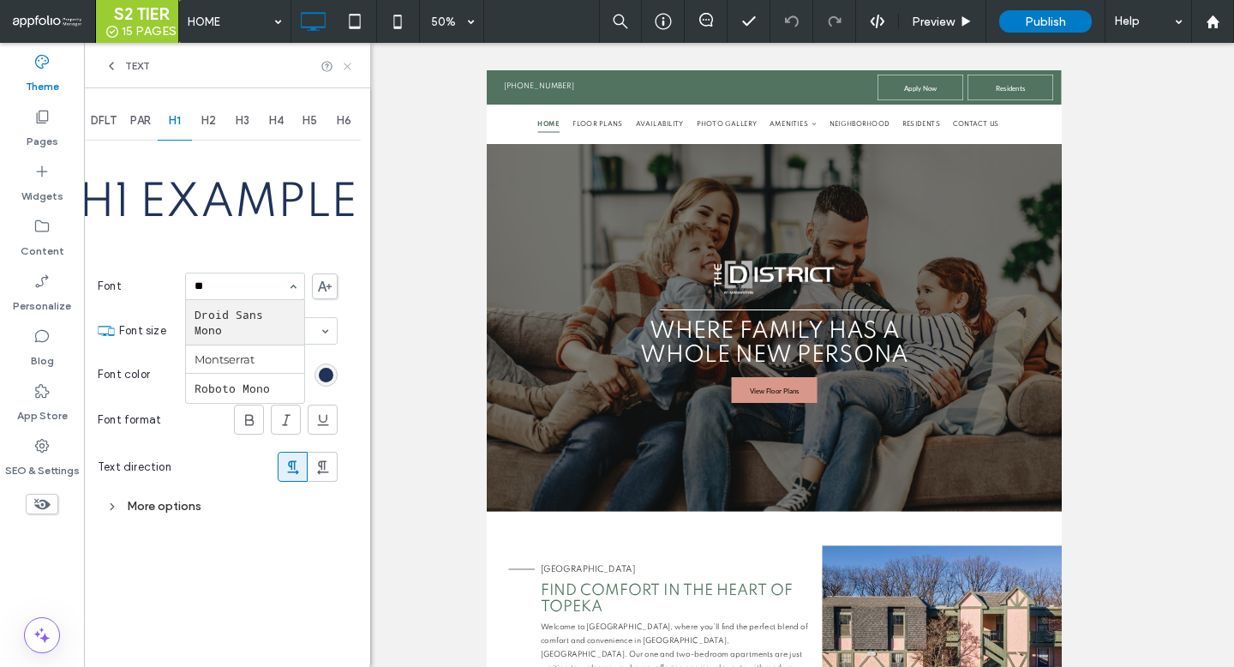
scroll to position [0, 0]
type input "***"
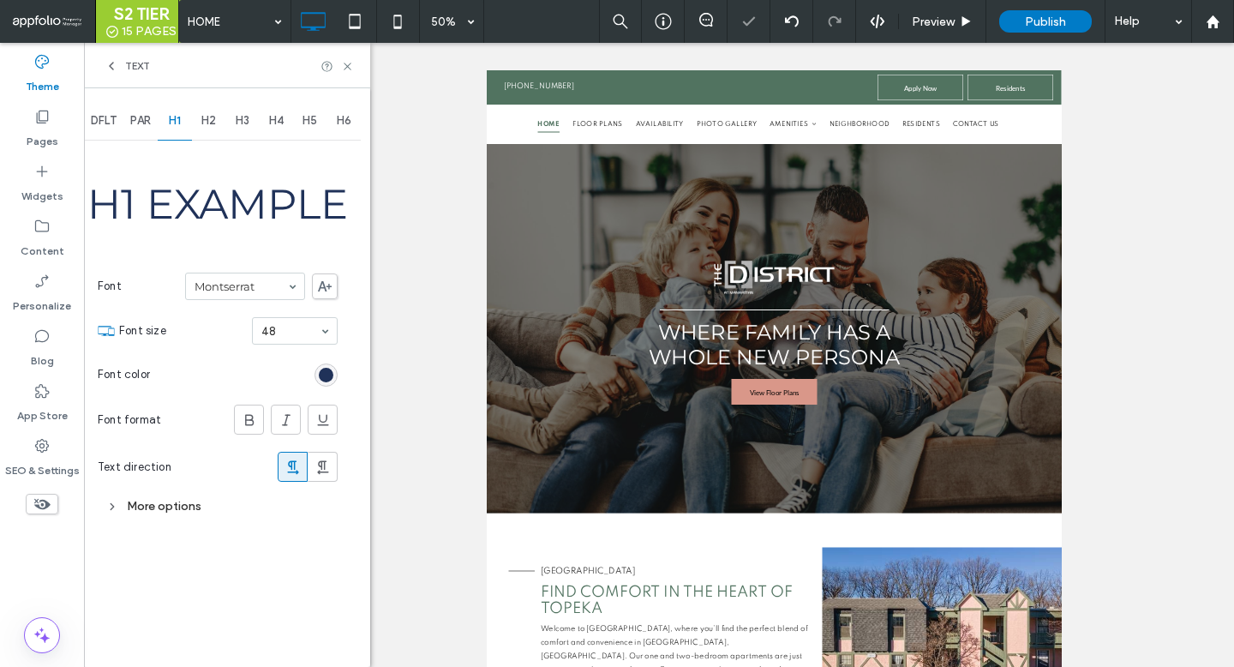
click at [208, 127] on span "H2" at bounding box center [208, 121] width 15 height 14
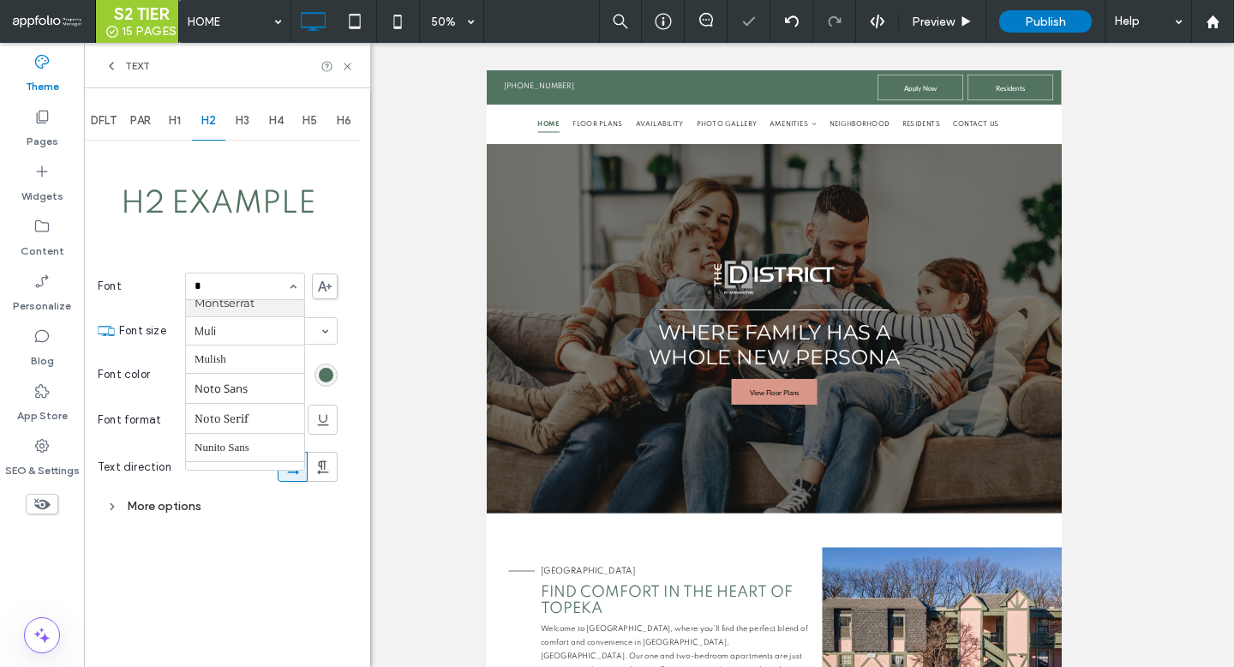
scroll to position [324, 0]
type input "***"
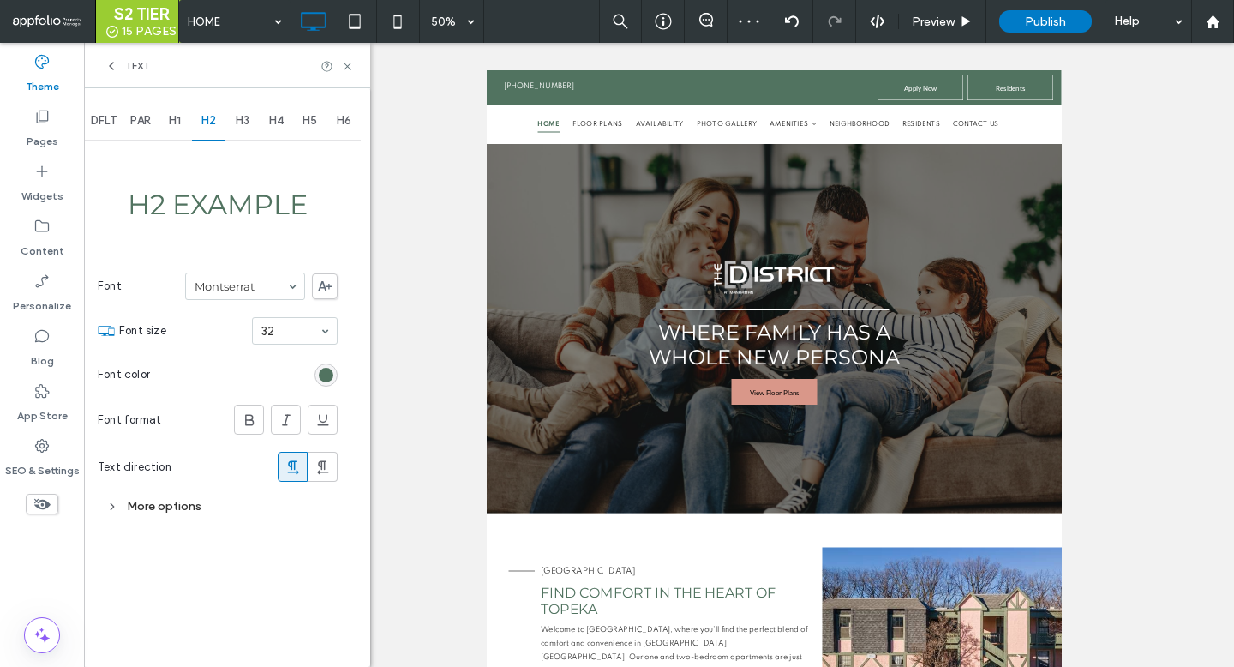
click at [243, 121] on span "H3" at bounding box center [243, 121] width 14 height 14
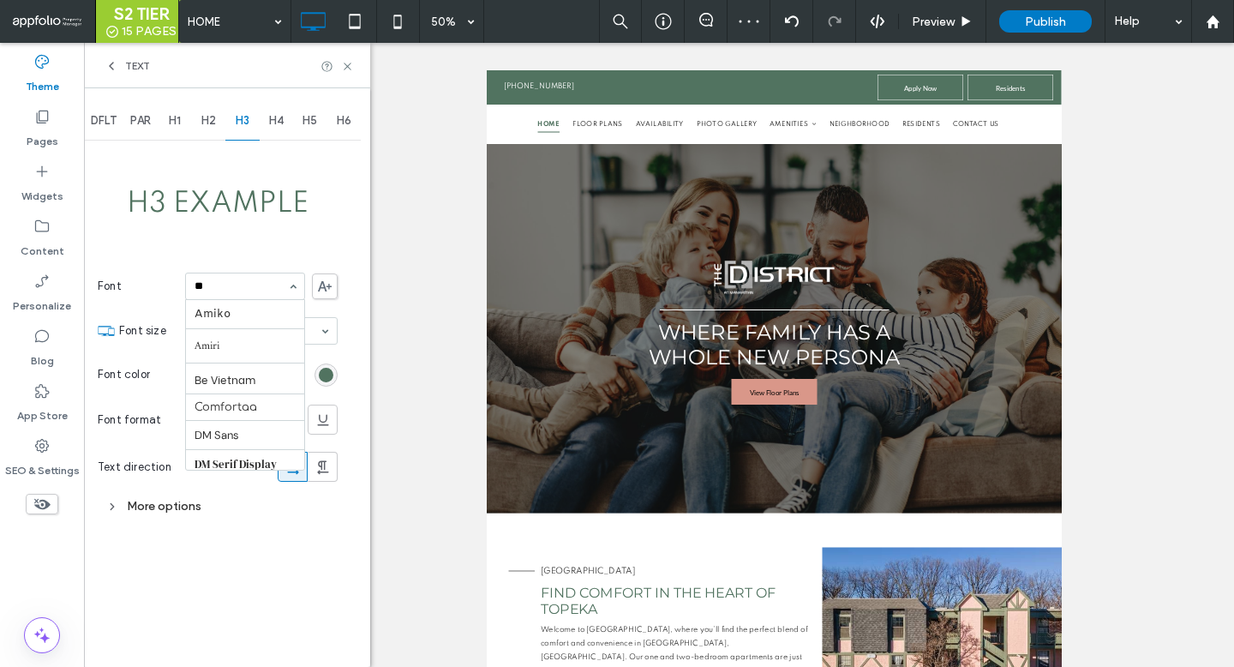
type input "***"
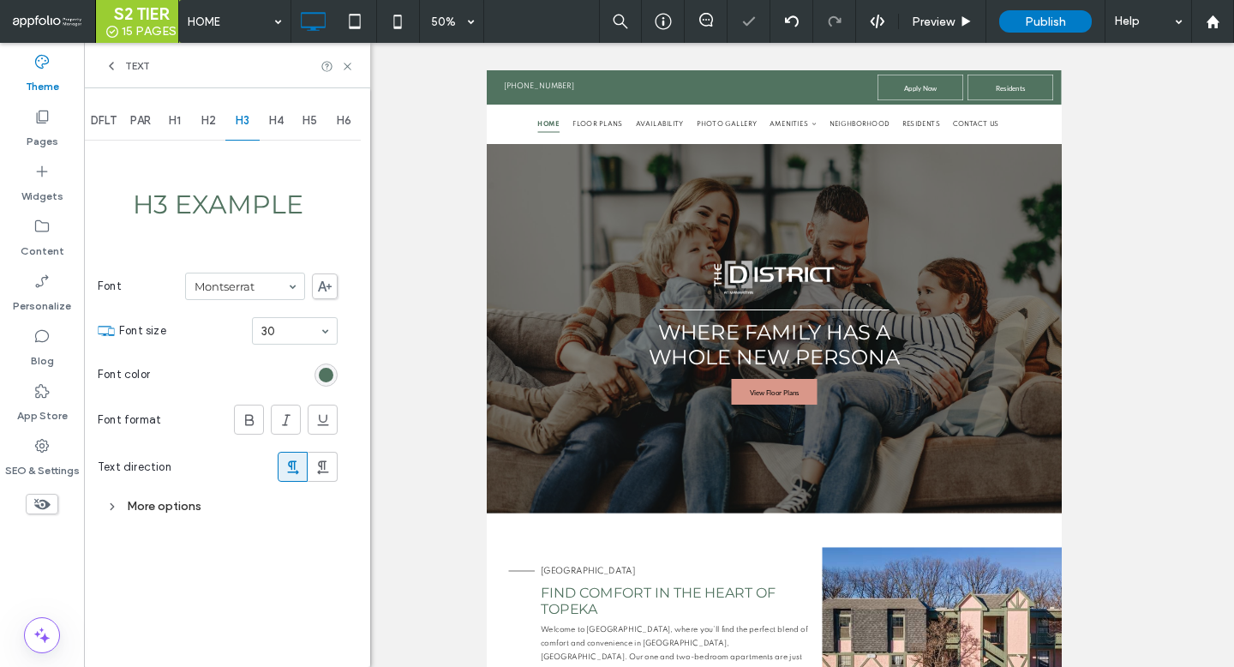
click at [278, 119] on span "H4" at bounding box center [276, 121] width 15 height 14
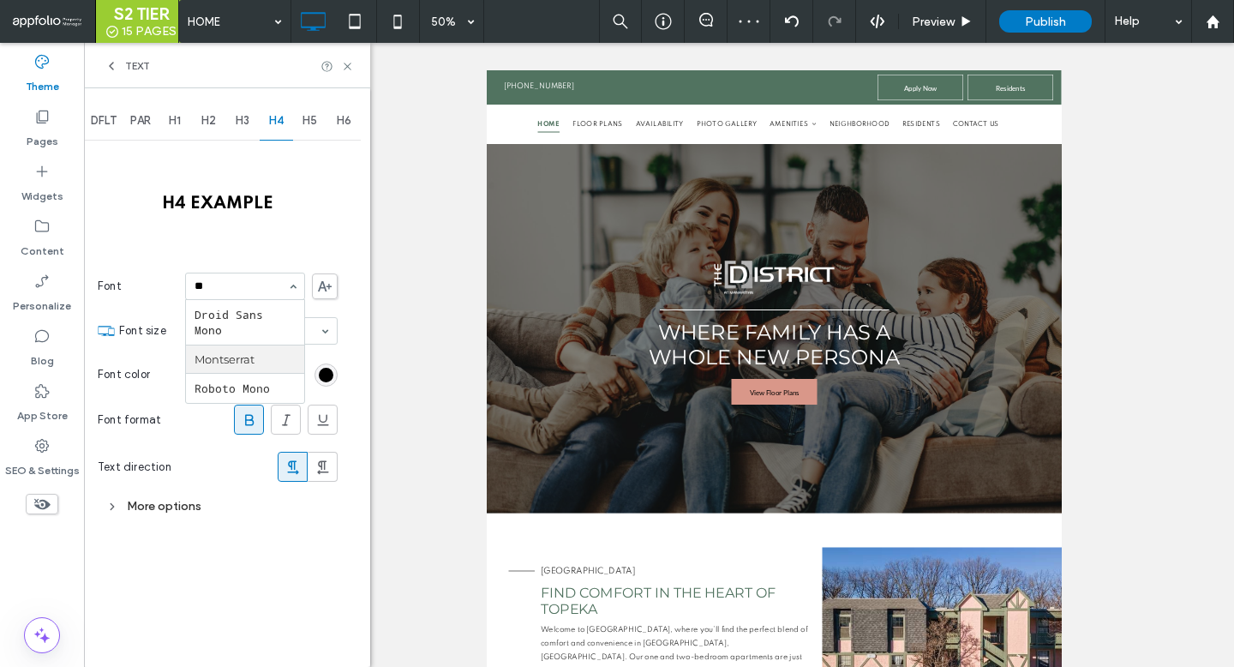
type input "***"
click at [308, 109] on div "H5" at bounding box center [310, 121] width 34 height 38
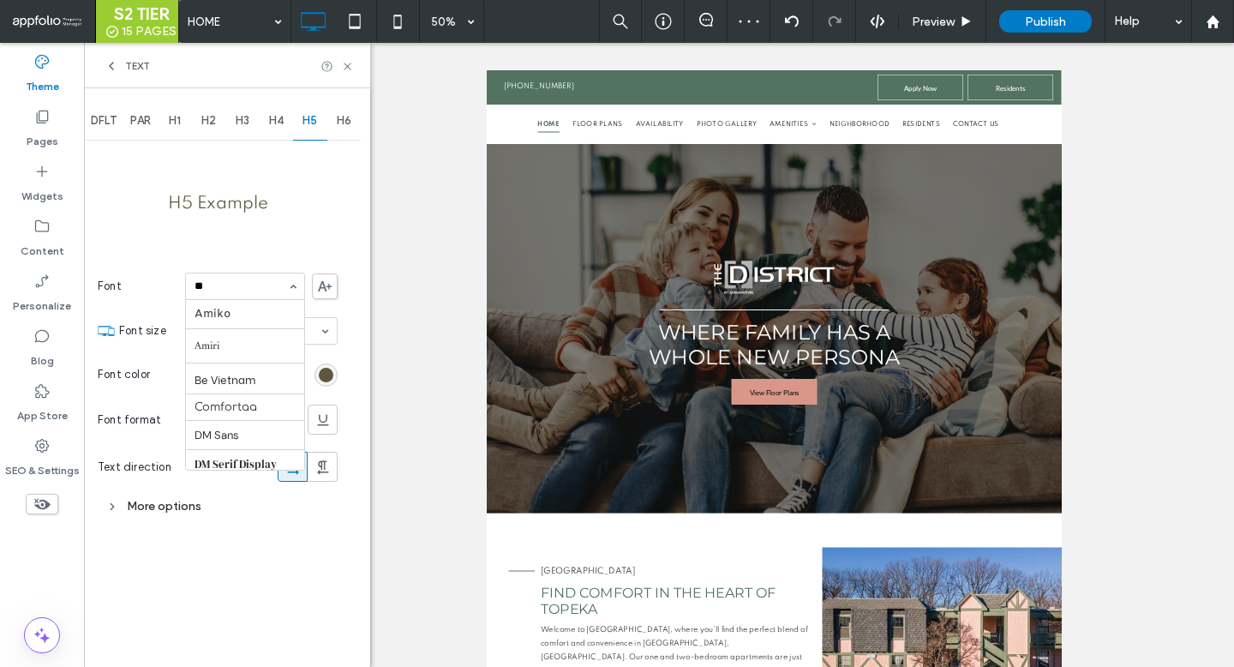
type input "***"
click at [339, 120] on span "H6" at bounding box center [344, 121] width 15 height 14
type input "***"
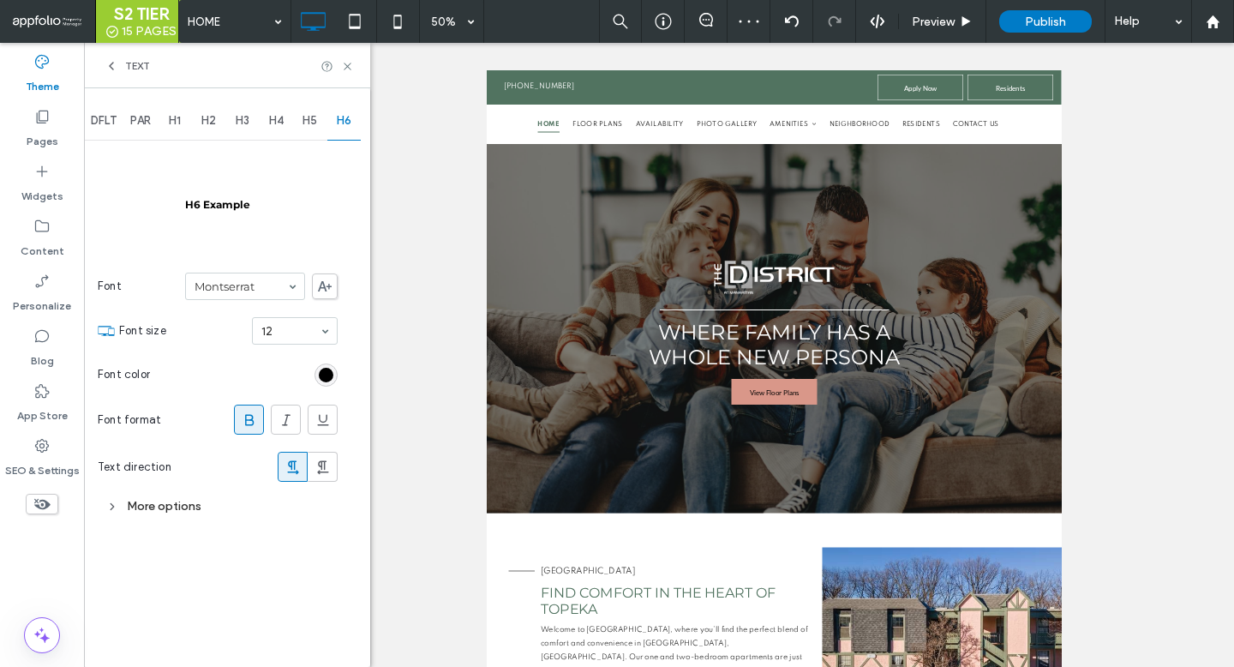
click at [155, 116] on div "PAR" at bounding box center [140, 121] width 34 height 38
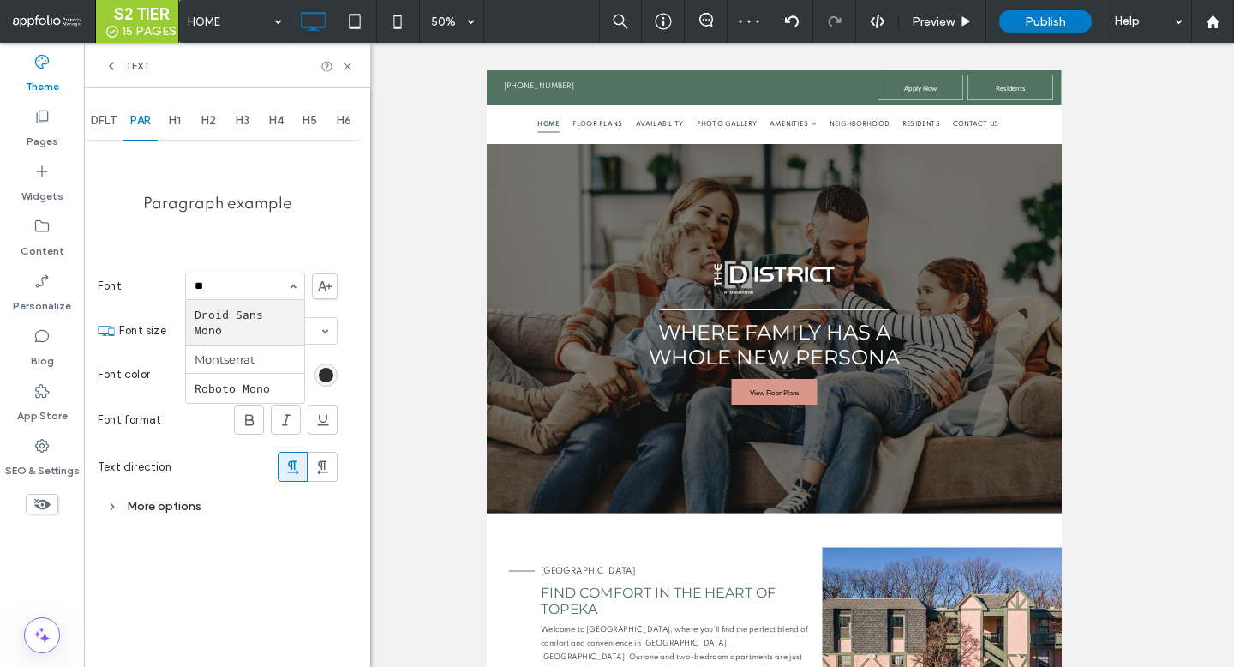
type input "***"
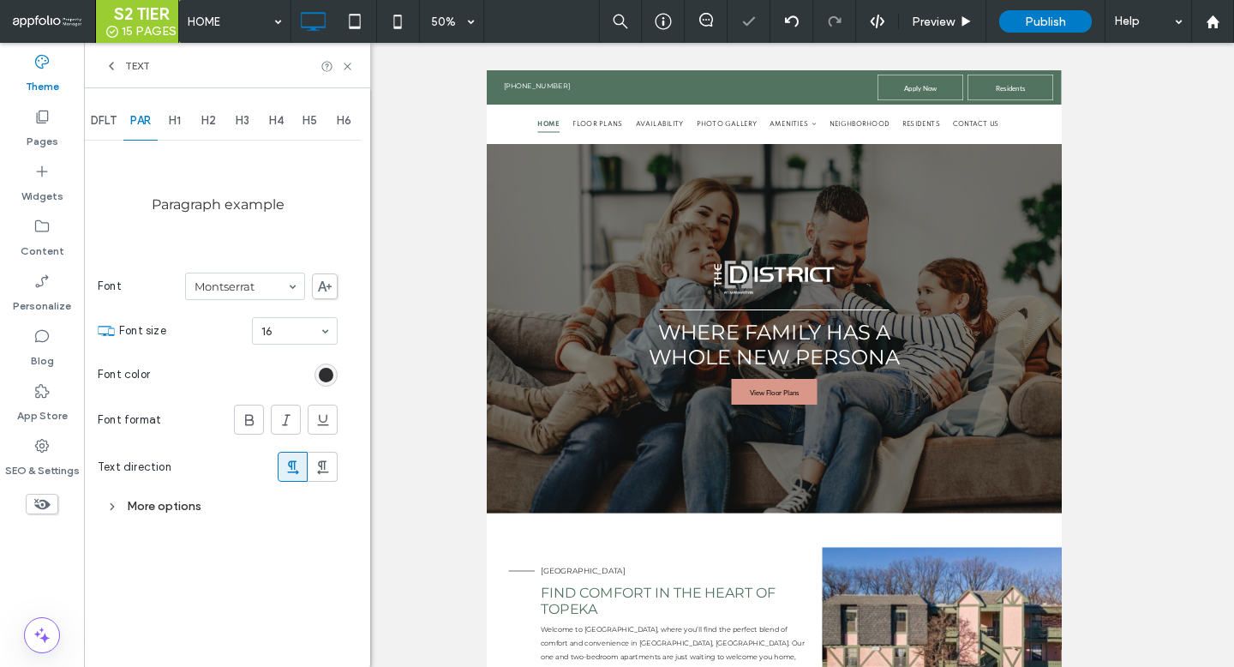
click at [110, 111] on div "DFLT" at bounding box center [103, 121] width 39 height 38
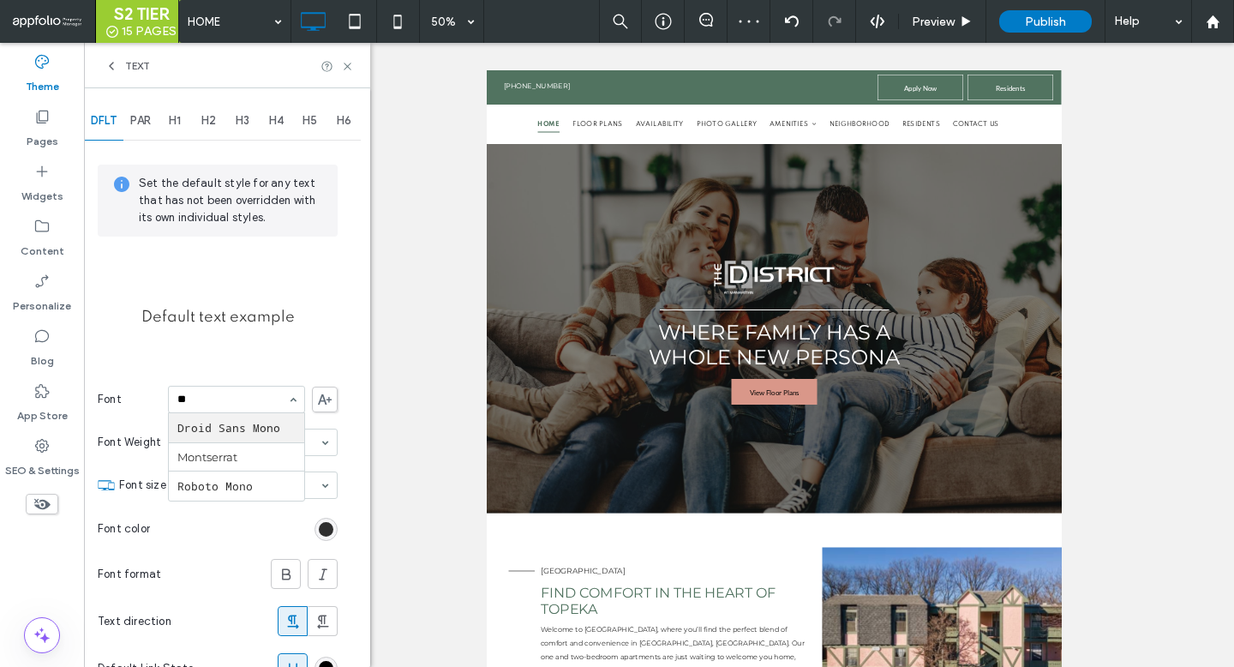
type input "***"
click at [348, 67] on use at bounding box center [347, 66] width 7 height 7
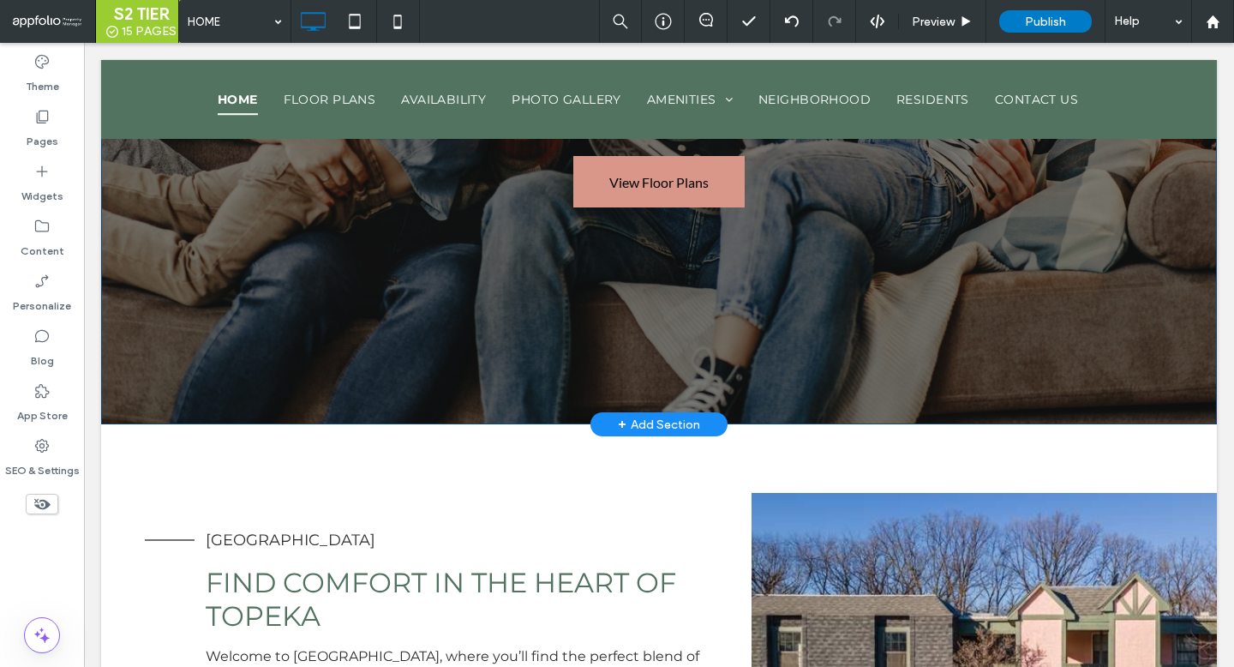
scroll to position [622, 0]
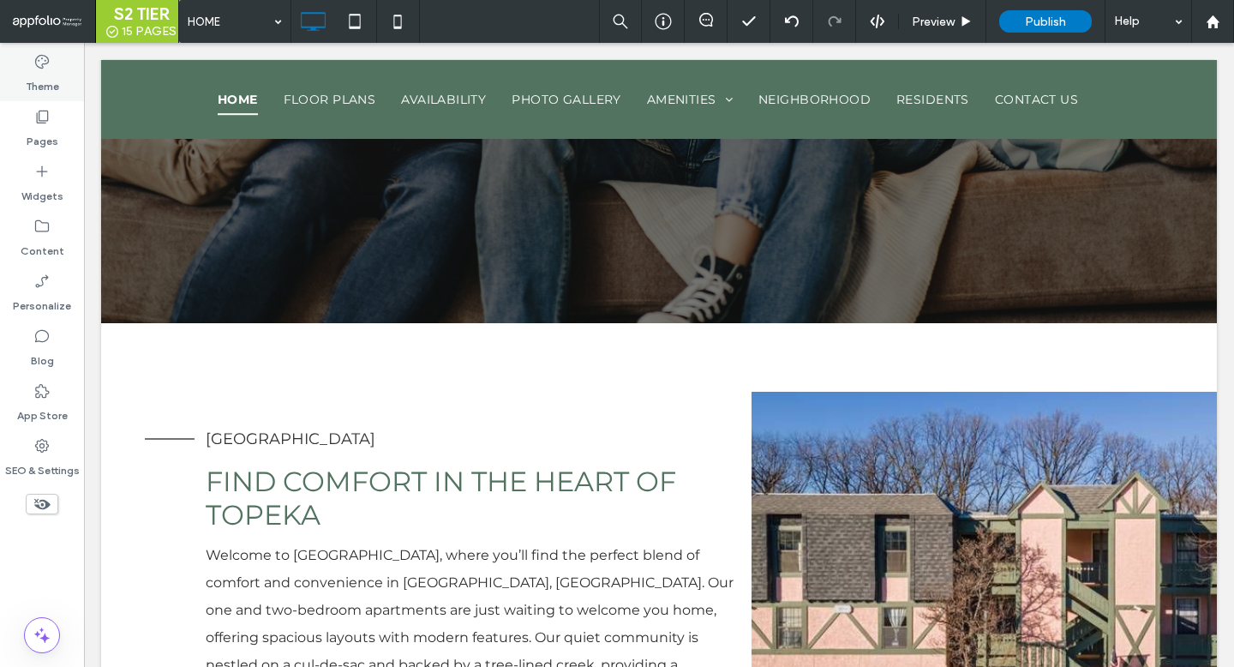
click at [41, 78] on label "Theme" at bounding box center [42, 82] width 33 height 24
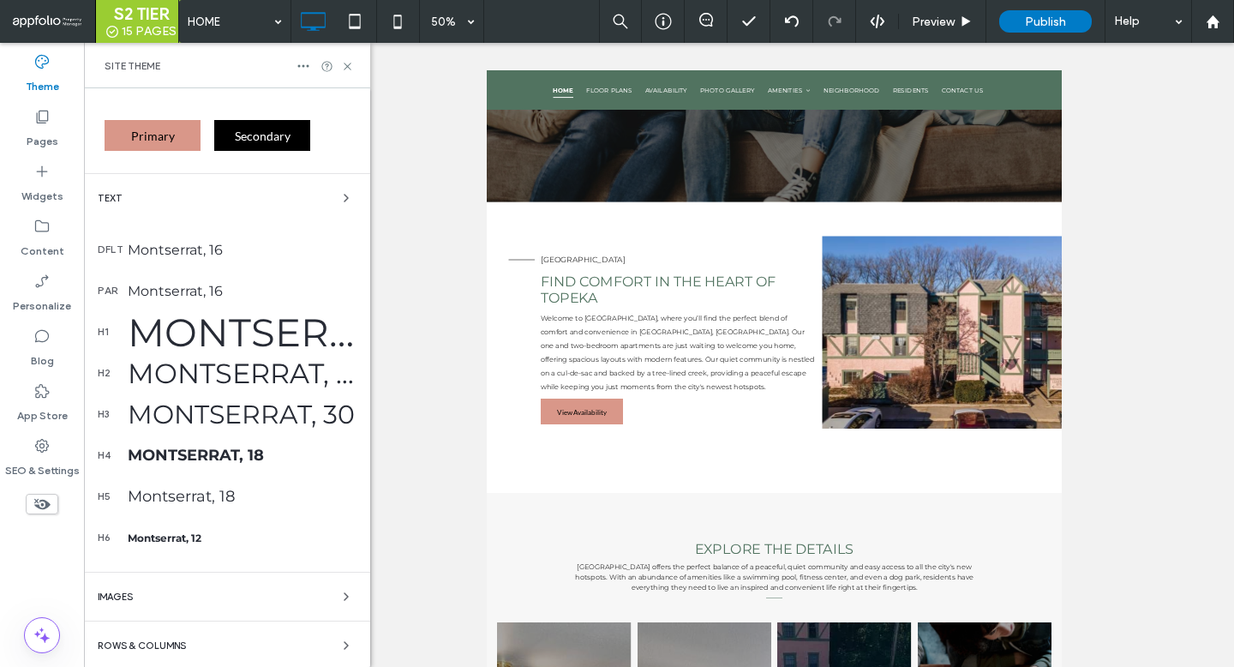
scroll to position [309, 0]
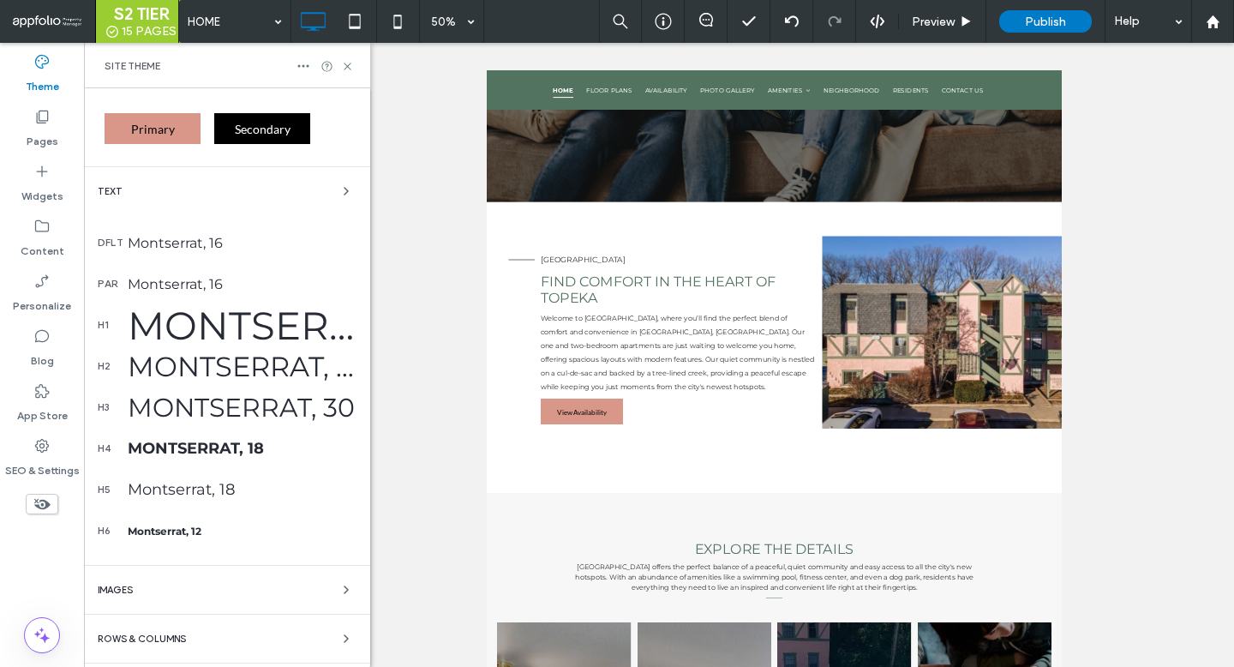
click at [189, 375] on div "Montserrat, 32" at bounding box center [242, 366] width 229 height 33
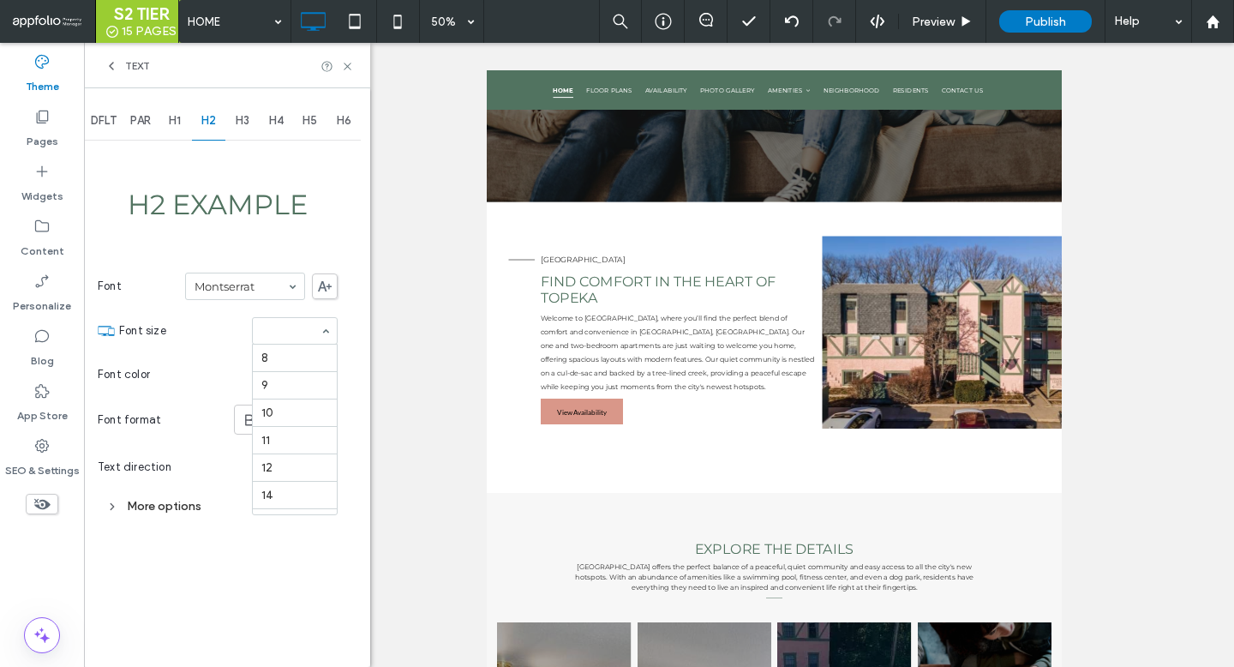
scroll to position [282, 0]
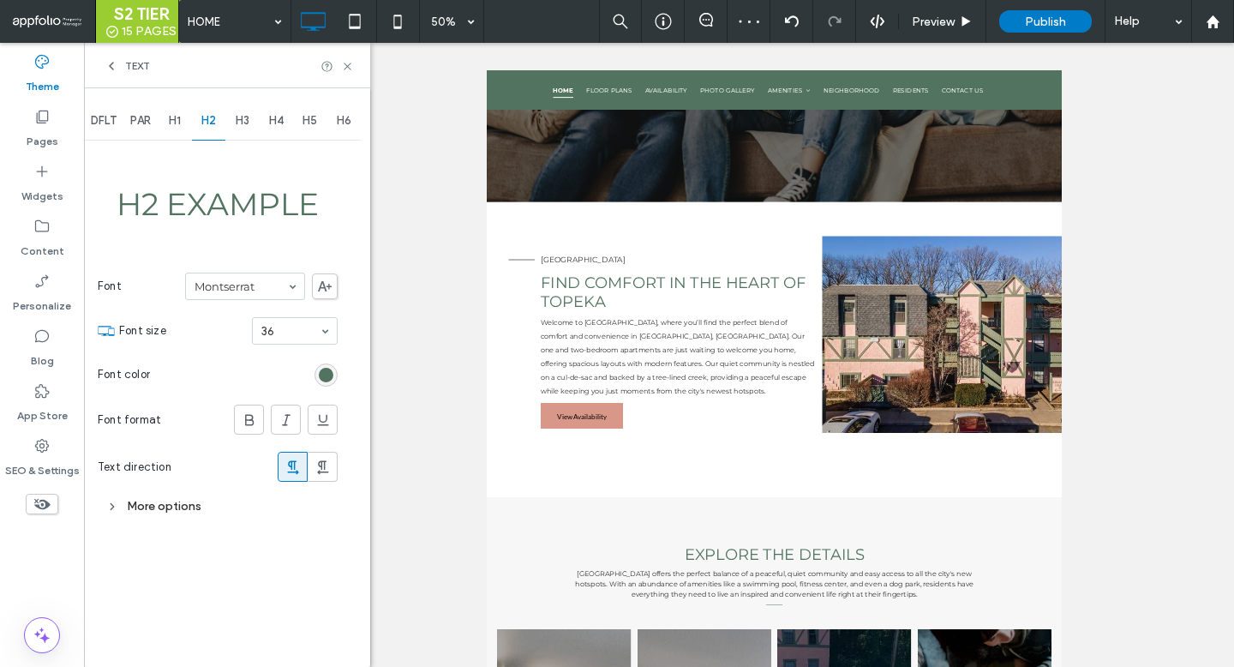
click at [243, 126] on span "H3" at bounding box center [243, 121] width 14 height 14
click at [243, 125] on span "H3" at bounding box center [243, 121] width 14 height 14
click at [359, 56] on div "Text" at bounding box center [227, 65] width 286 height 45
click at [351, 63] on use at bounding box center [347, 66] width 7 height 7
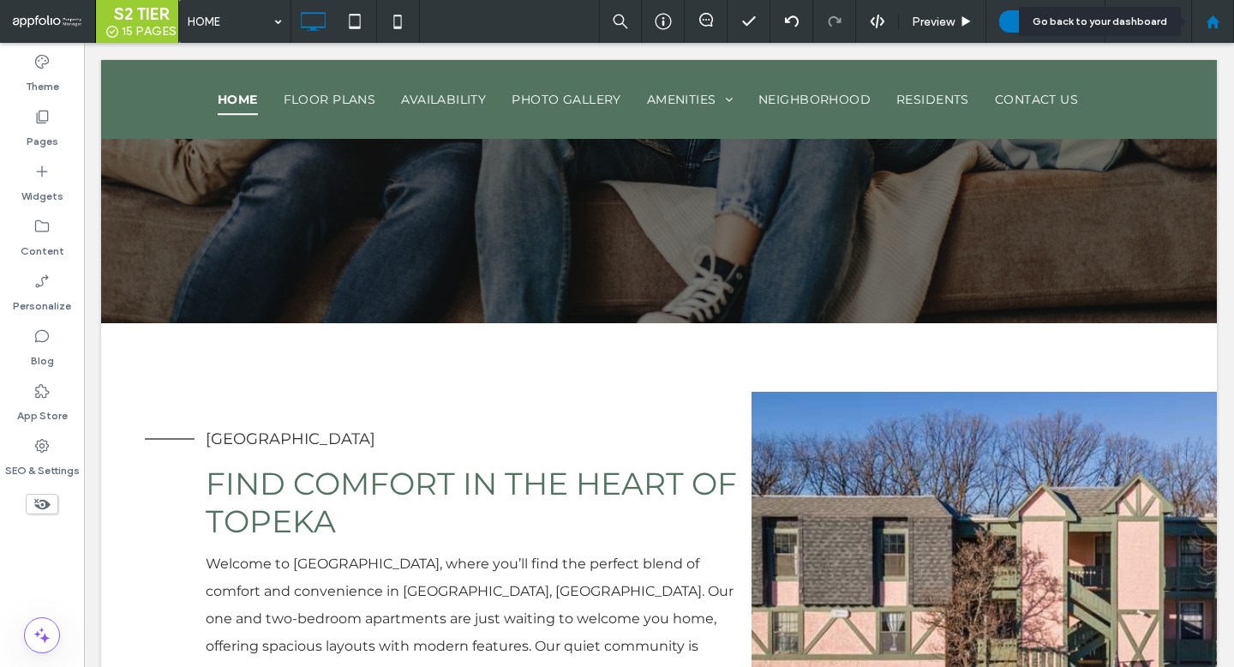
click at [1219, 22] on icon at bounding box center [1213, 22] width 15 height 15
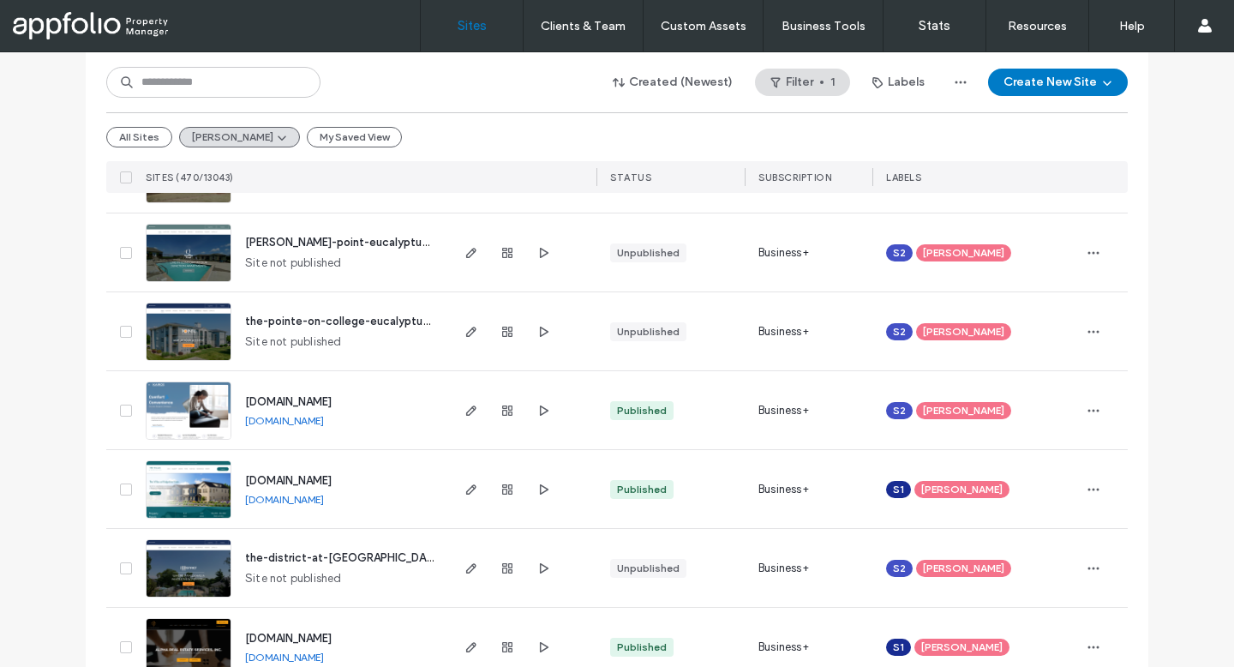
scroll to position [3984, 0]
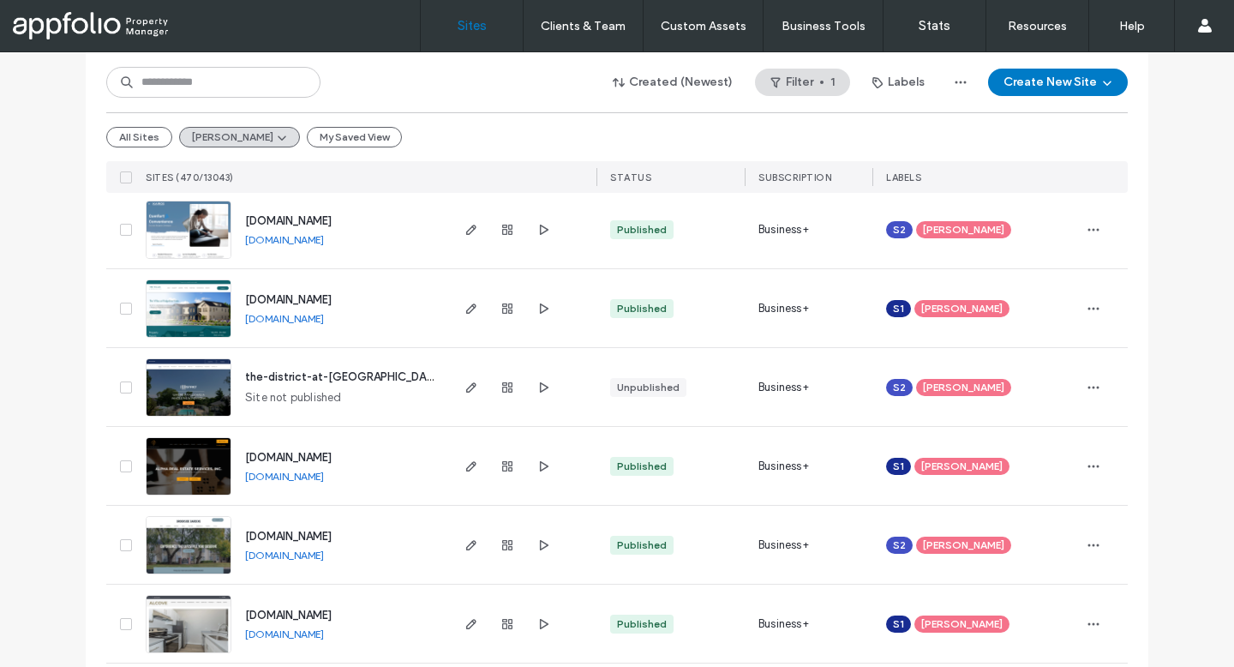
click at [201, 375] on img at bounding box center [189, 417] width 84 height 117
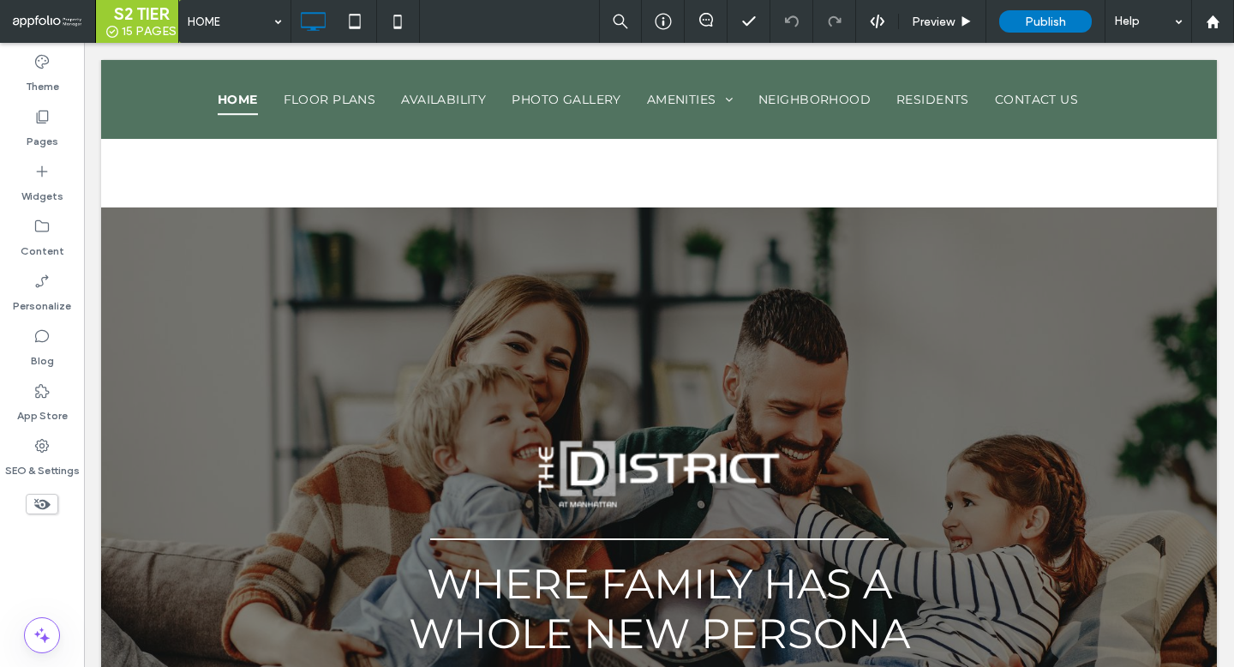
scroll to position [674, 0]
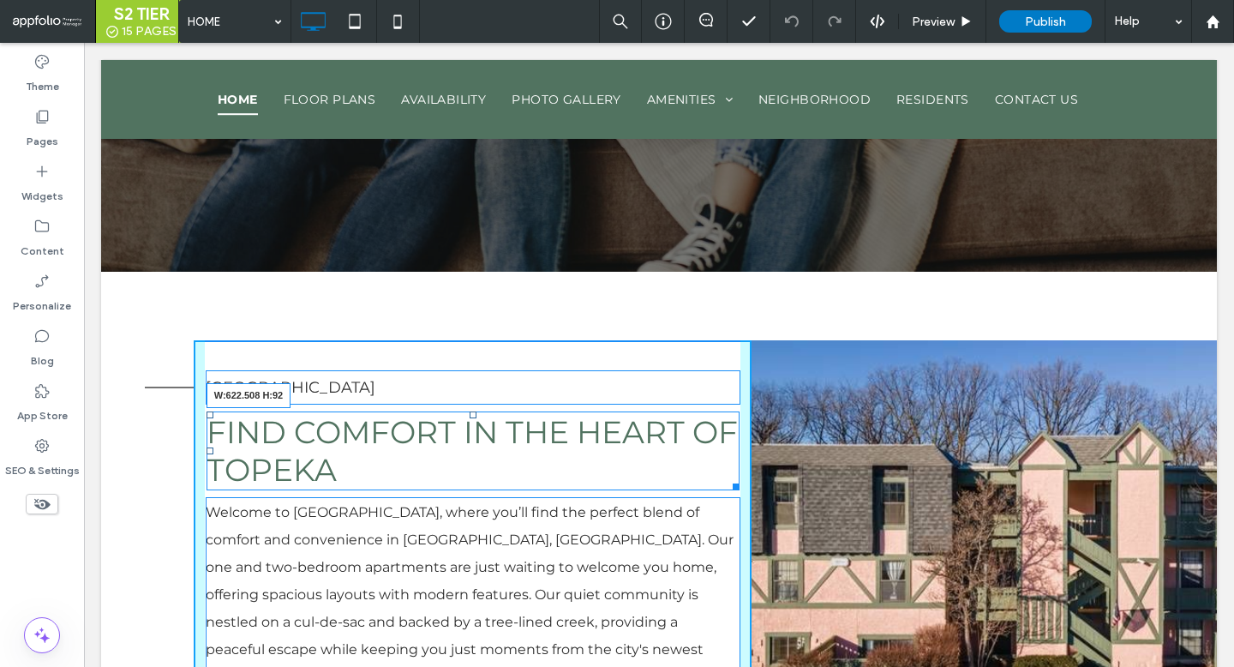
click at [730, 478] on div at bounding box center [733, 483] width 13 height 13
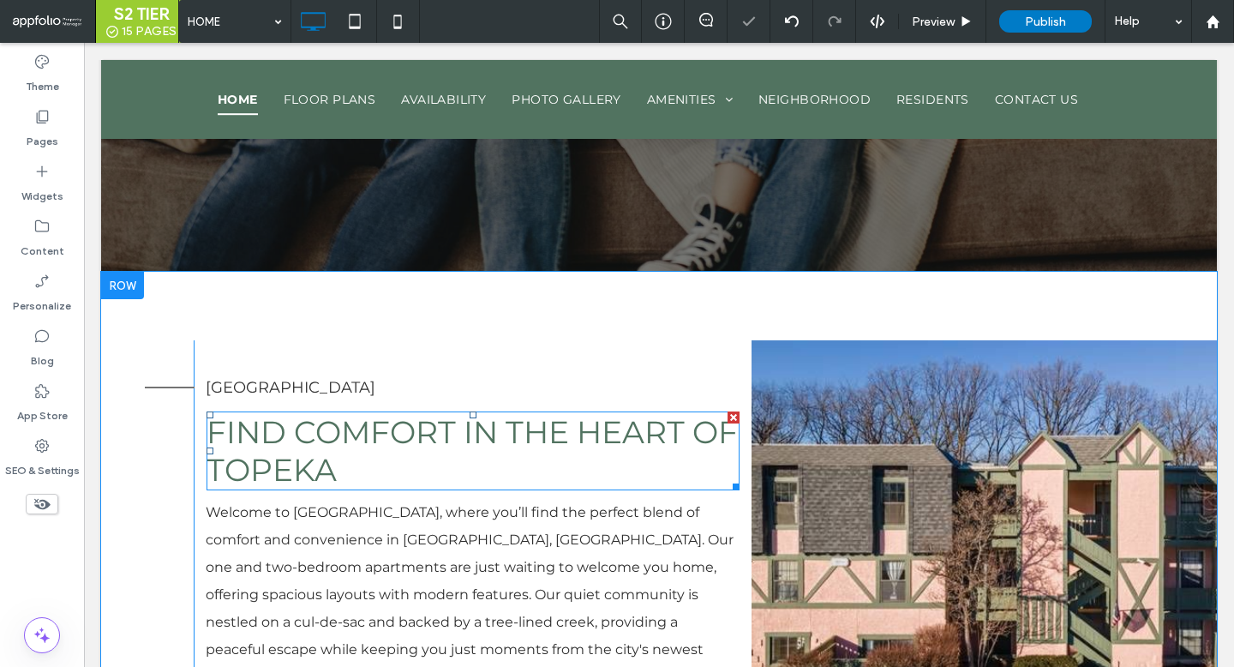
click at [600, 423] on span "Find Comfort in the Heart of Topeka" at bounding box center [473, 450] width 532 height 75
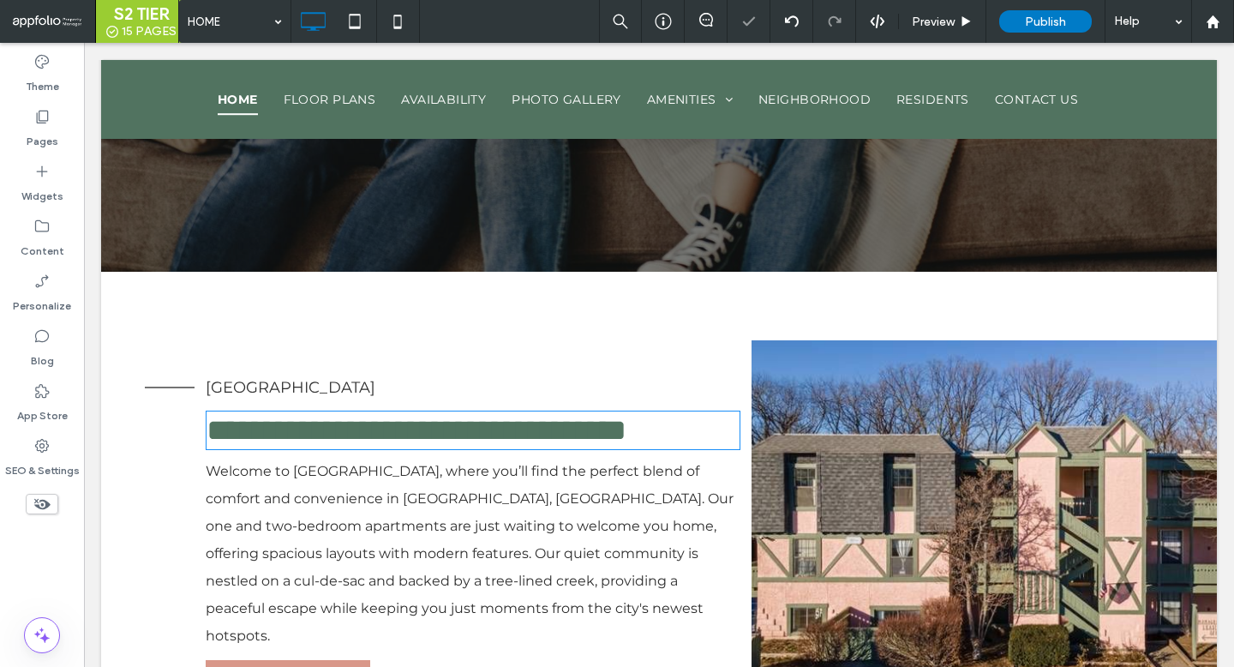
type input "**********"
type input "**"
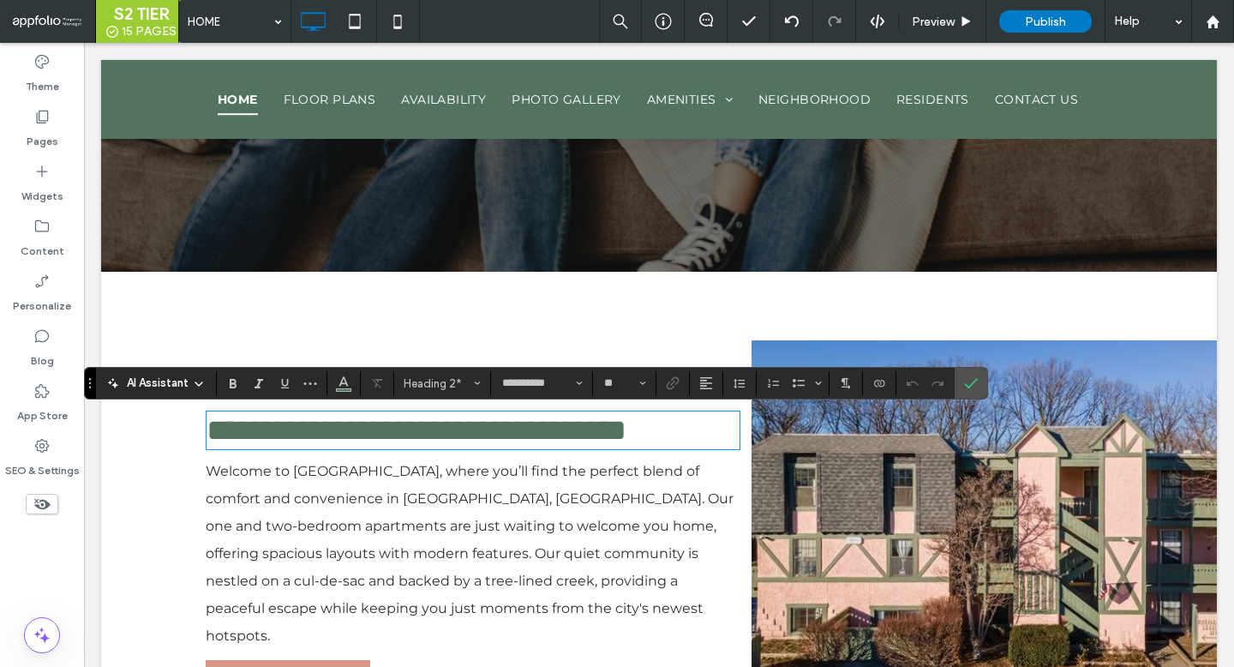
click at [583, 432] on span "**********" at bounding box center [417, 430] width 420 height 31
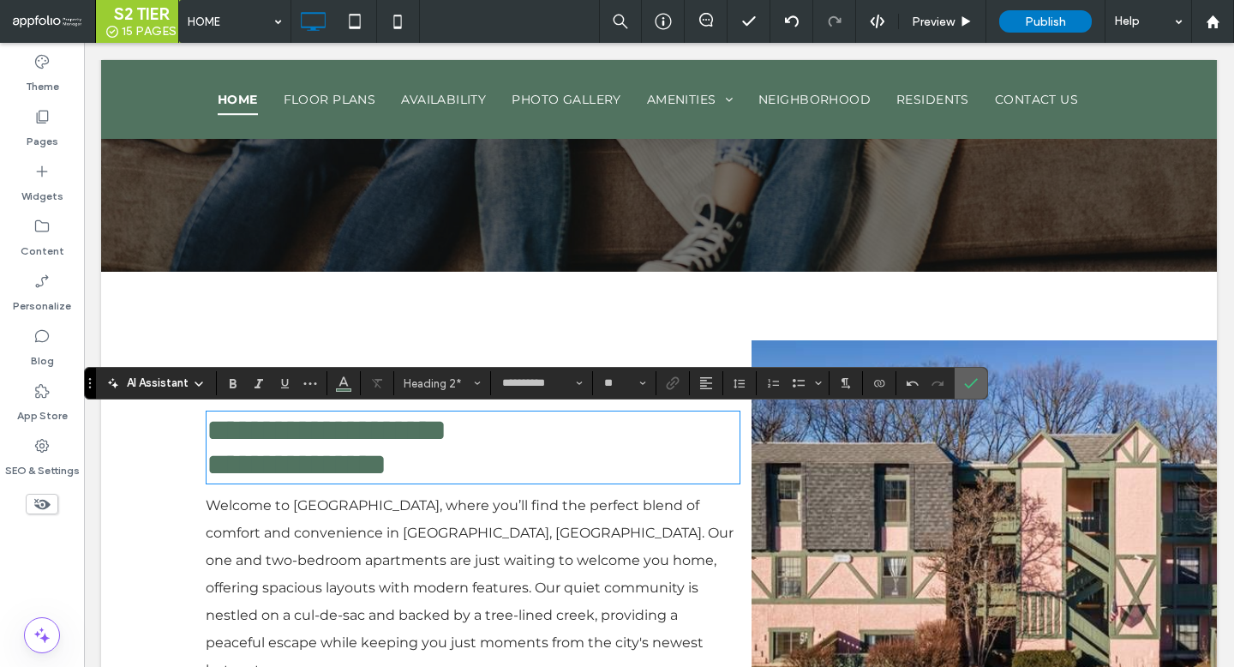
drag, startPoint x: 974, startPoint y: 381, endPoint x: 890, endPoint y: 343, distance: 92.1
click at [974, 381] on use "Confirm" at bounding box center [972, 384] width 14 height 10
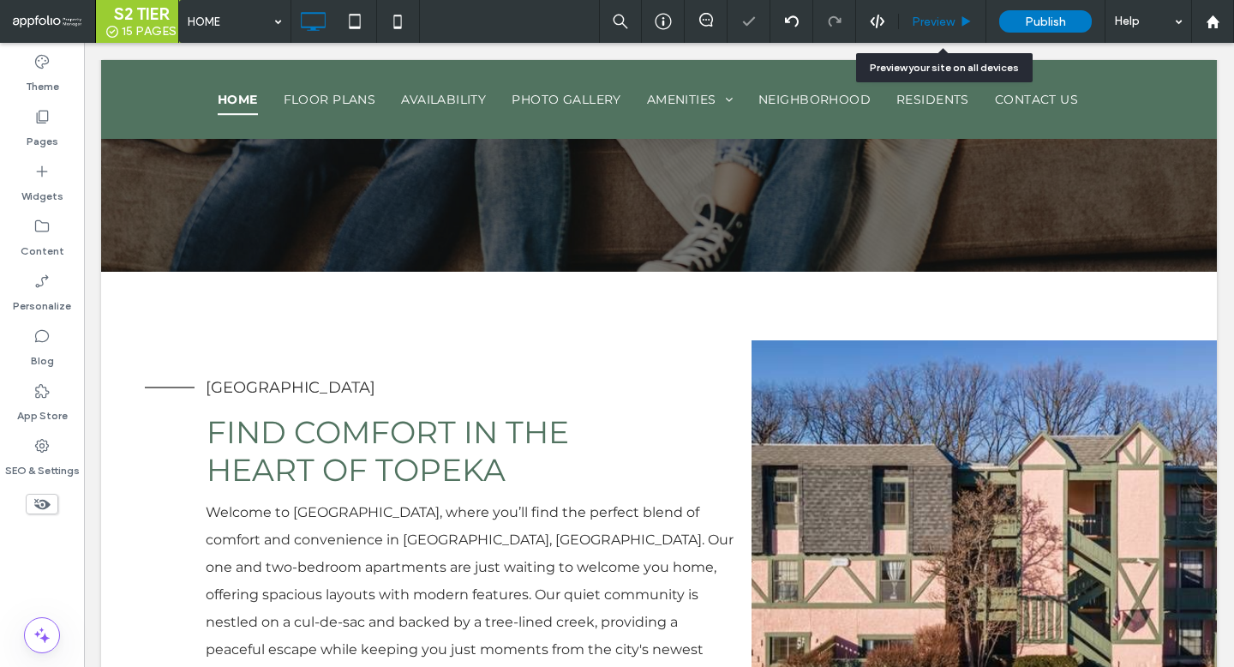
click at [957, 17] on div "Preview" at bounding box center [942, 22] width 87 height 15
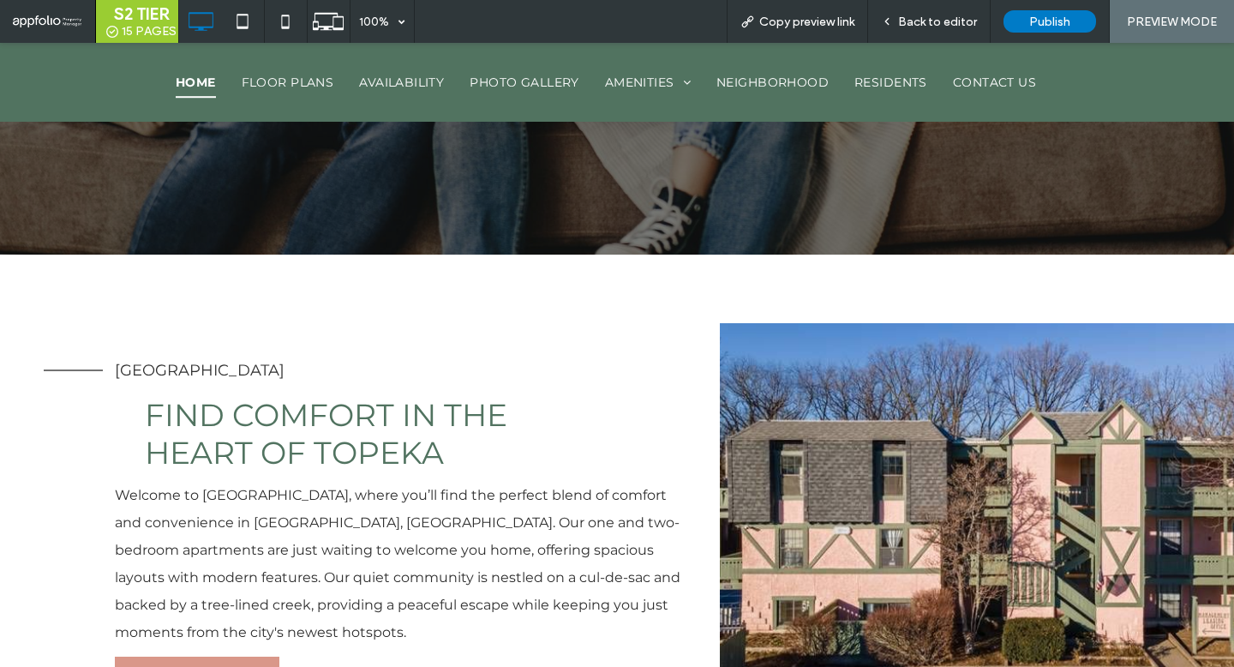
drag, startPoint x: 957, startPoint y: 17, endPoint x: 595, endPoint y: 196, distance: 403.7
click at [957, 17] on span "Back to editor" at bounding box center [937, 22] width 79 height 15
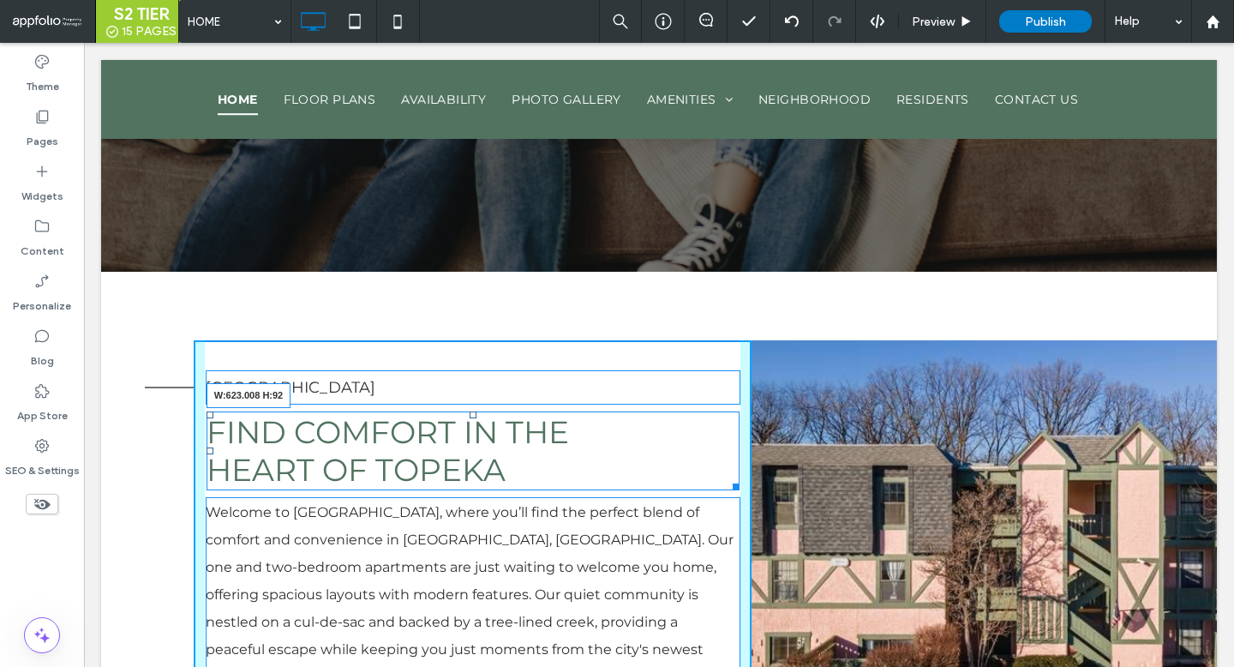
drag, startPoint x: 731, startPoint y: 486, endPoint x: 764, endPoint y: 486, distance: 32.6
click at [764, 486] on div "Click To Paste Kensington Park Find Comfort in the ﻿ Heart of Topeka W:623.008 …" at bounding box center [659, 550] width 1116 height 421
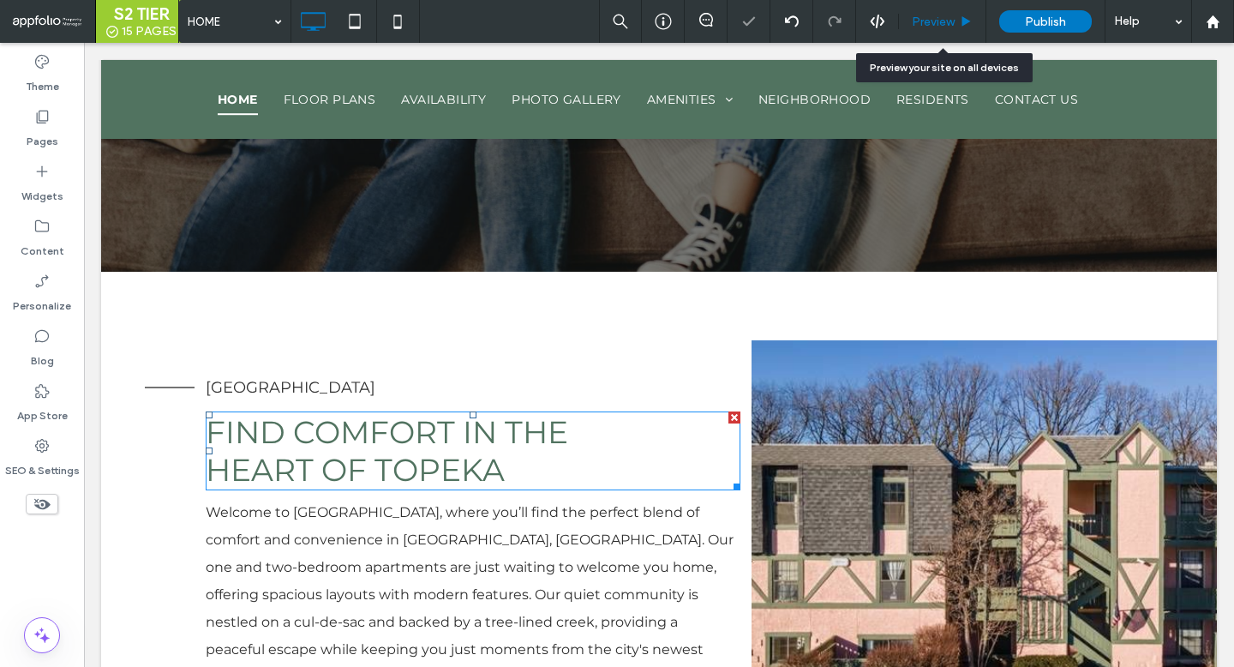
click at [934, 13] on div "Preview" at bounding box center [942, 21] width 87 height 43
click at [934, 25] on span "Preview" at bounding box center [933, 22] width 43 height 15
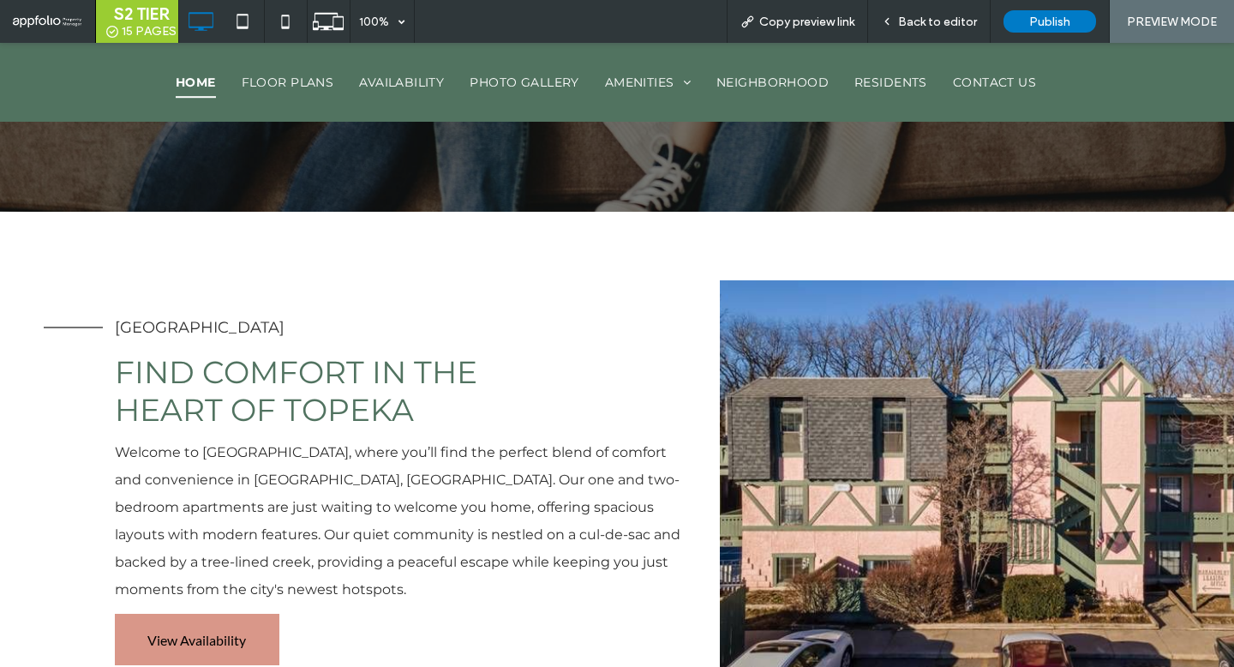
scroll to position [715, 0]
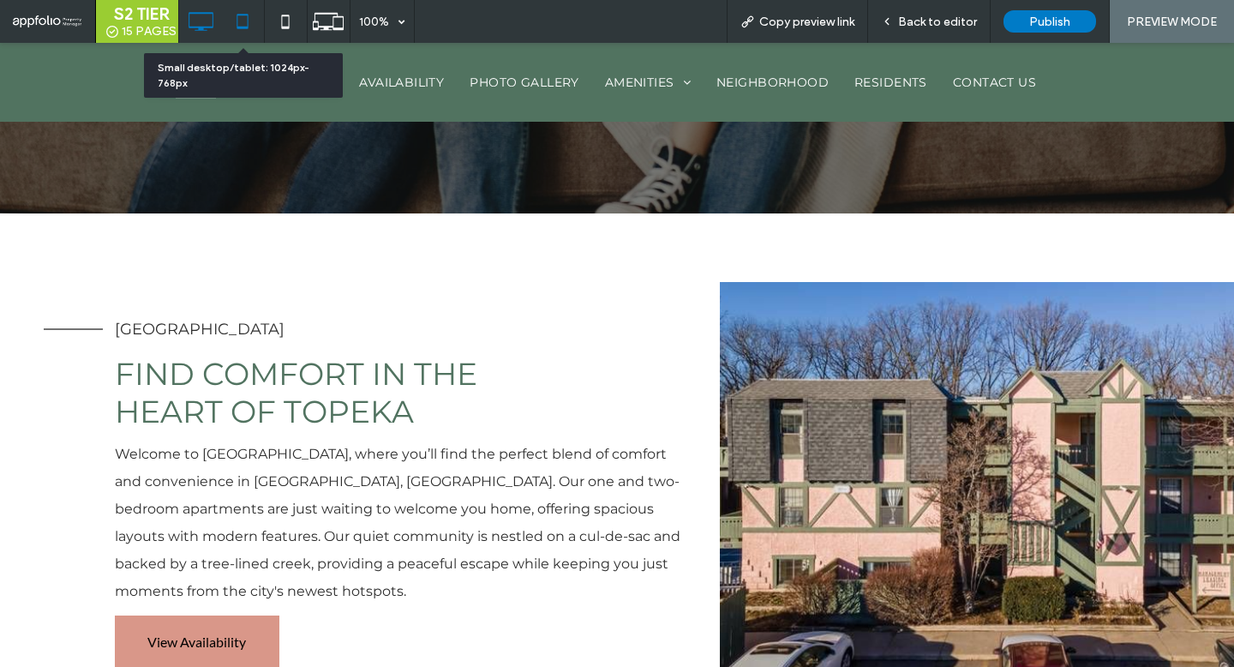
click at [255, 18] on icon at bounding box center [242, 21] width 34 height 34
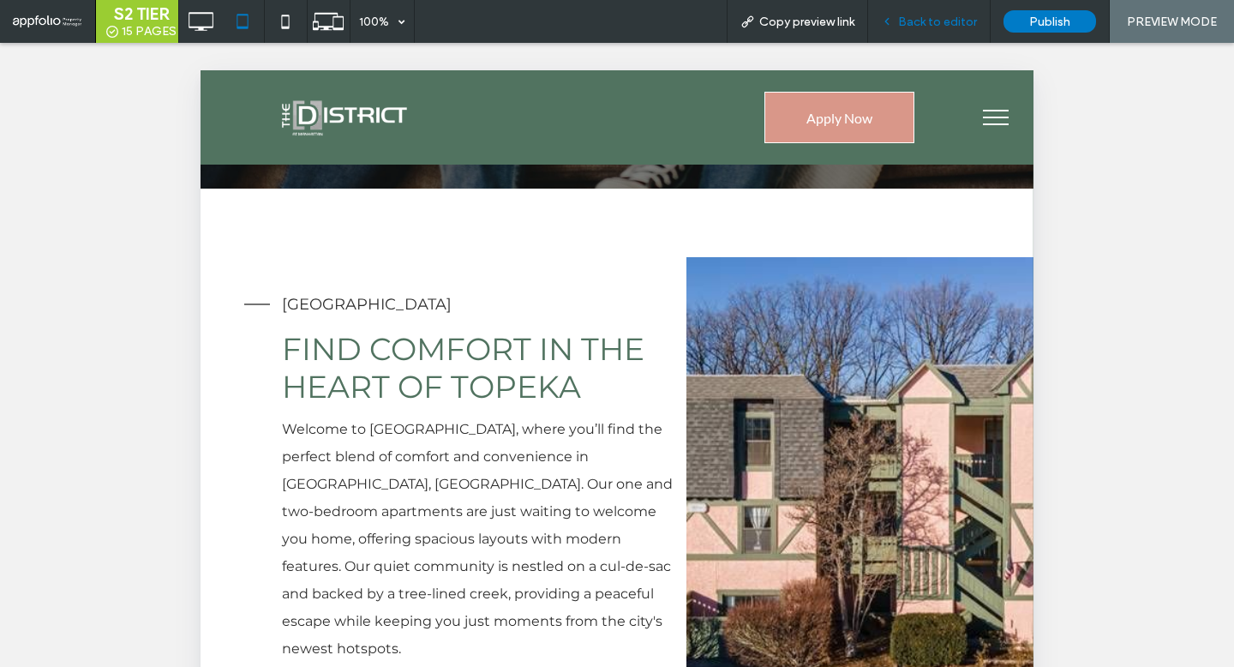
click at [925, 24] on span "Back to editor" at bounding box center [937, 22] width 79 height 15
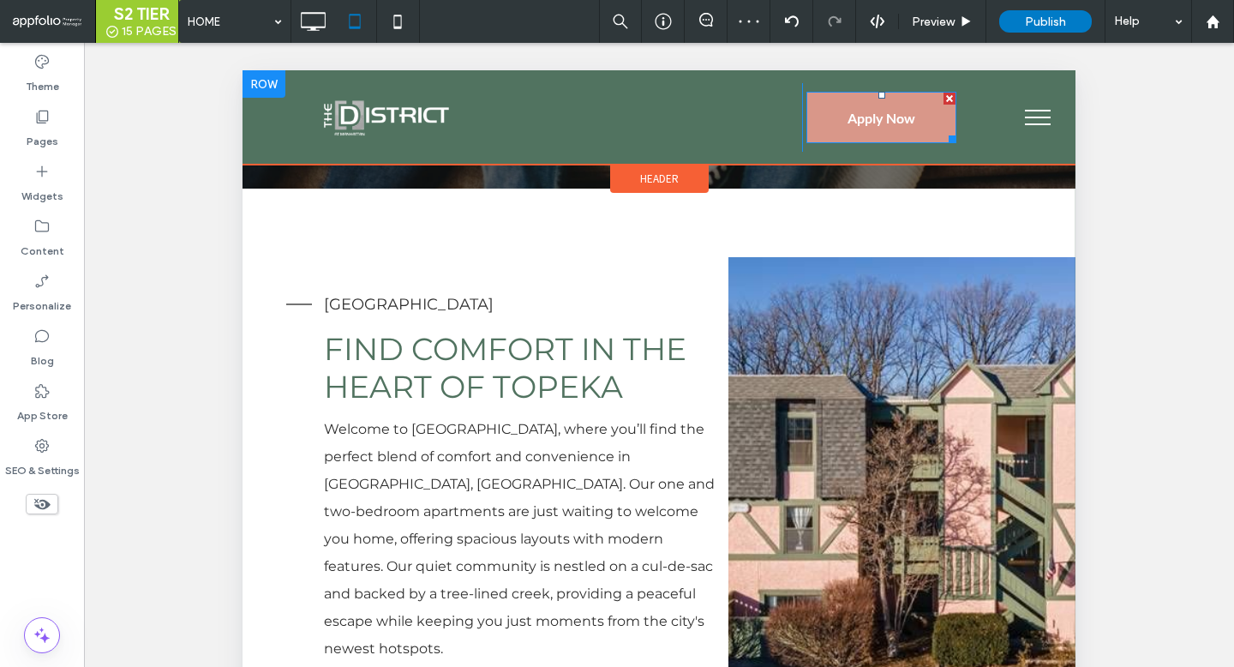
click at [861, 118] on span "Apply Now" at bounding box center [882, 118] width 68 height 44
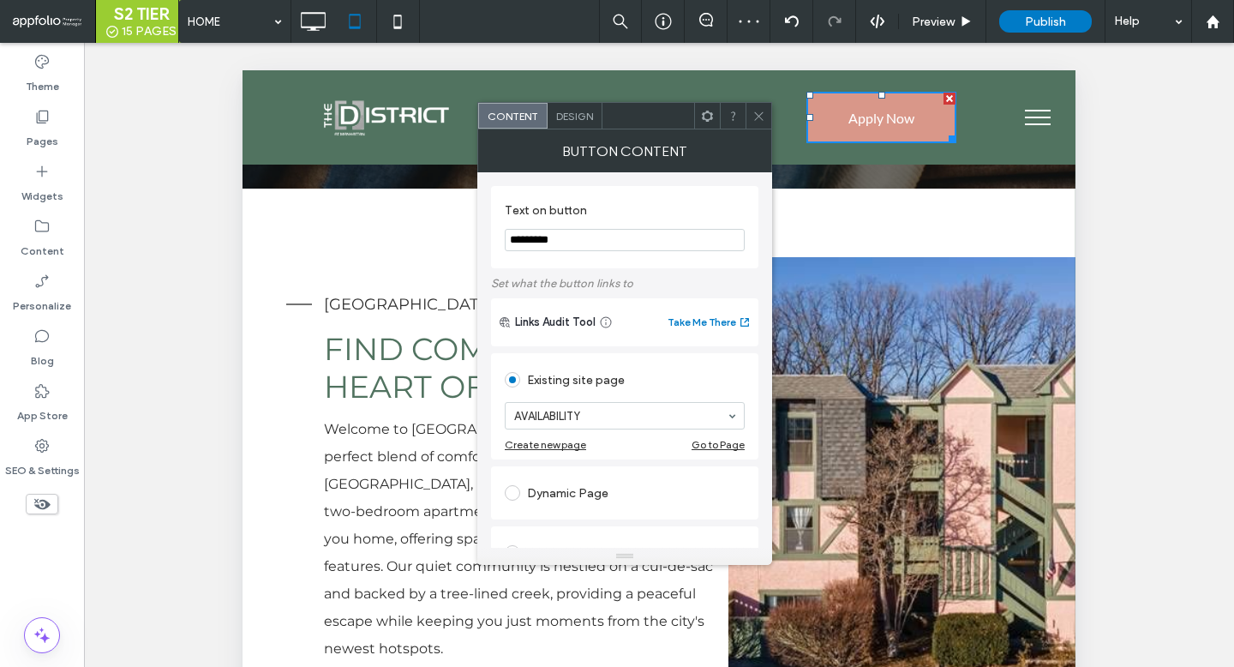
click at [577, 121] on span "Design" at bounding box center [574, 116] width 37 height 13
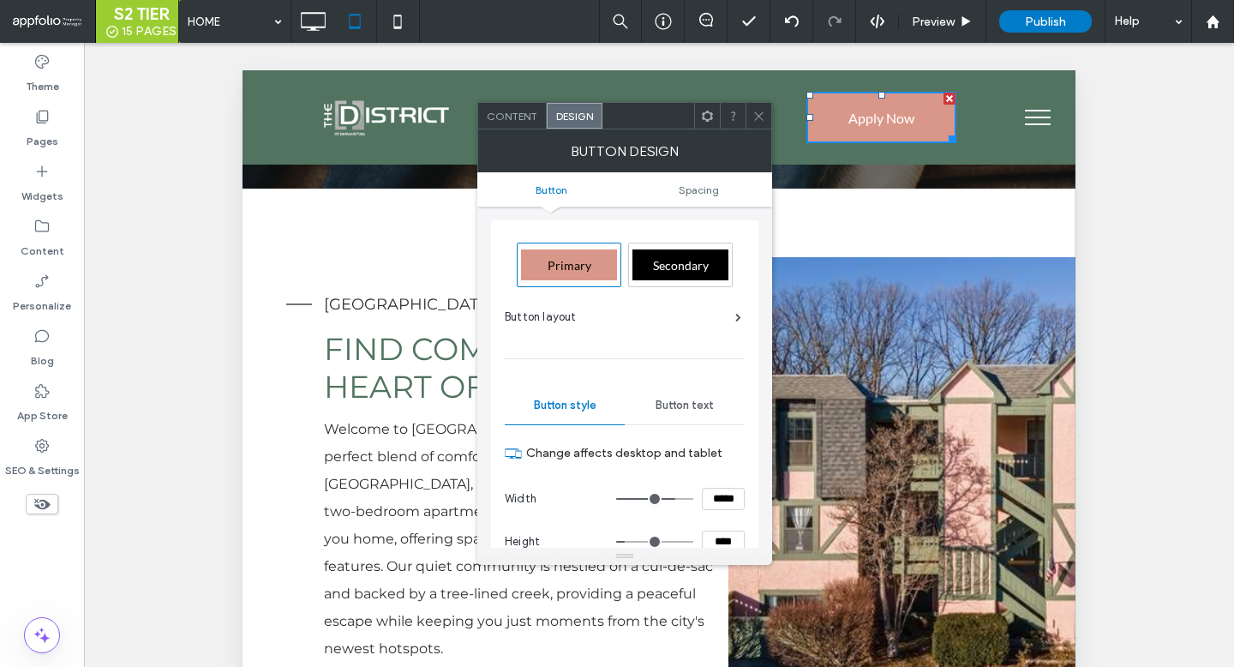
click at [580, 263] on span "Primary" at bounding box center [570, 265] width 44 height 15
click at [752, 117] on div at bounding box center [759, 116] width 26 height 26
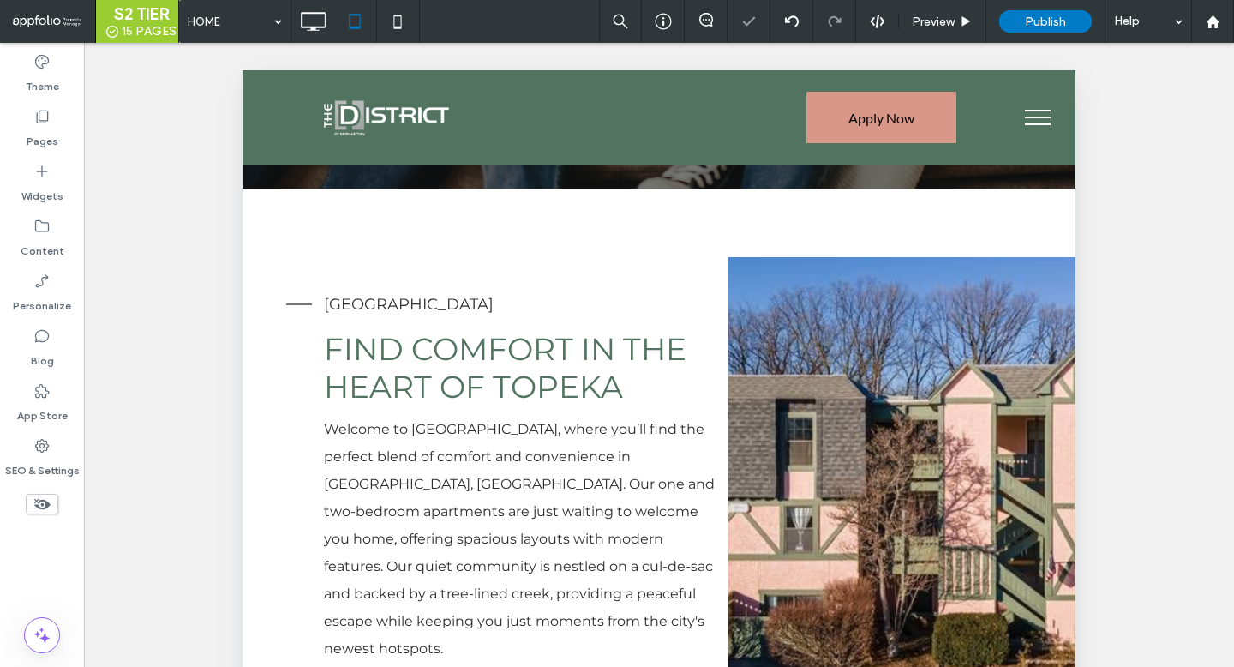
click at [1034, 121] on button "menu" at bounding box center [1038, 117] width 45 height 45
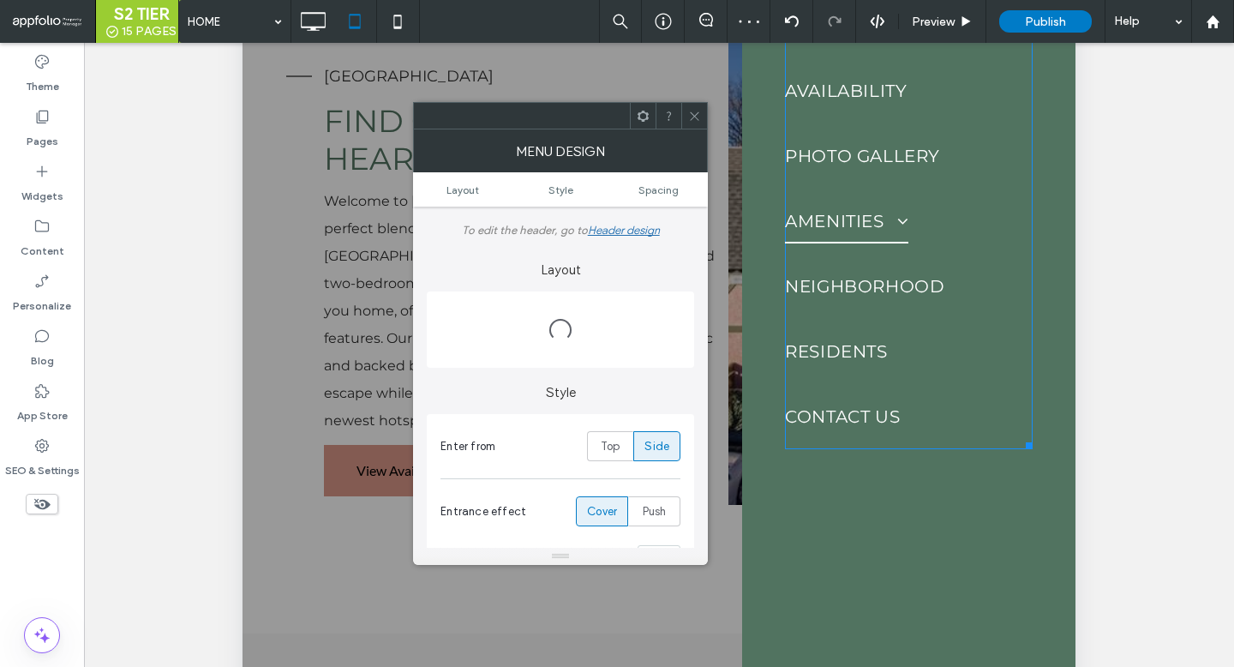
scroll to position [528, 0]
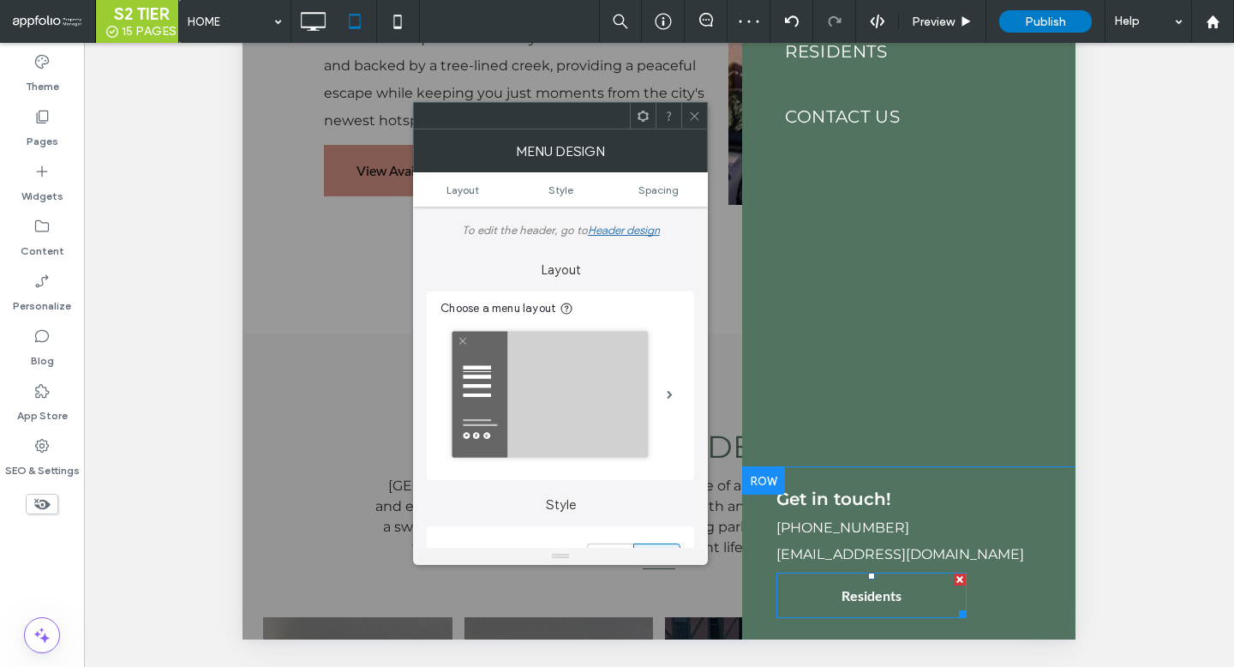
click at [810, 594] on link "Residents" at bounding box center [872, 595] width 190 height 45
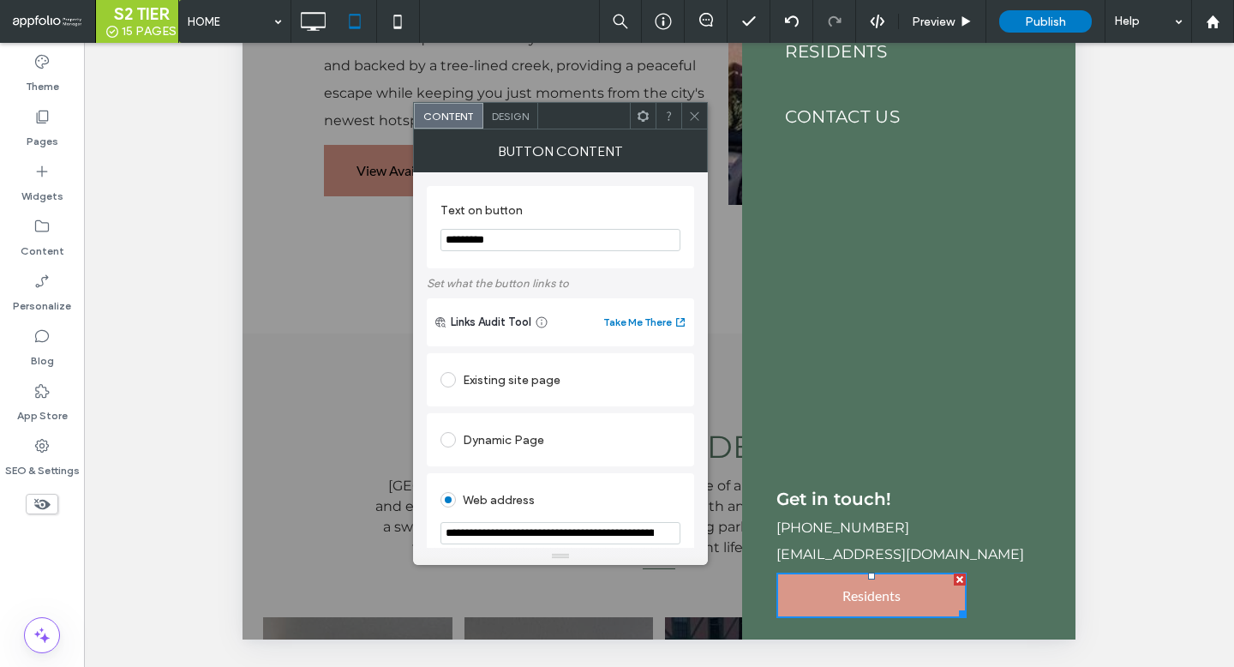
click at [501, 111] on span "Design" at bounding box center [510, 116] width 37 height 13
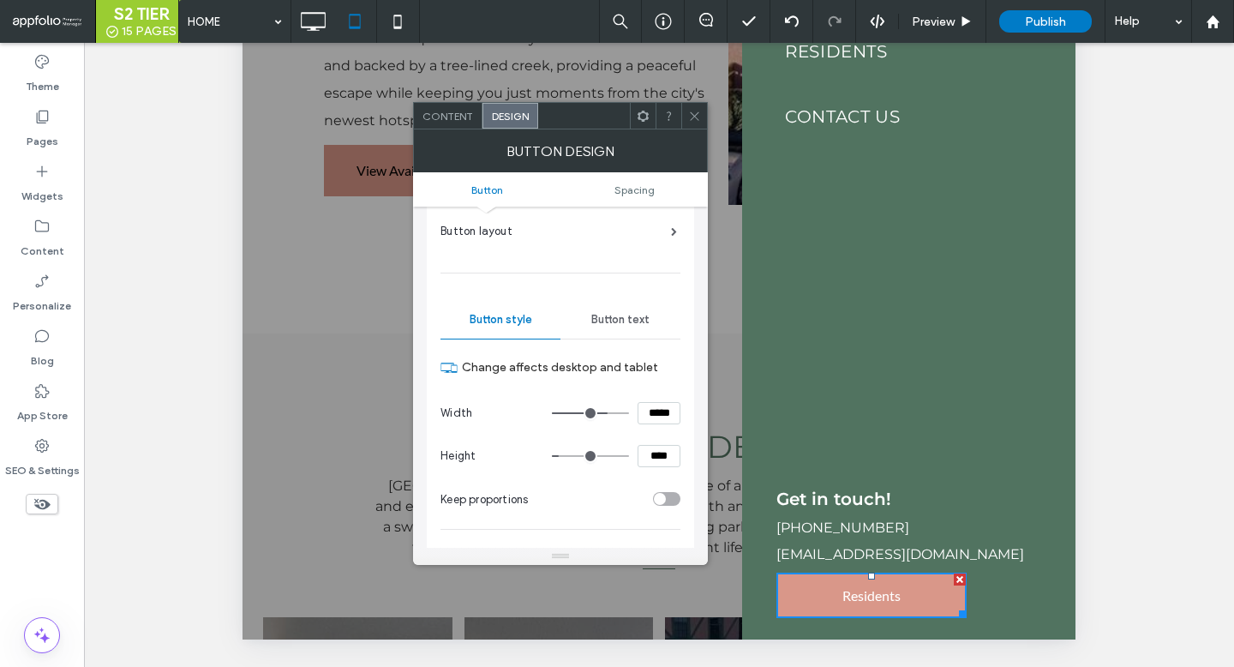
scroll to position [0, 0]
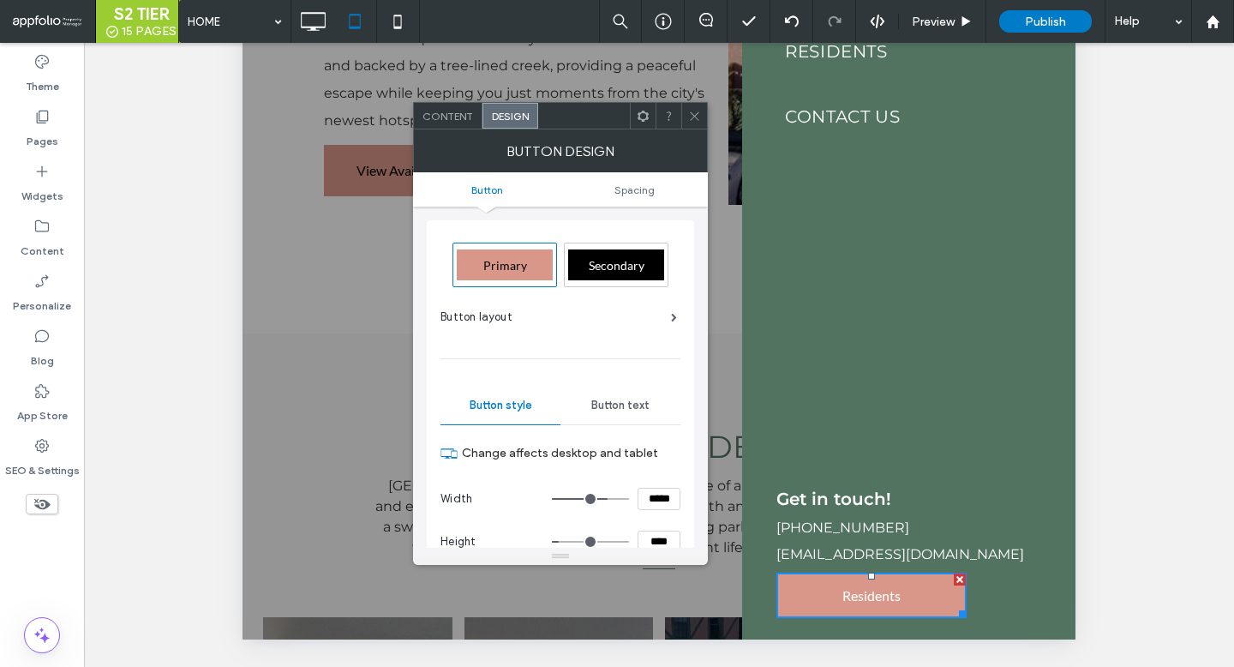
click at [497, 273] on div "Primary" at bounding box center [505, 264] width 96 height 31
click at [687, 108] on div at bounding box center [695, 116] width 26 height 26
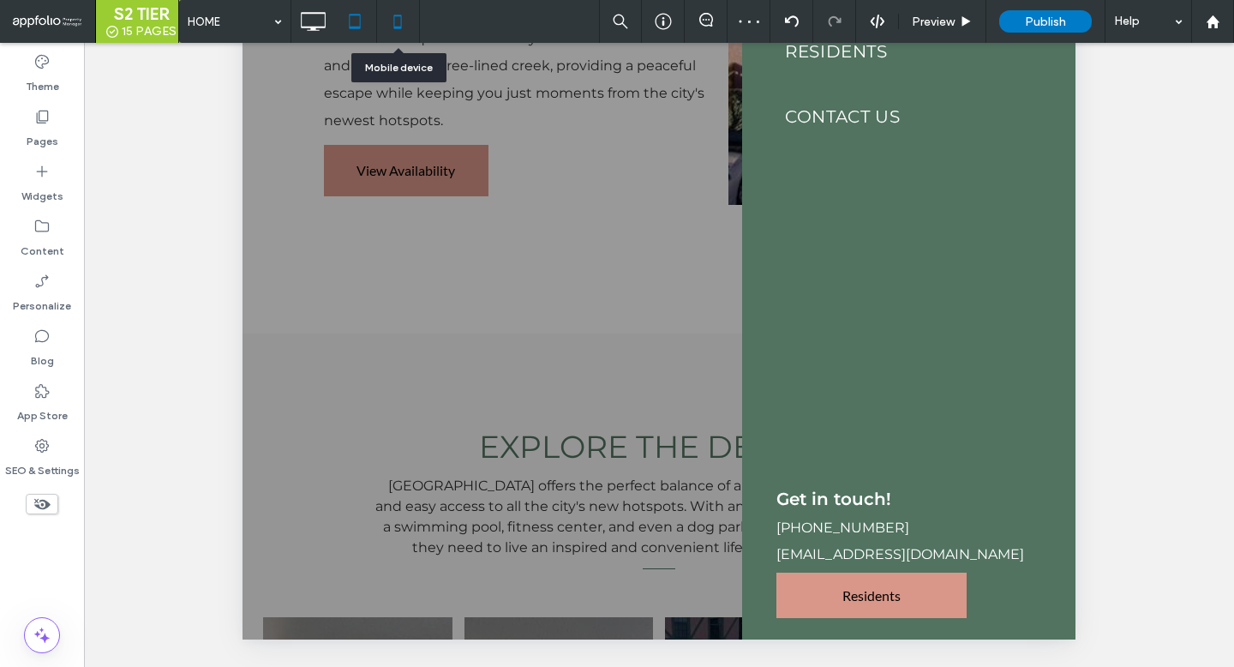
click at [397, 10] on icon at bounding box center [398, 21] width 34 height 34
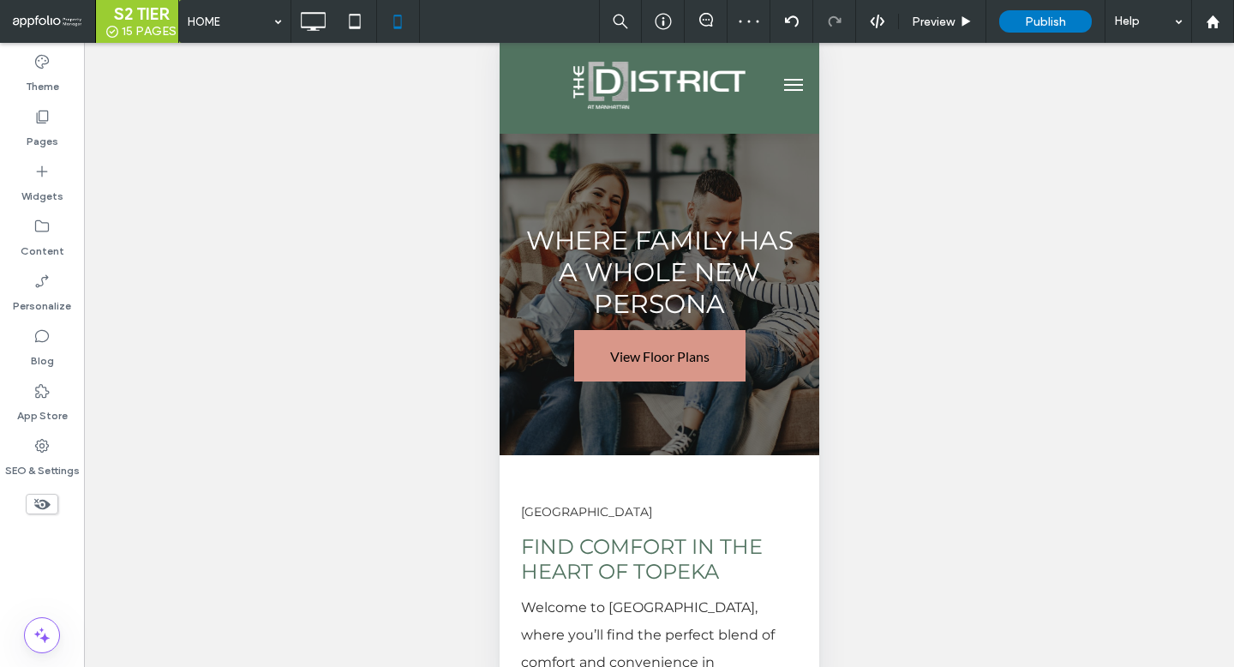
click at [782, 84] on button "menu" at bounding box center [793, 85] width 34 height 34
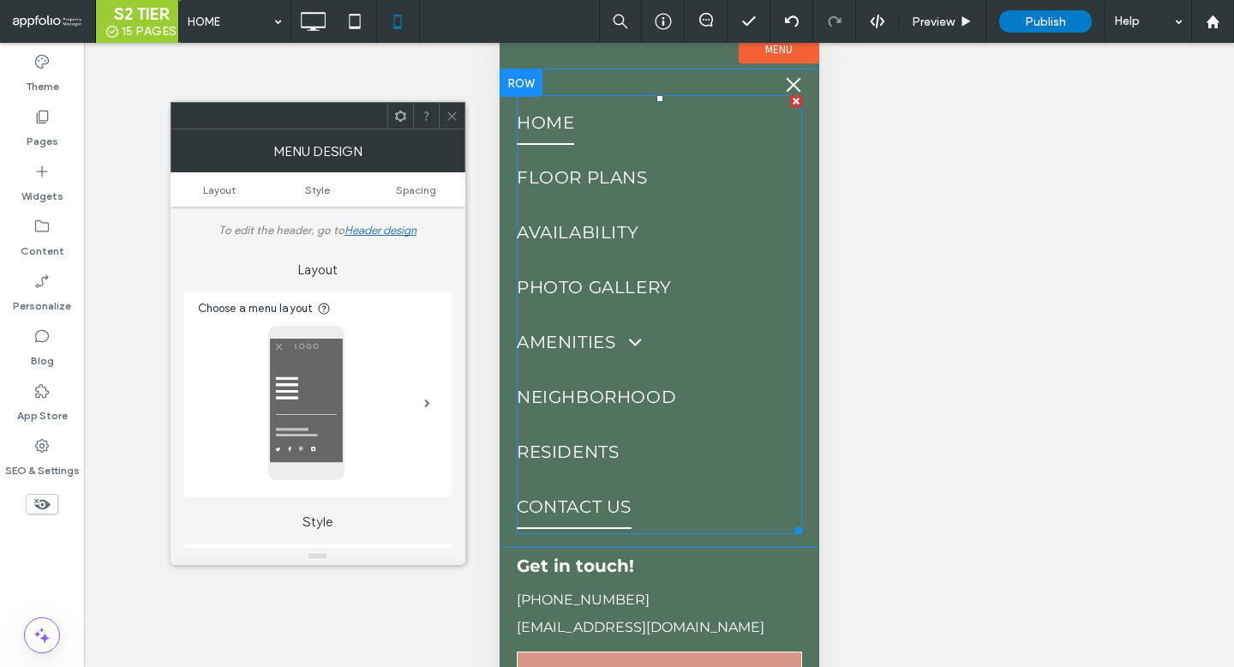
scroll to position [39, 0]
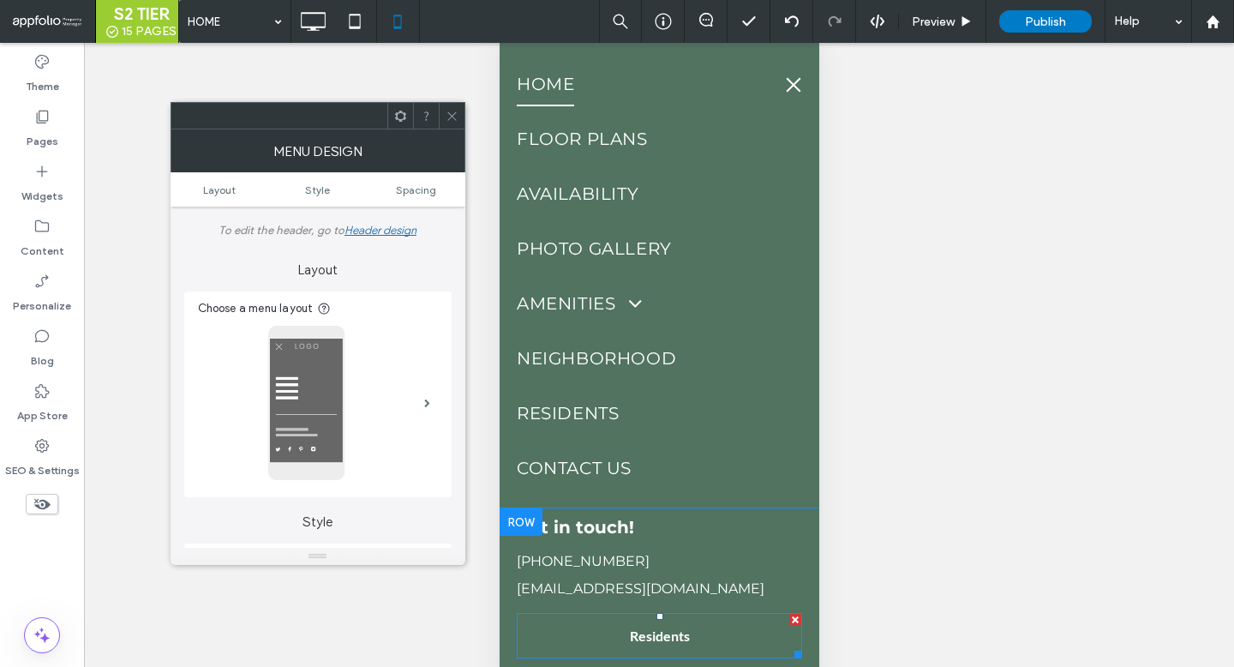
click at [657, 637] on span "Residents" at bounding box center [659, 636] width 60 height 16
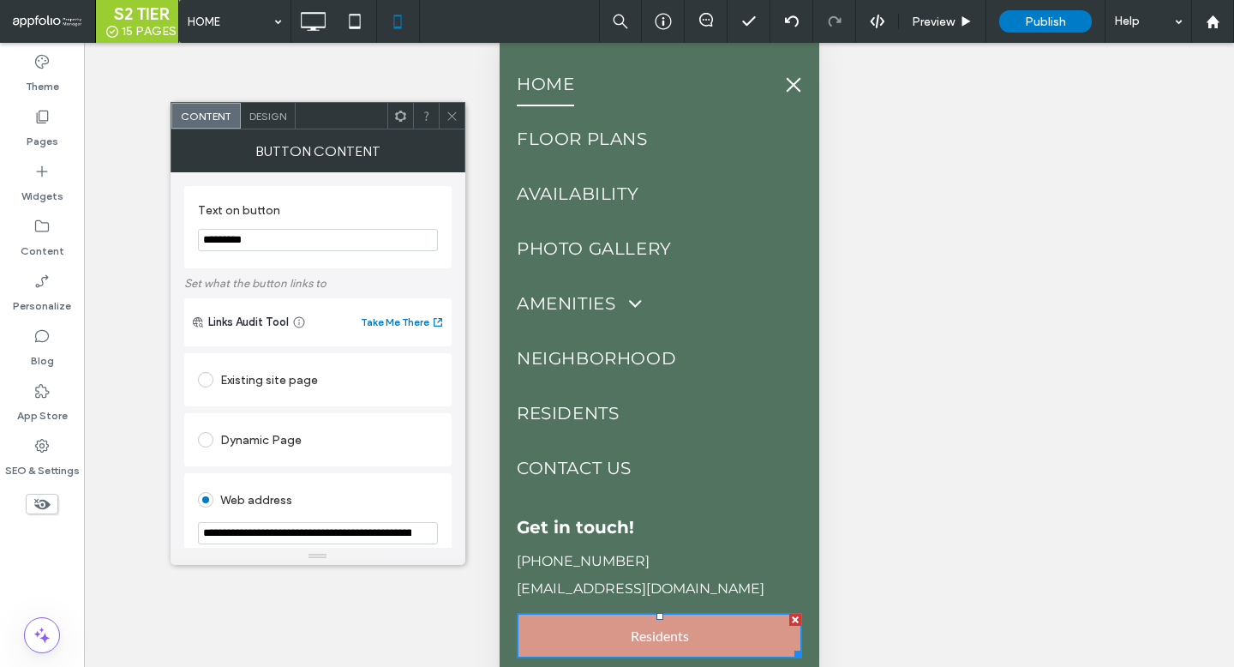
click at [261, 107] on div "Design" at bounding box center [268, 116] width 55 height 26
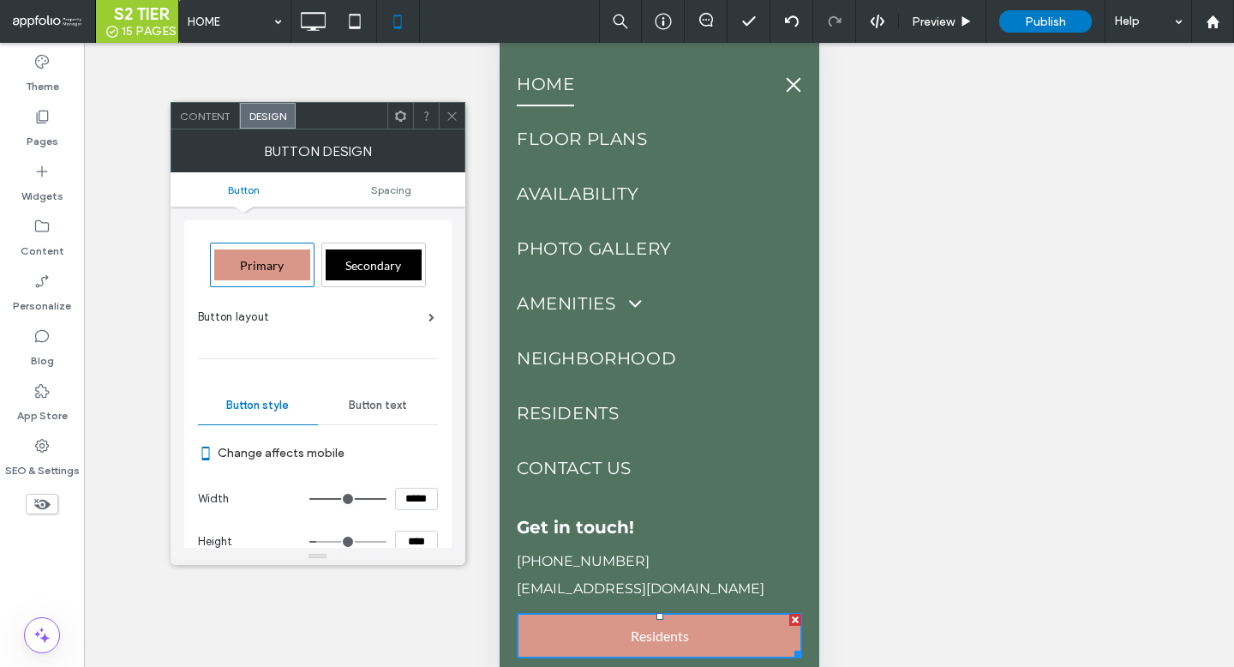
scroll to position [0, 0]
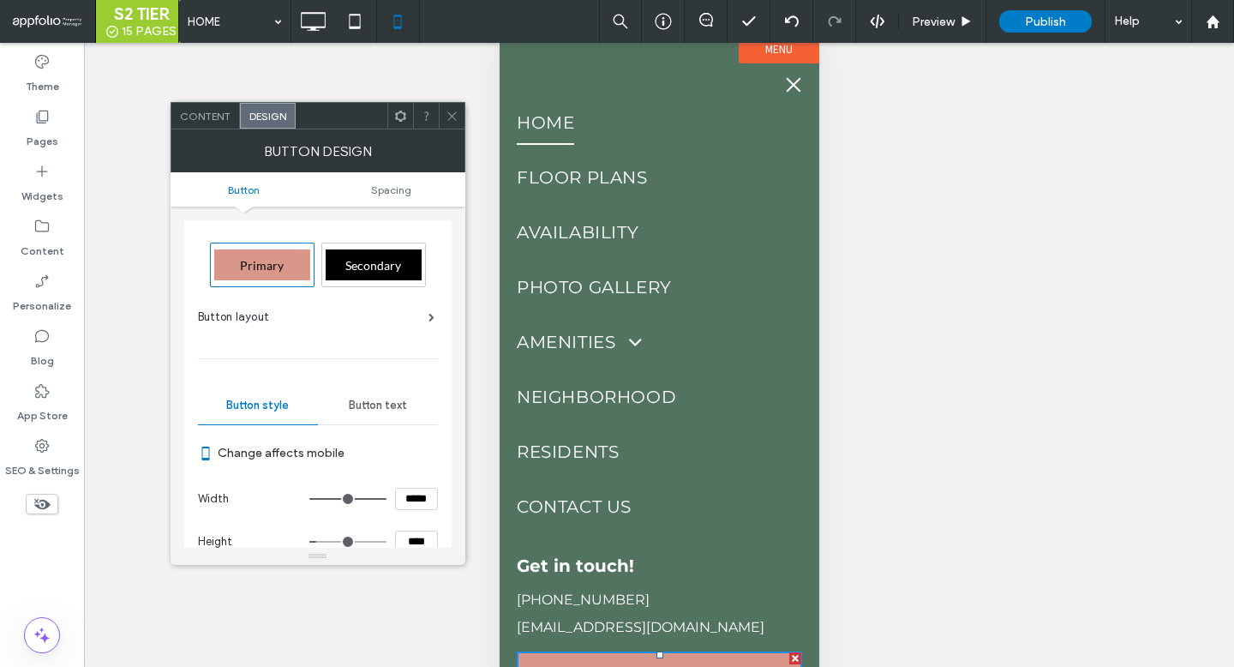
click at [263, 263] on span "Primary" at bounding box center [262, 265] width 44 height 15
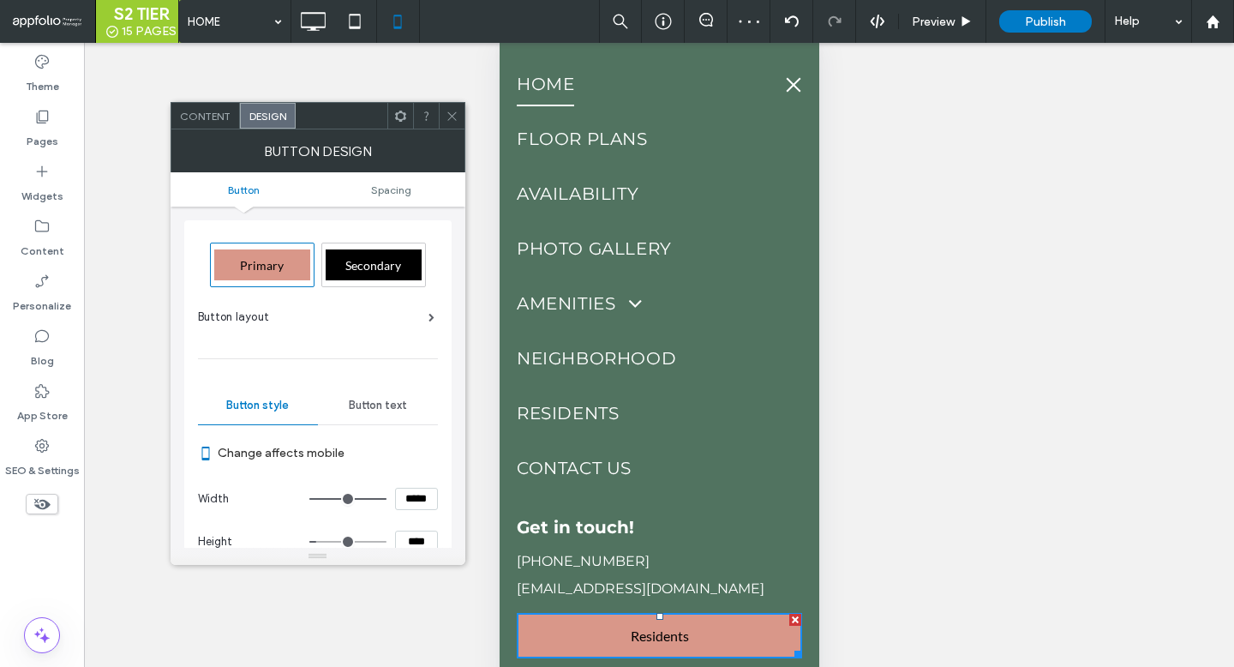
click at [457, 108] on span at bounding box center [452, 116] width 13 height 26
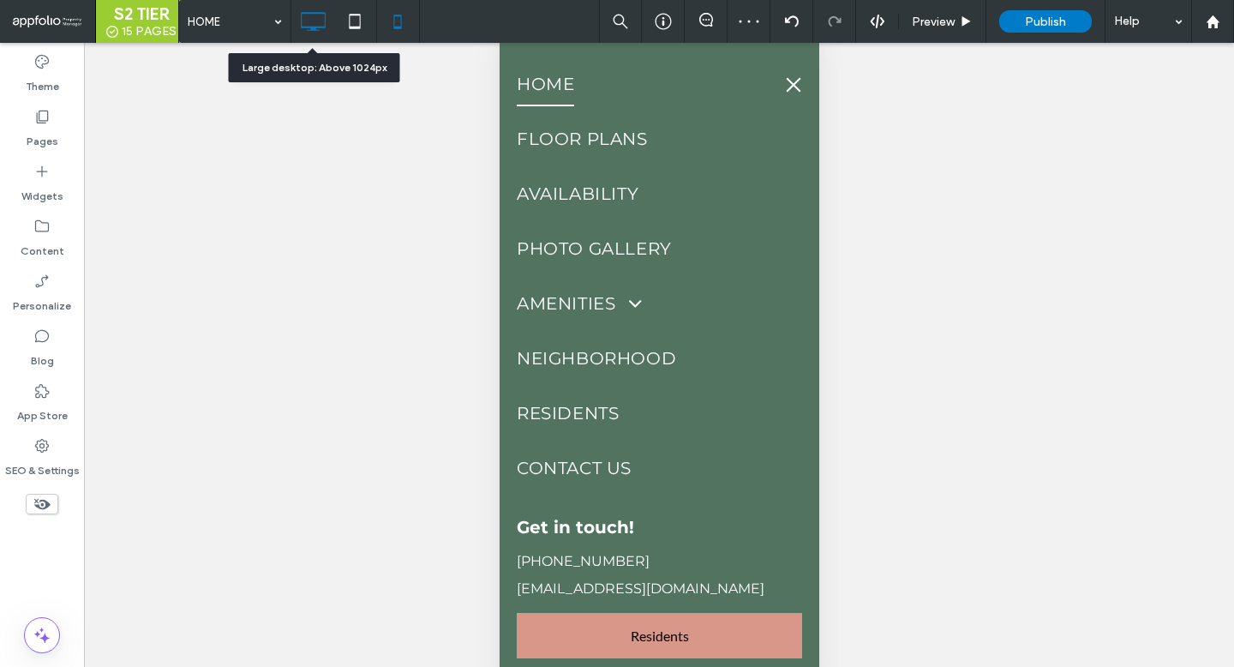
click at [313, 14] on icon at bounding box center [313, 21] width 34 height 34
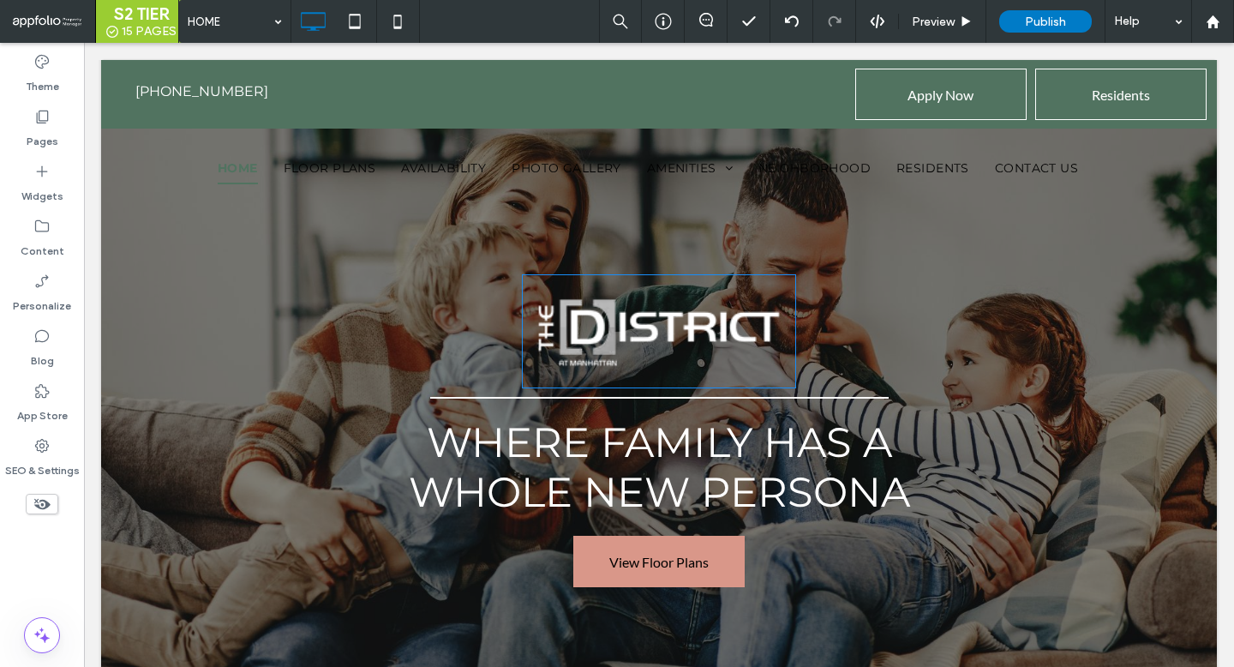
scroll to position [0, 0]
